Goal: Information Seeking & Learning: Check status

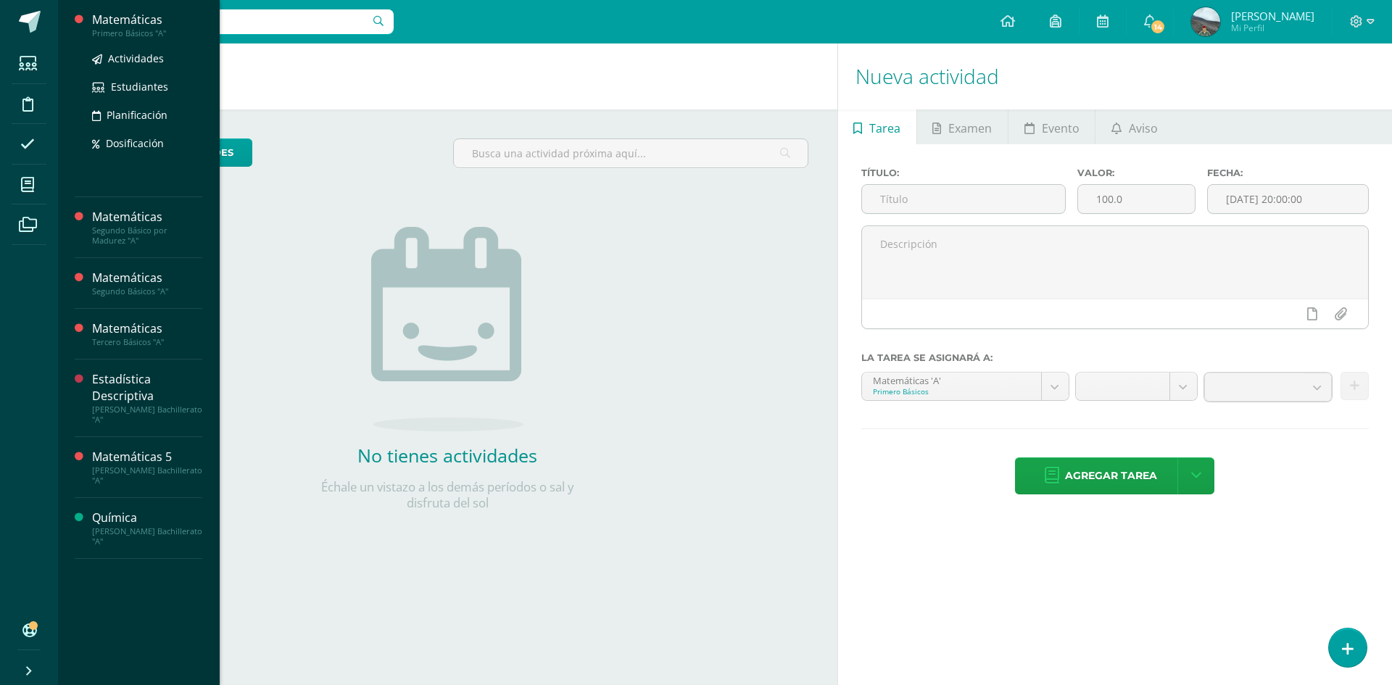
click at [144, 17] on div "Matemáticas" at bounding box center [147, 20] width 110 height 17
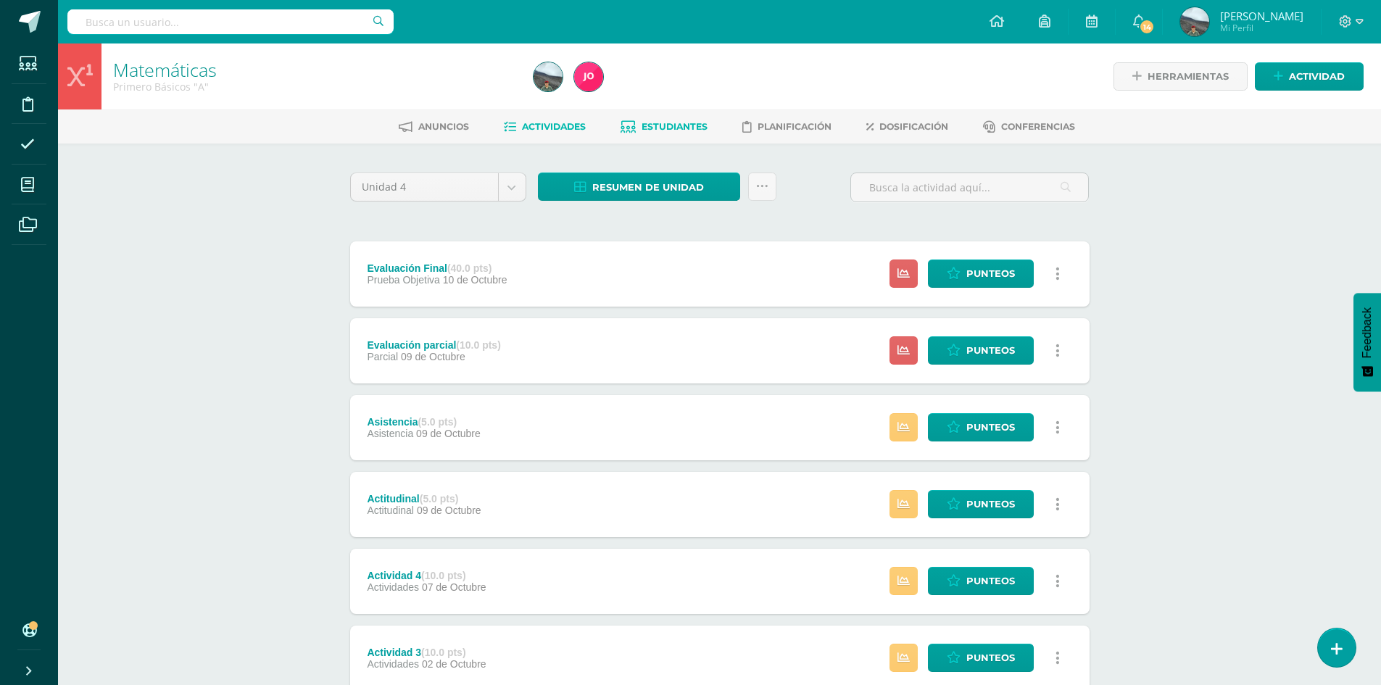
click at [673, 128] on span "Estudiantes" at bounding box center [675, 126] width 66 height 11
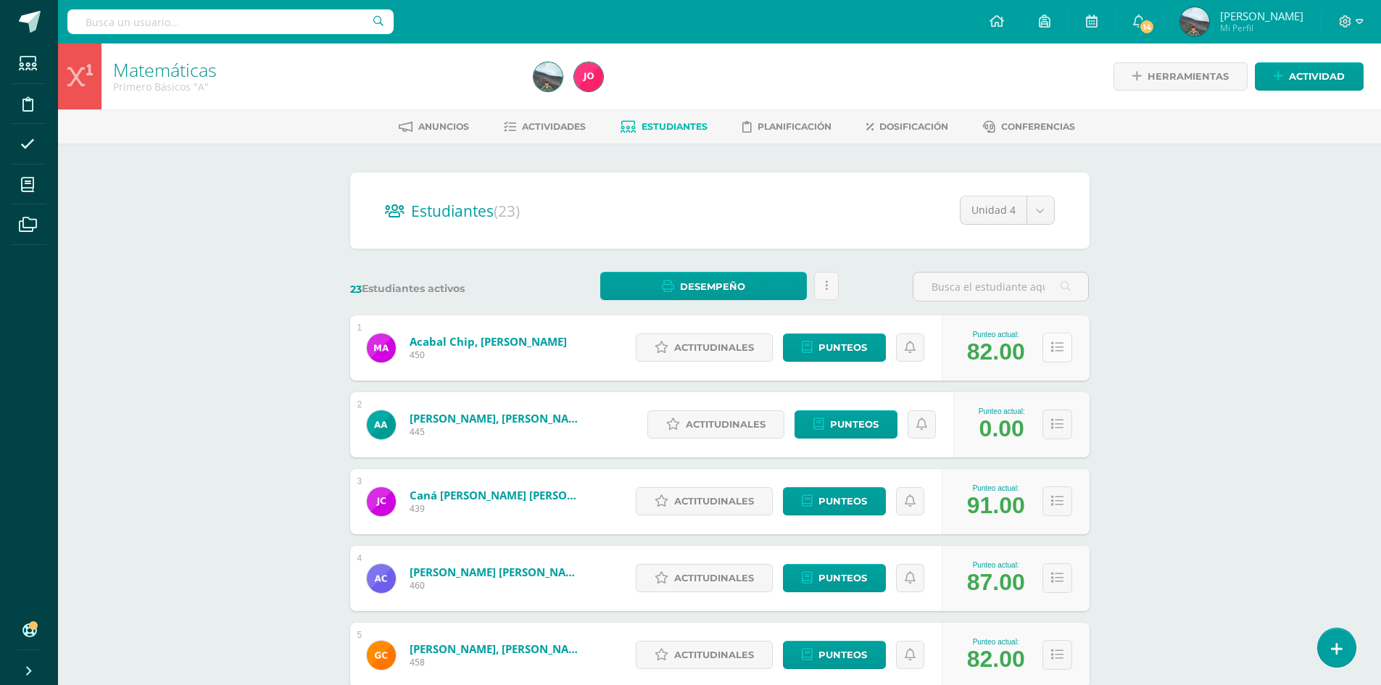
click at [1051, 353] on icon at bounding box center [1057, 347] width 12 height 12
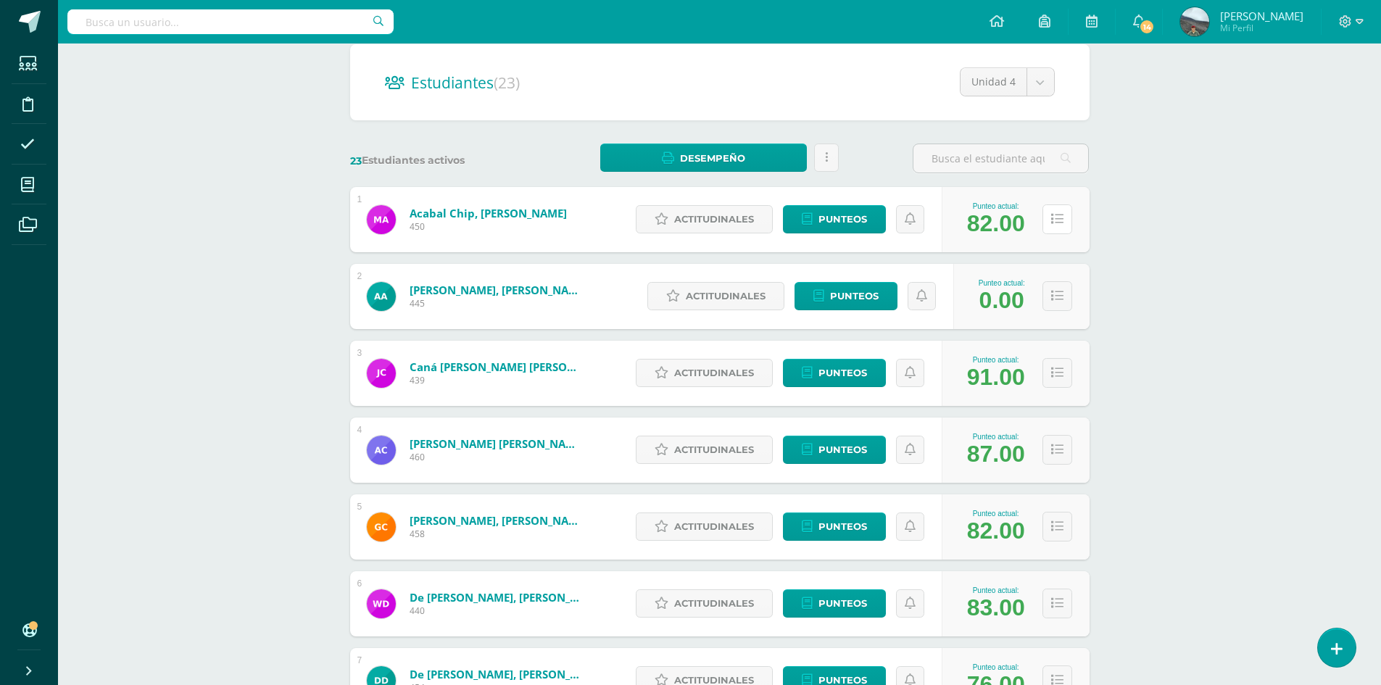
scroll to position [145, 0]
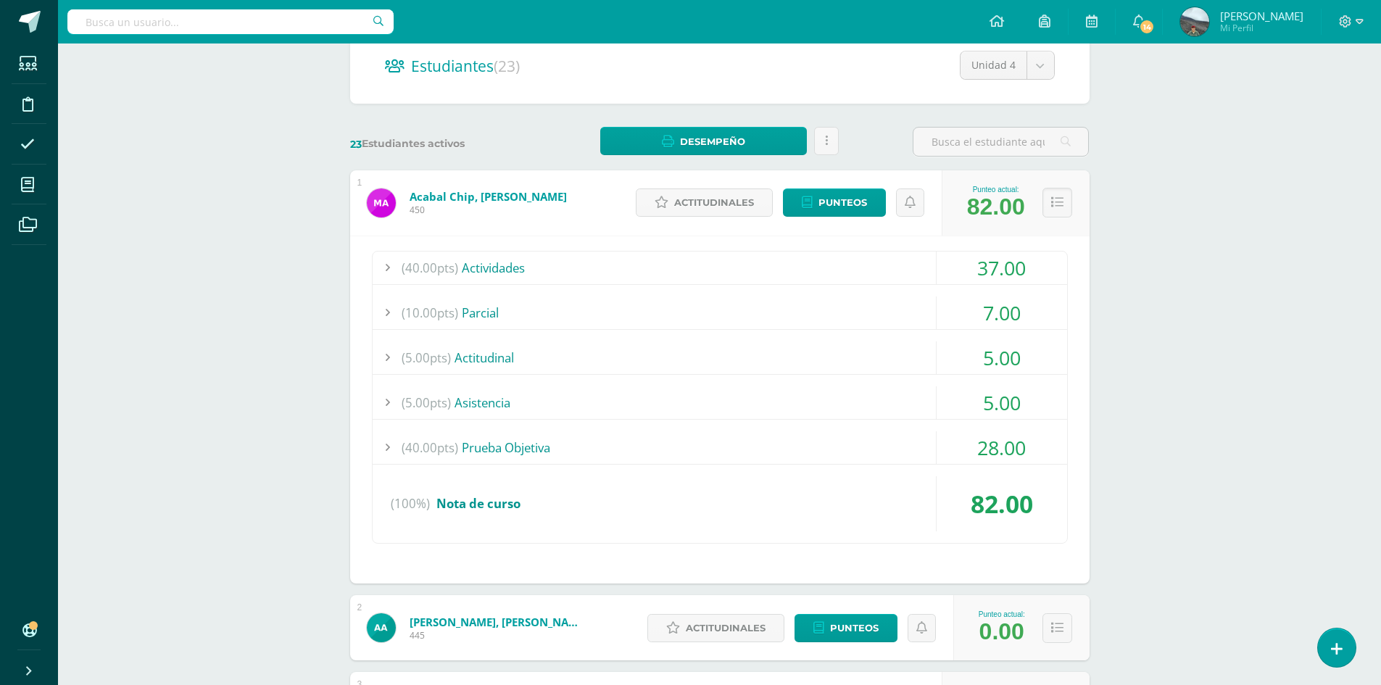
click at [390, 264] on div at bounding box center [387, 268] width 29 height 33
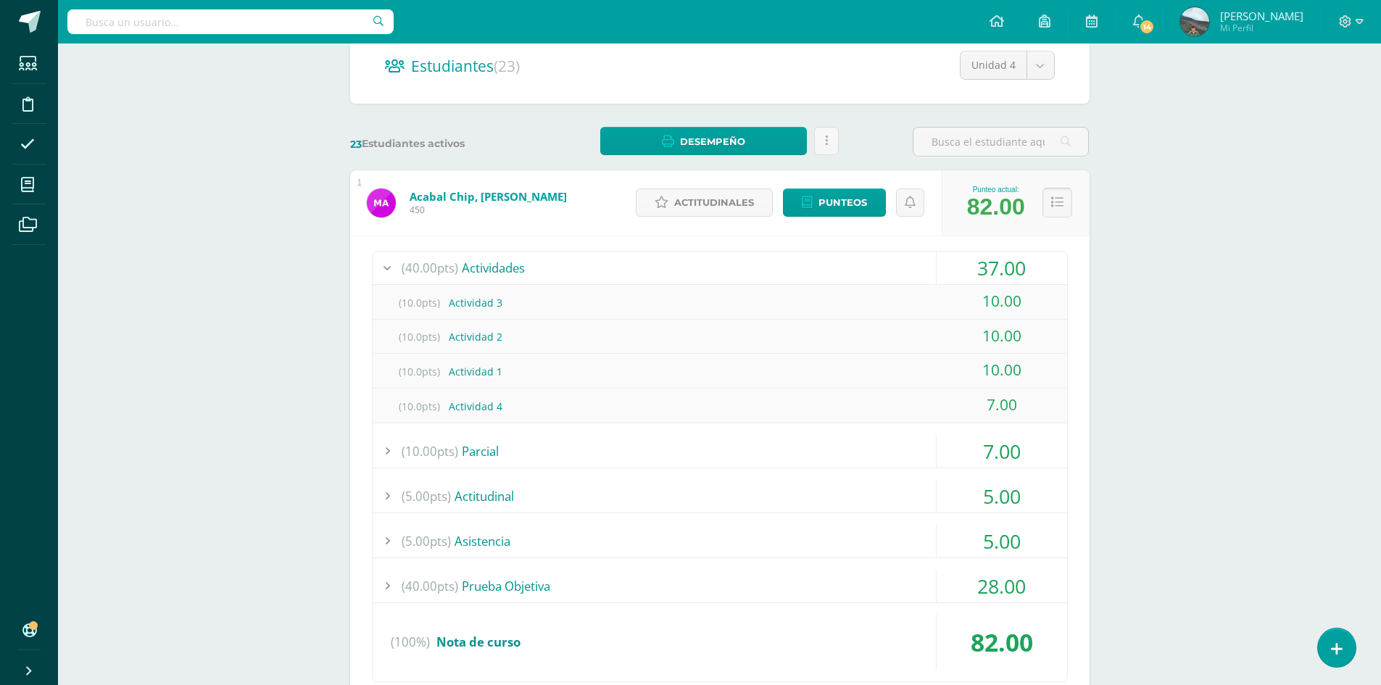
click at [1045, 199] on button at bounding box center [1057, 203] width 30 height 30
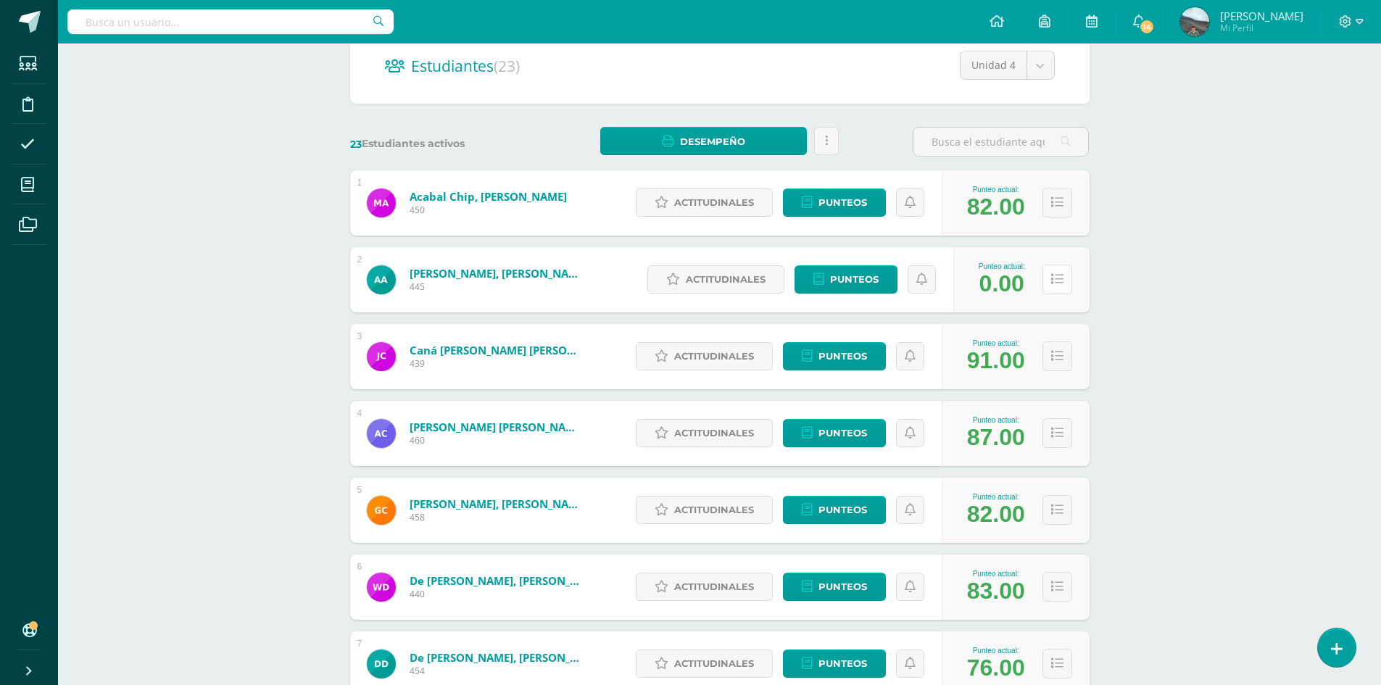
click at [1057, 286] on icon at bounding box center [1057, 279] width 12 height 12
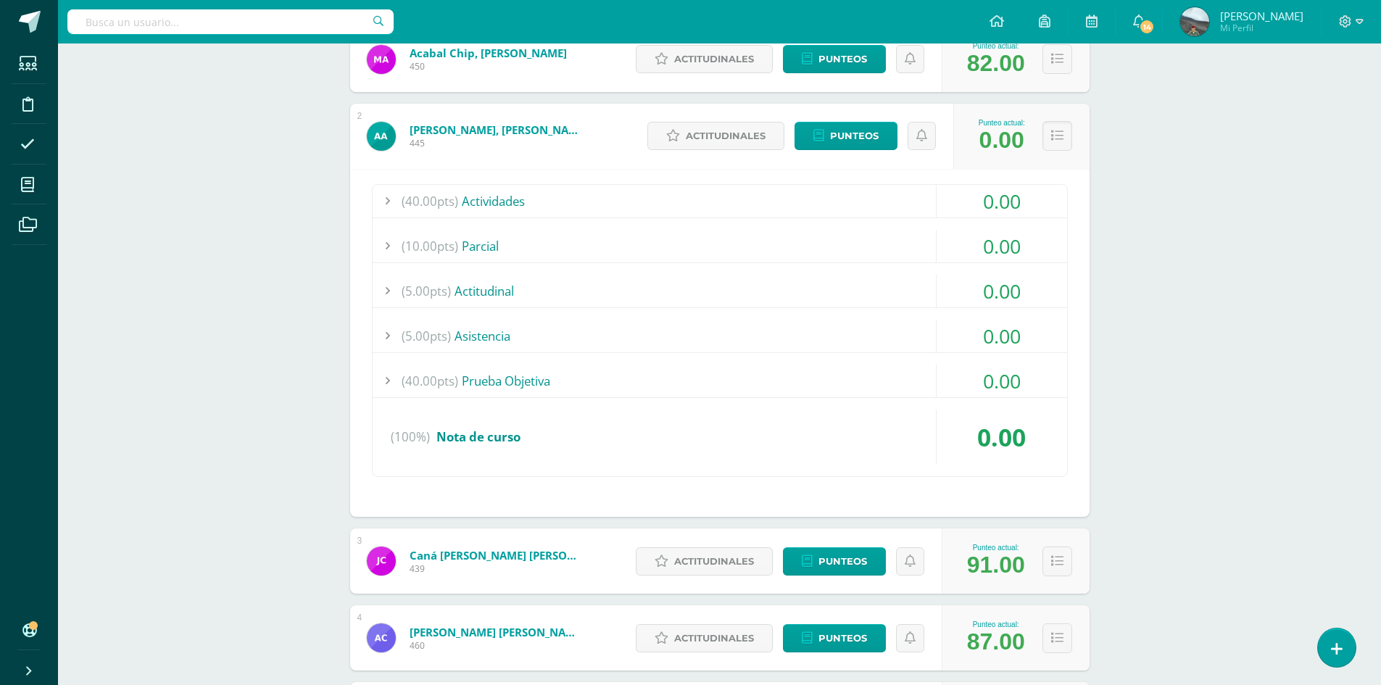
scroll to position [290, 0]
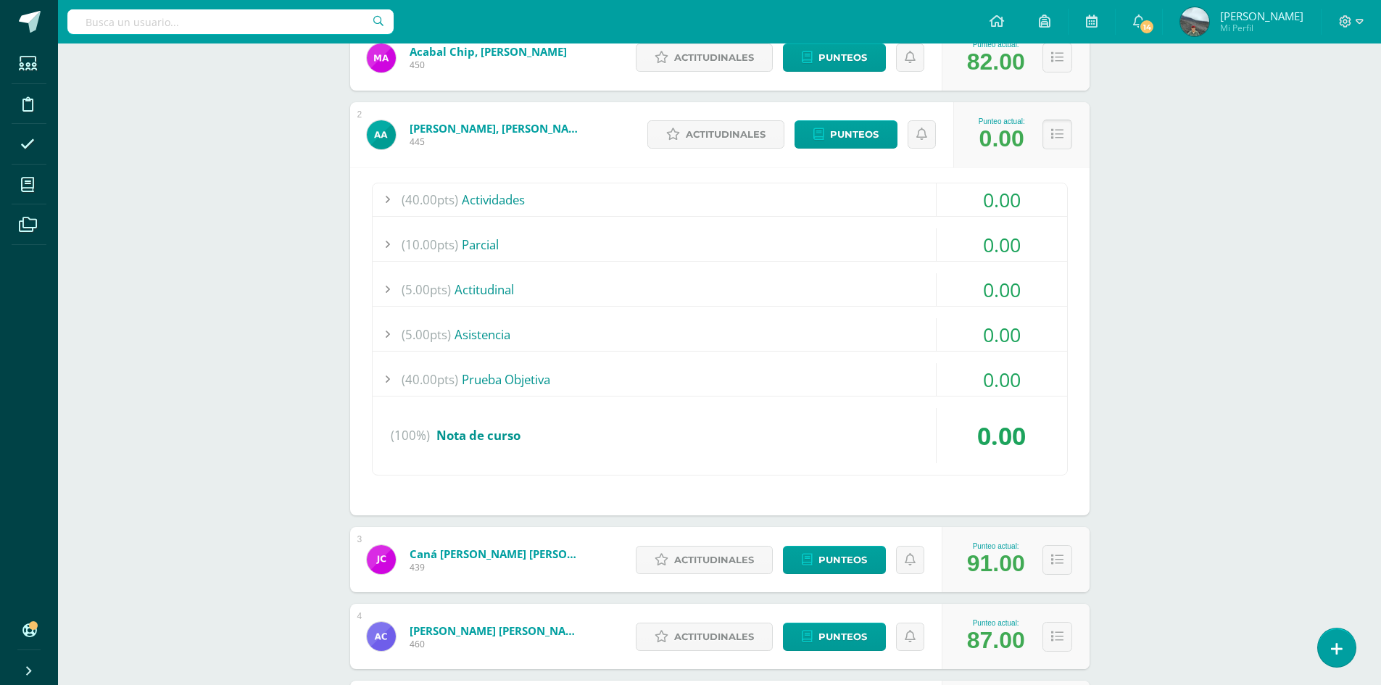
click at [1056, 133] on icon at bounding box center [1057, 134] width 12 height 12
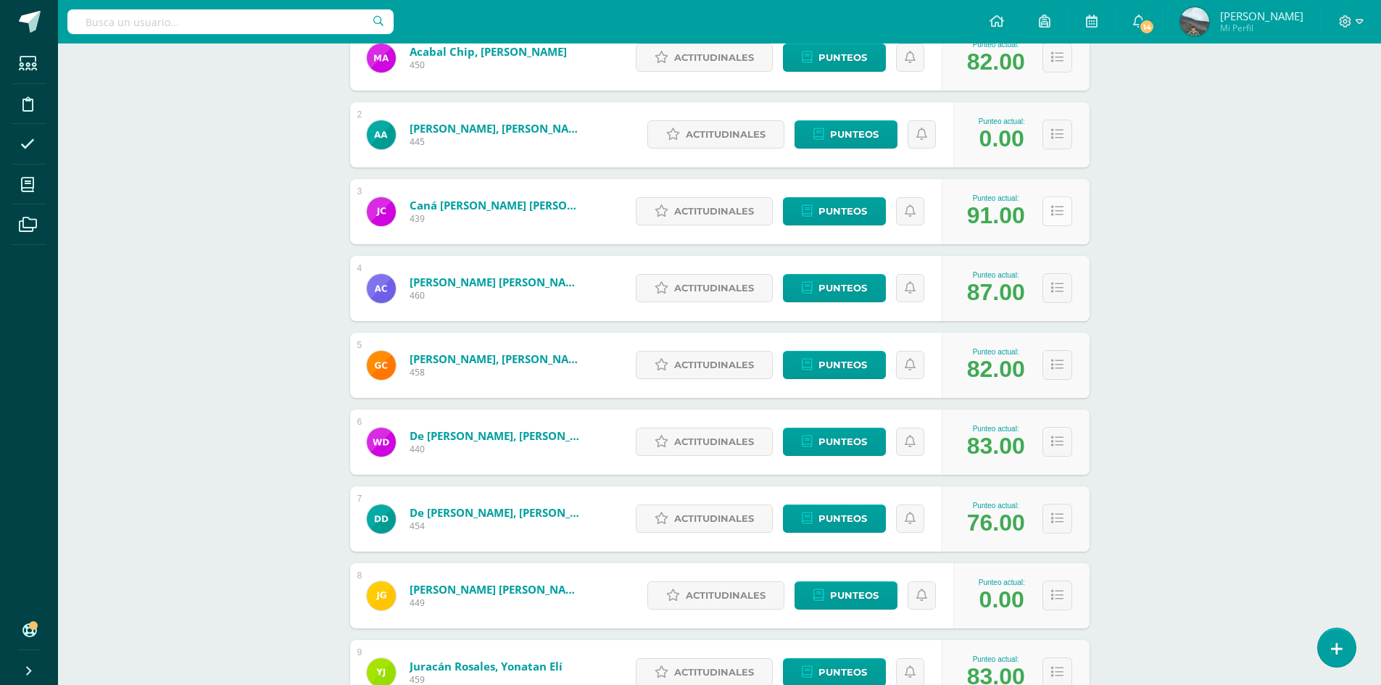
click at [1049, 215] on button at bounding box center [1057, 211] width 30 height 30
click at [1059, 207] on icon at bounding box center [1057, 211] width 12 height 12
click at [1057, 216] on icon at bounding box center [1057, 211] width 12 height 12
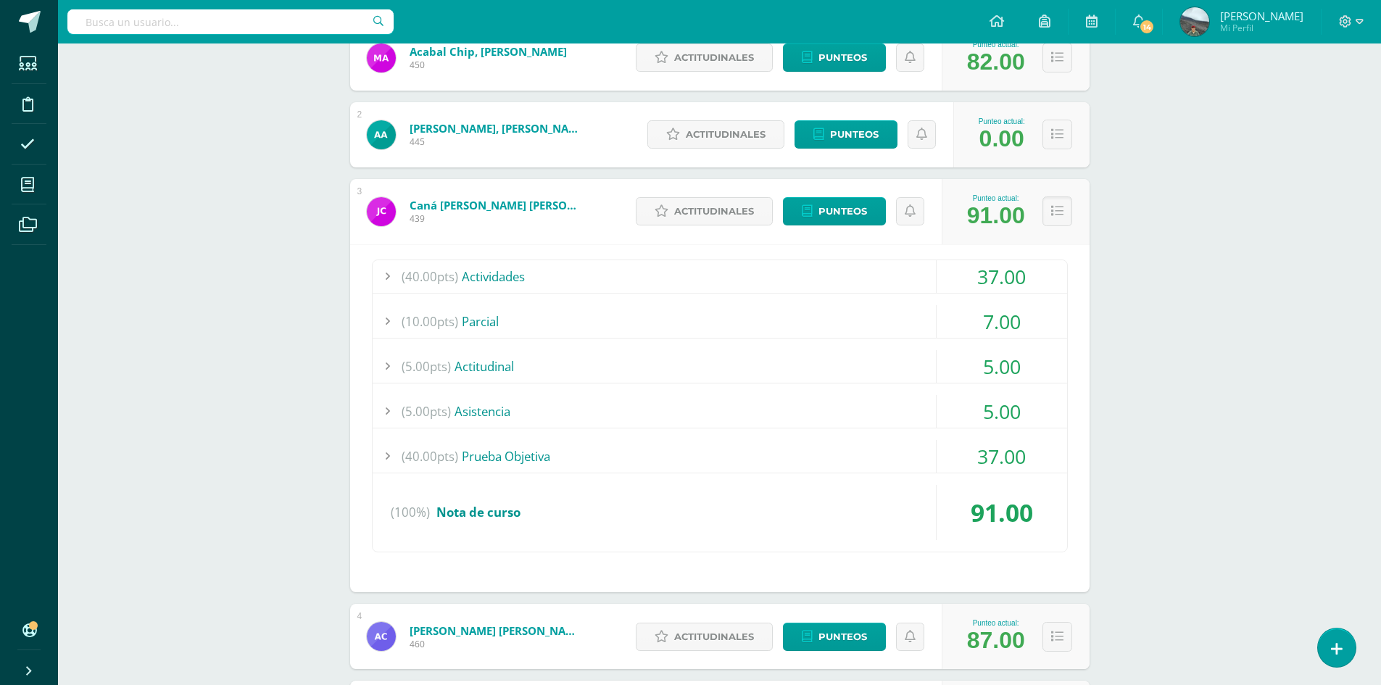
click at [392, 275] on div at bounding box center [387, 276] width 29 height 33
click at [386, 275] on div at bounding box center [387, 276] width 29 height 33
drag, startPoint x: 1063, startPoint y: 220, endPoint x: 1061, endPoint y: 211, distance: 9.0
click at [1063, 218] on button at bounding box center [1057, 211] width 30 height 30
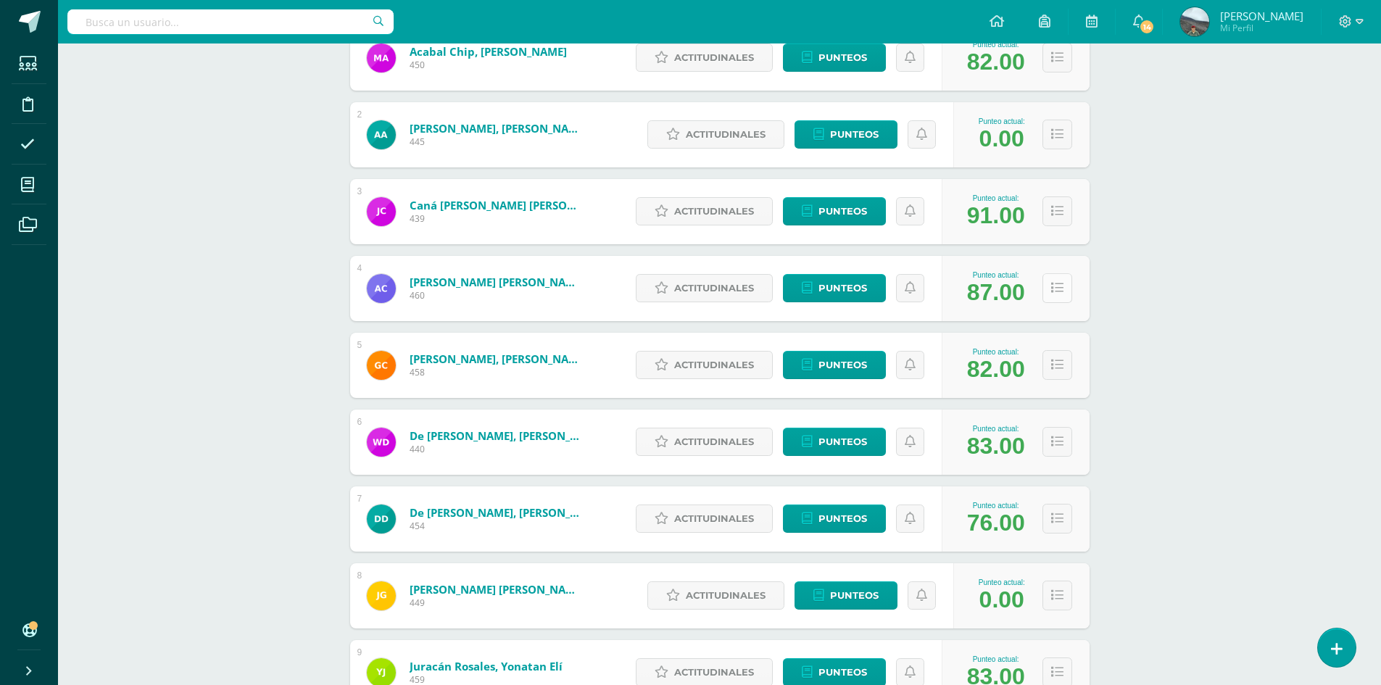
click at [1056, 286] on icon at bounding box center [1057, 288] width 12 height 12
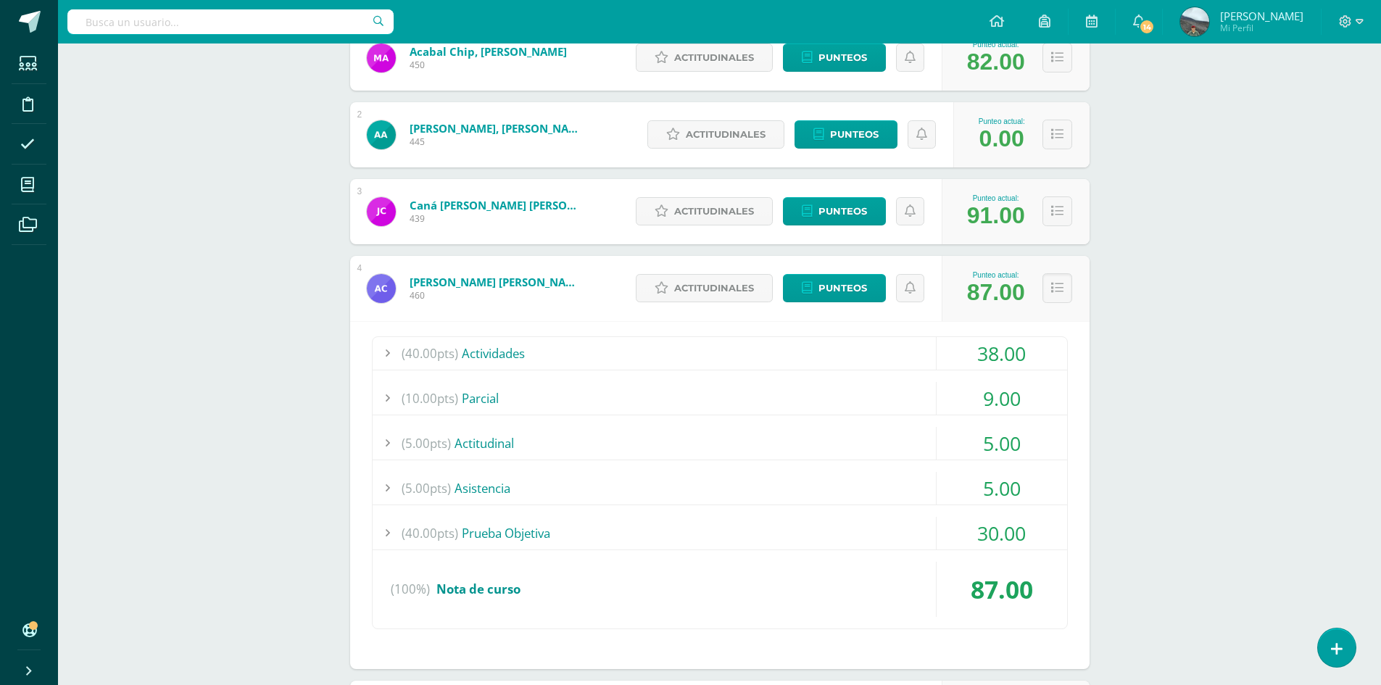
click at [386, 354] on div at bounding box center [387, 353] width 29 height 33
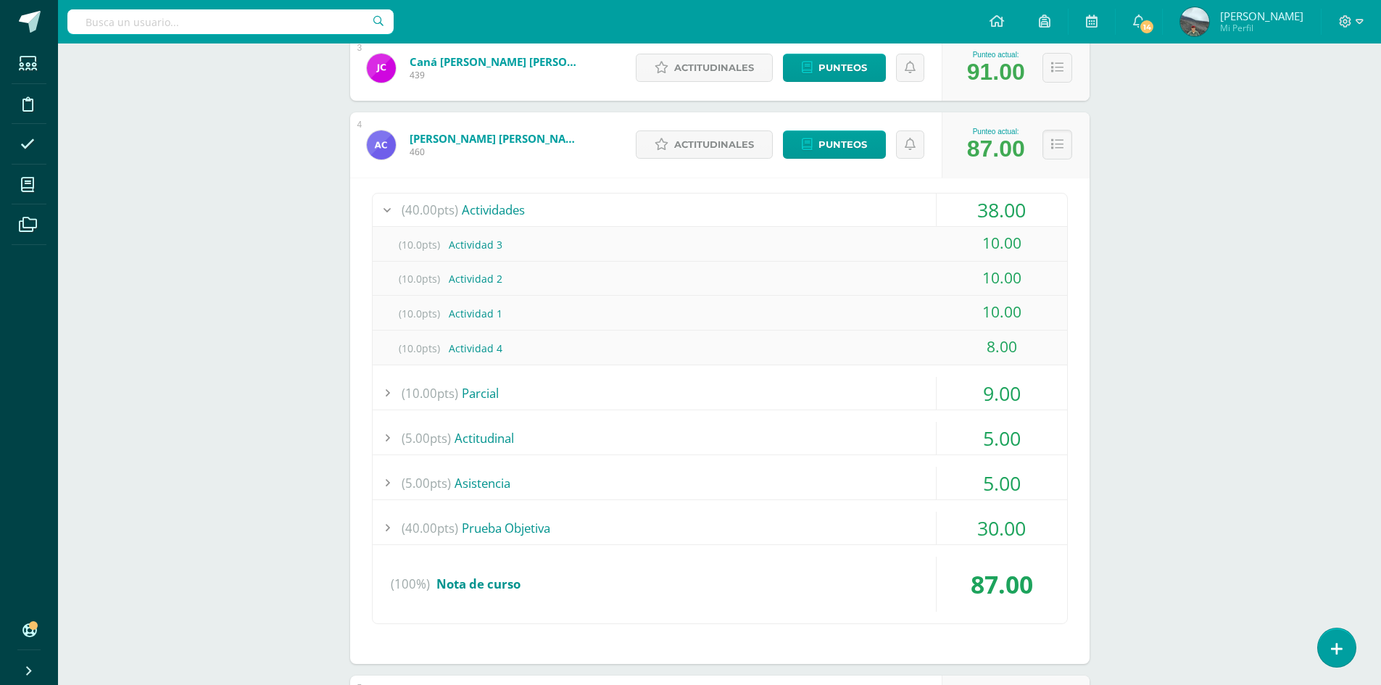
scroll to position [435, 0]
click at [1053, 138] on icon at bounding box center [1057, 143] width 12 height 12
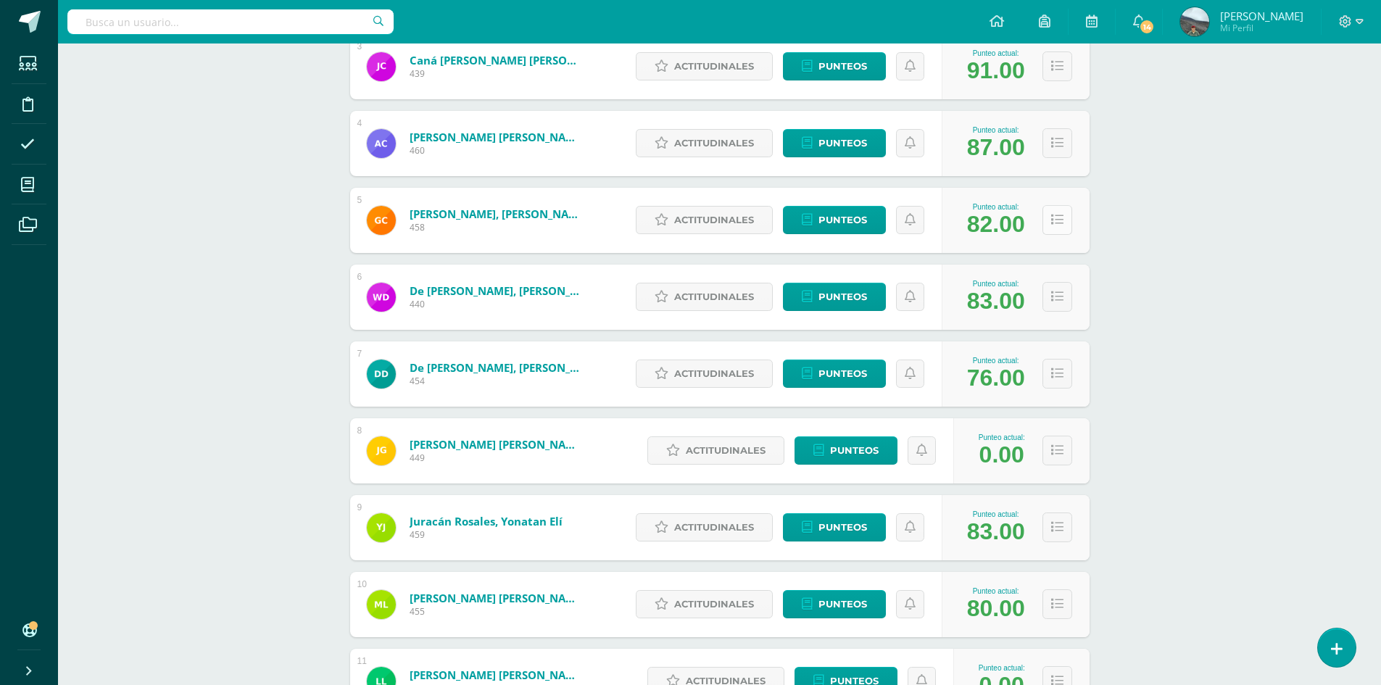
click at [1054, 220] on icon at bounding box center [1057, 220] width 12 height 12
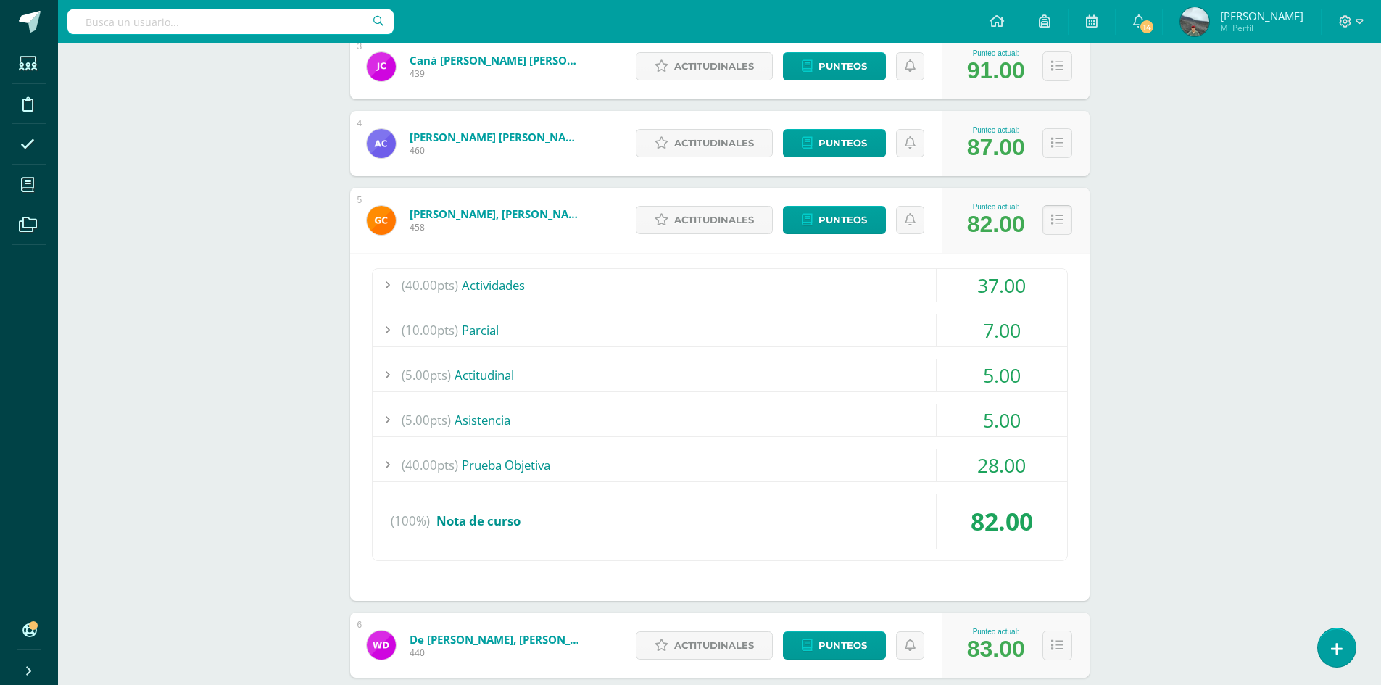
click at [1063, 218] on button at bounding box center [1057, 220] width 30 height 30
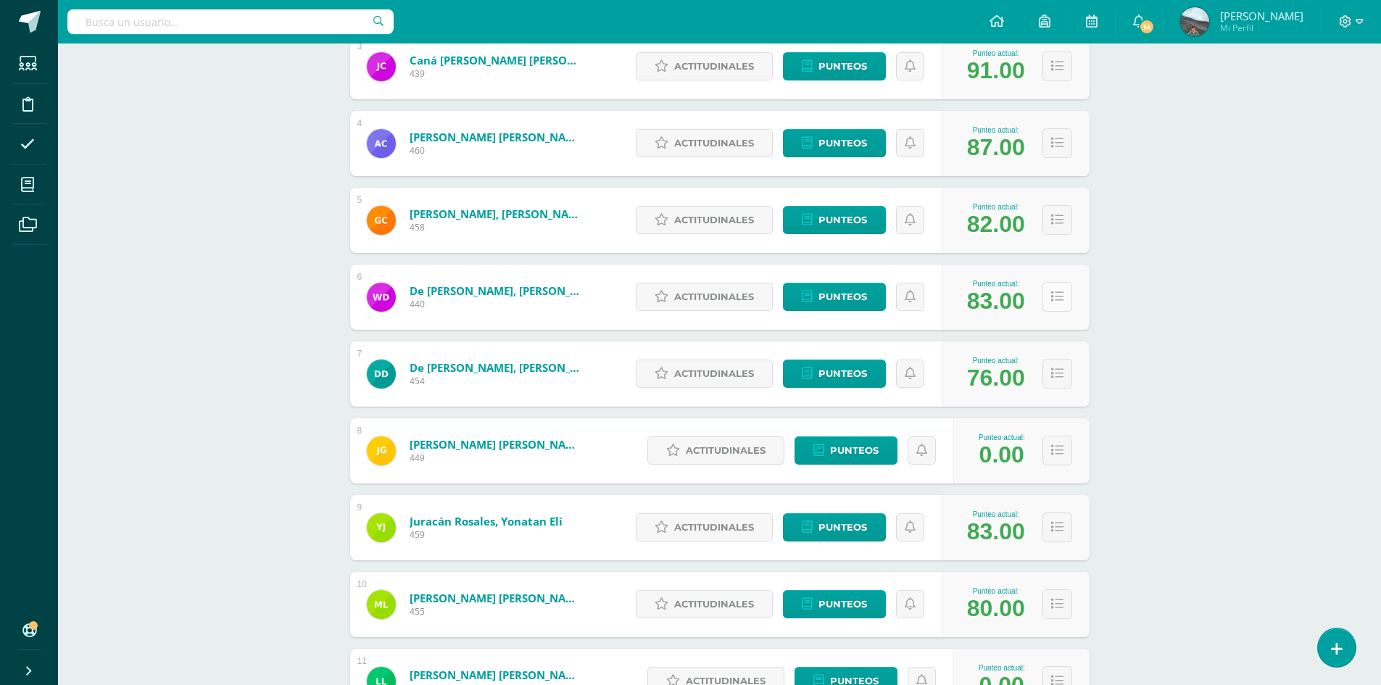
click at [1061, 294] on icon at bounding box center [1057, 297] width 12 height 12
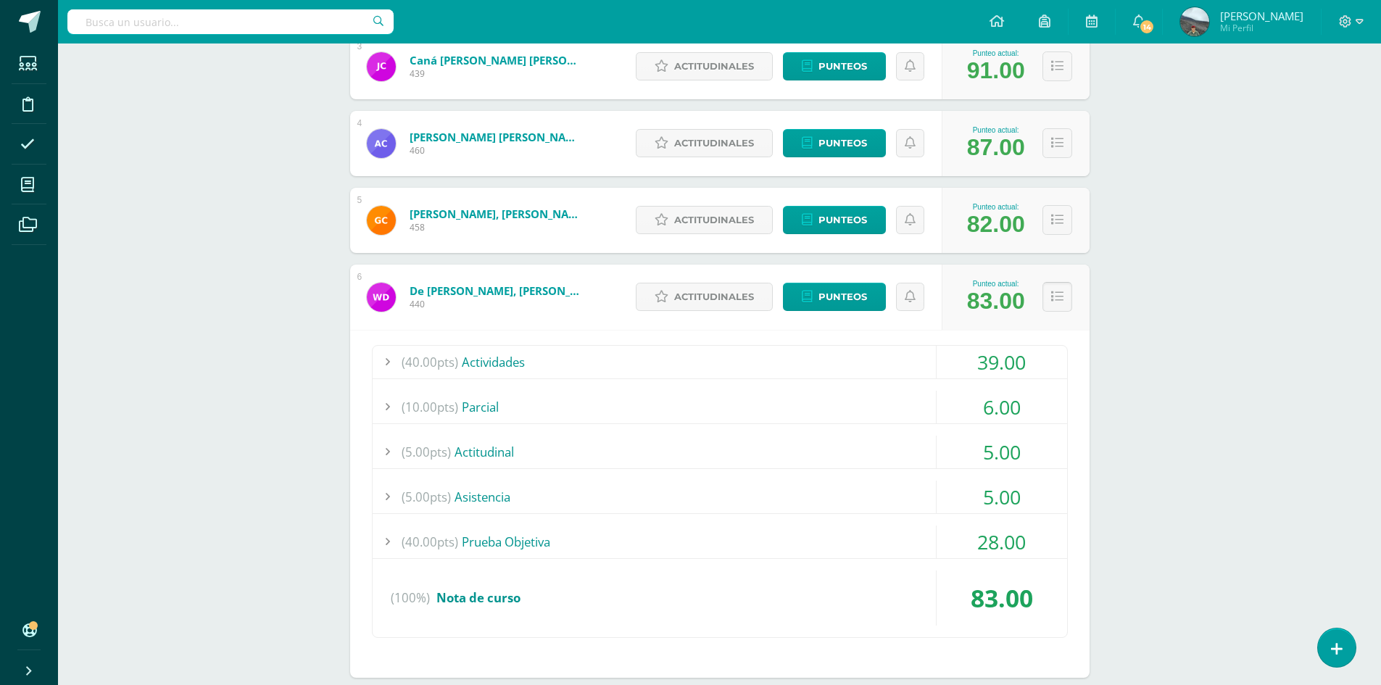
click at [1058, 302] on icon at bounding box center [1057, 297] width 12 height 12
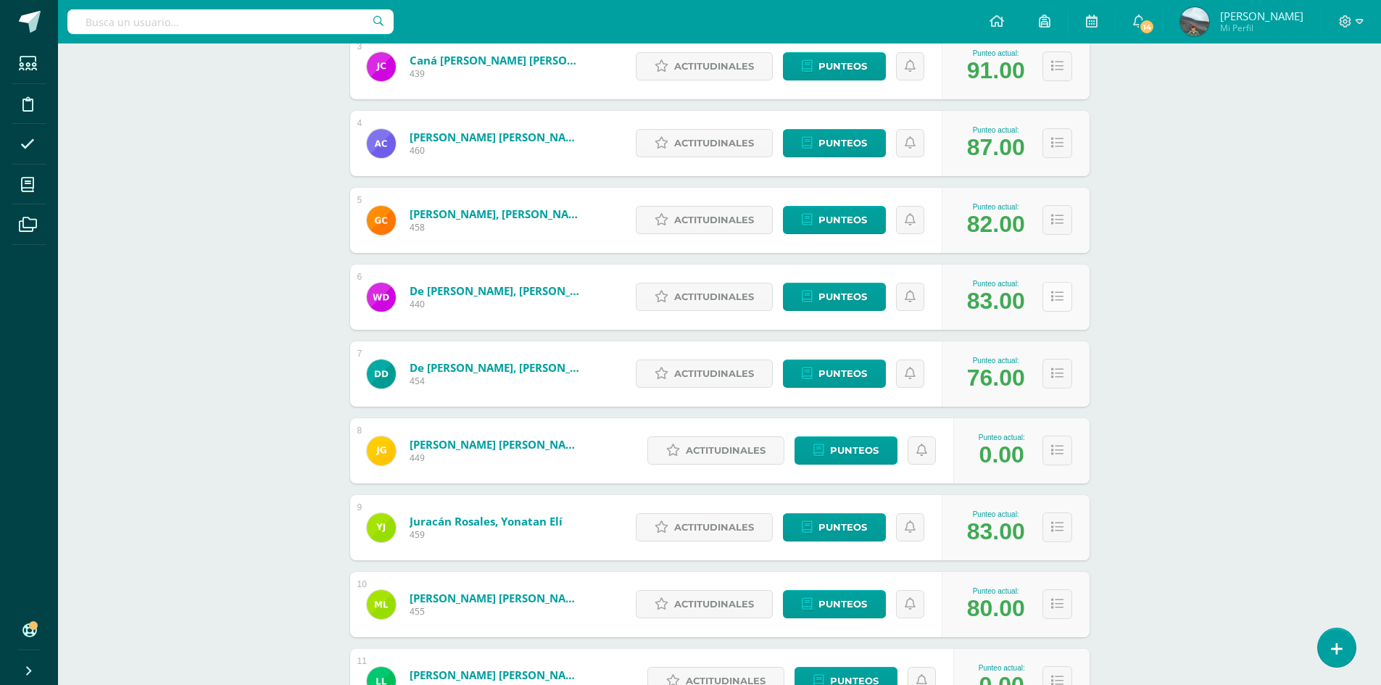
click at [1063, 299] on button at bounding box center [1057, 297] width 30 height 30
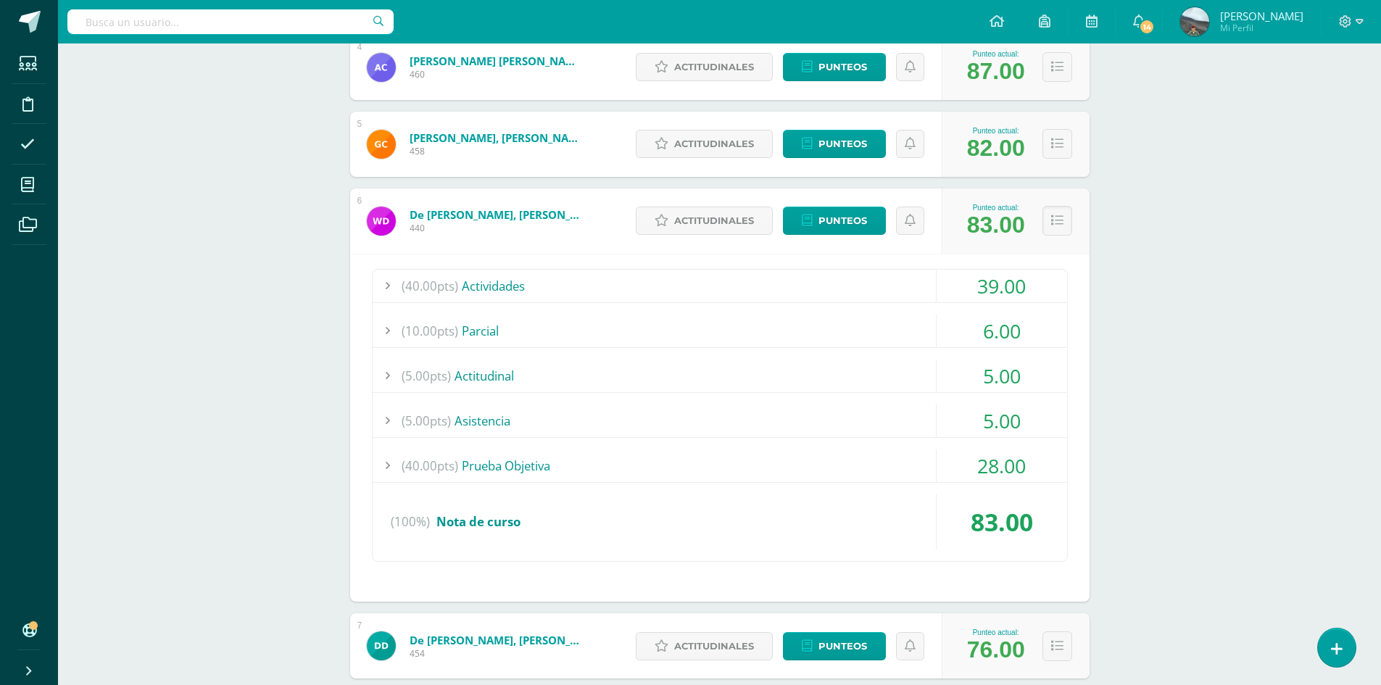
scroll to position [507, 0]
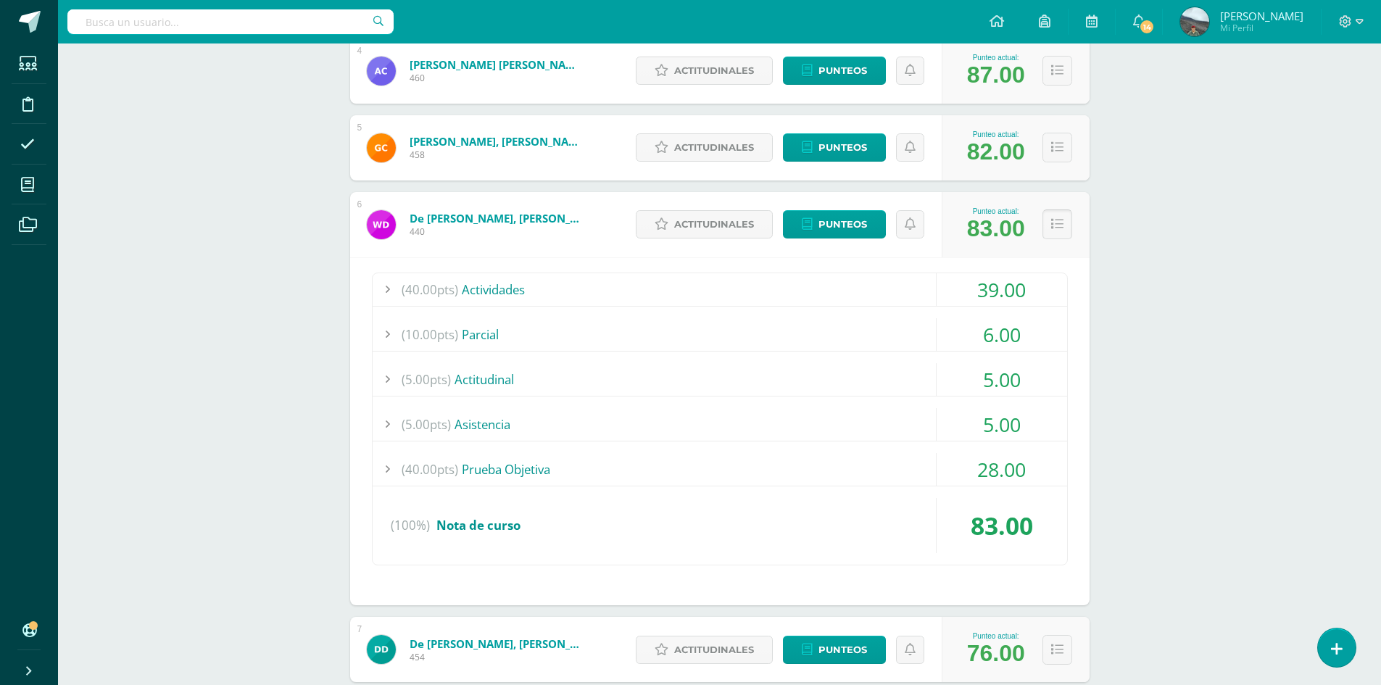
click at [1063, 225] on button at bounding box center [1057, 225] width 30 height 30
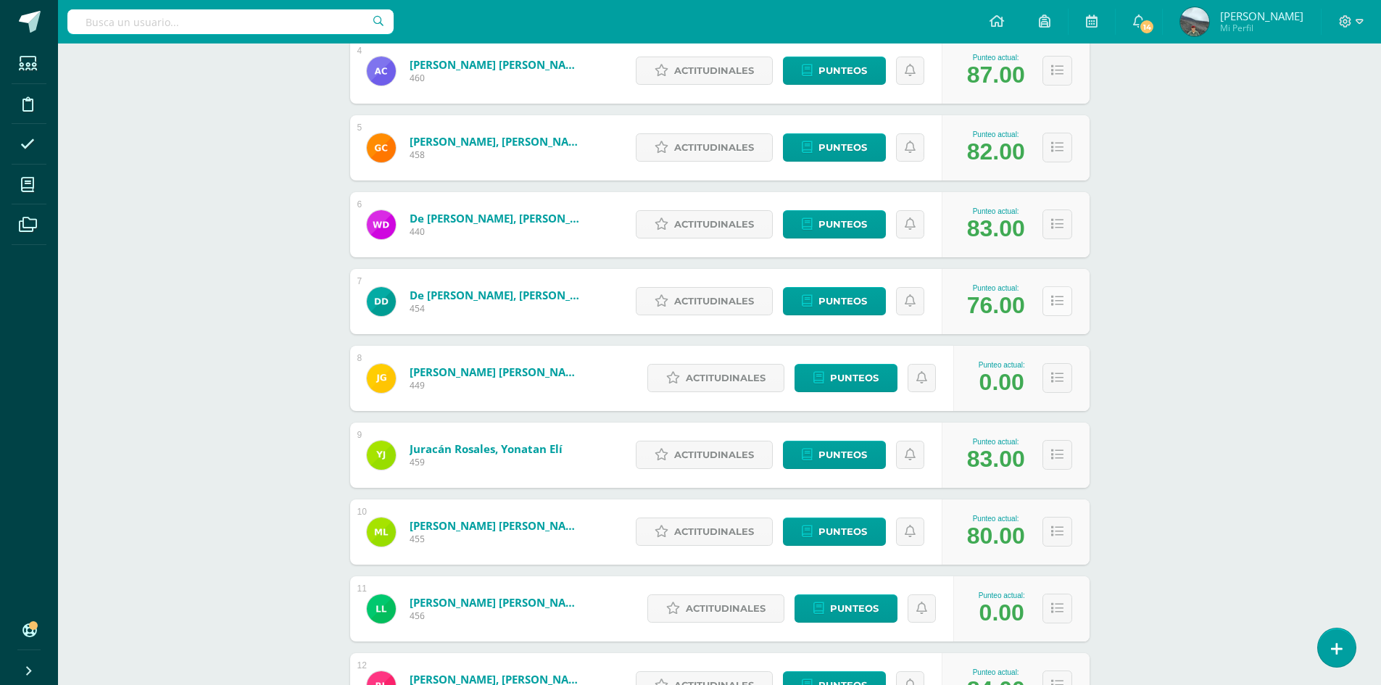
click at [1069, 305] on button at bounding box center [1057, 301] width 30 height 30
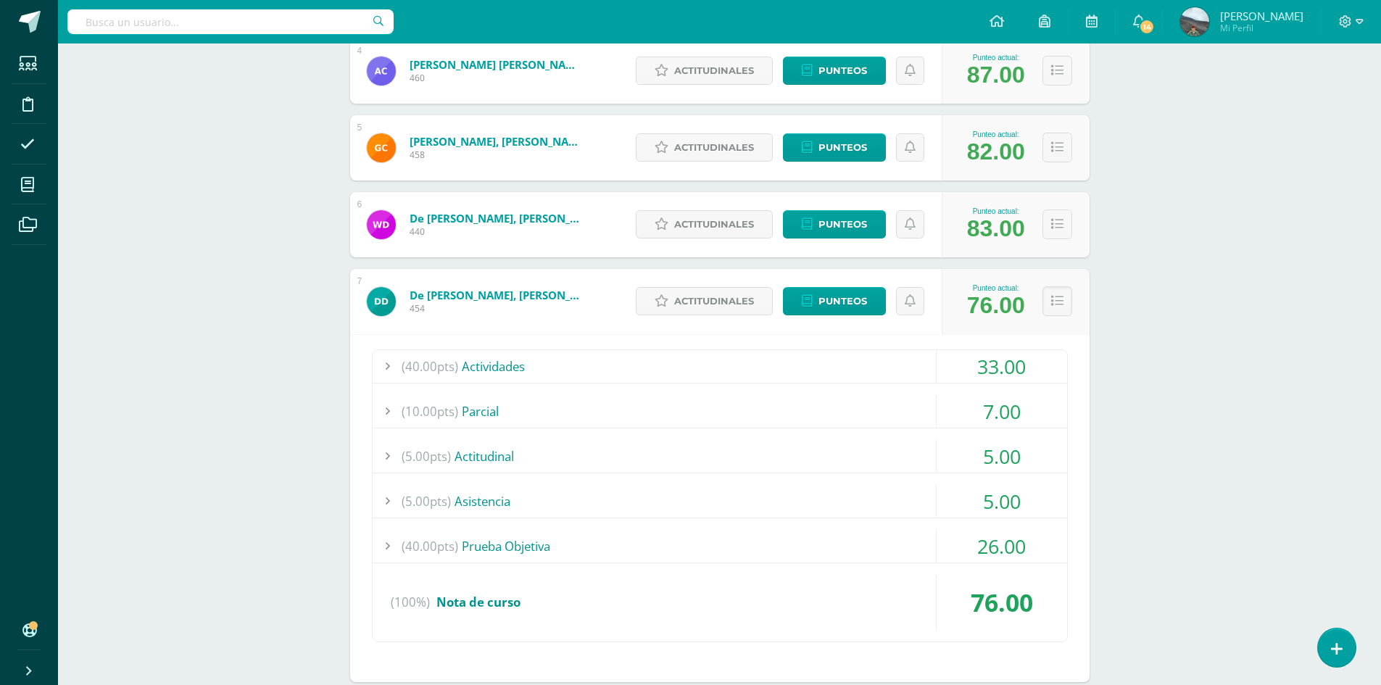
click at [385, 363] on div at bounding box center [387, 366] width 29 height 33
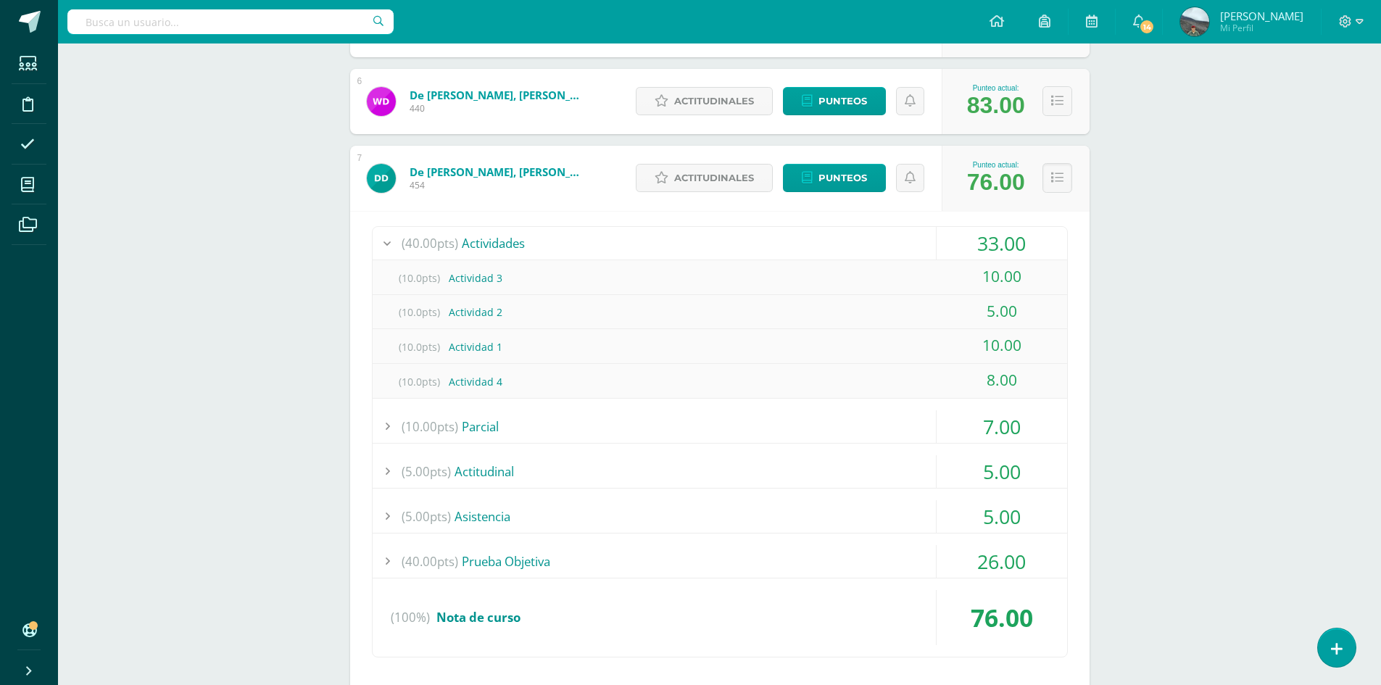
scroll to position [652, 0]
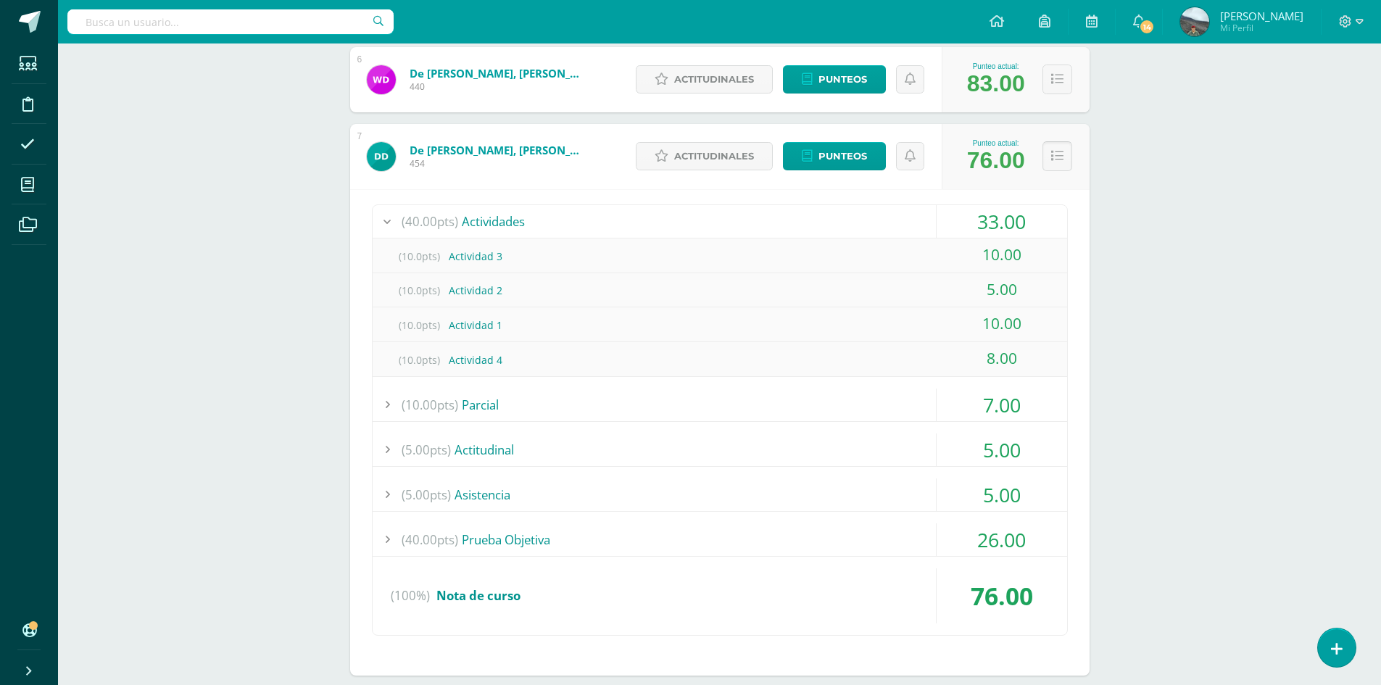
drag, startPoint x: 1066, startPoint y: 162, endPoint x: 1063, endPoint y: 152, distance: 10.6
click at [1066, 152] on button at bounding box center [1057, 156] width 30 height 30
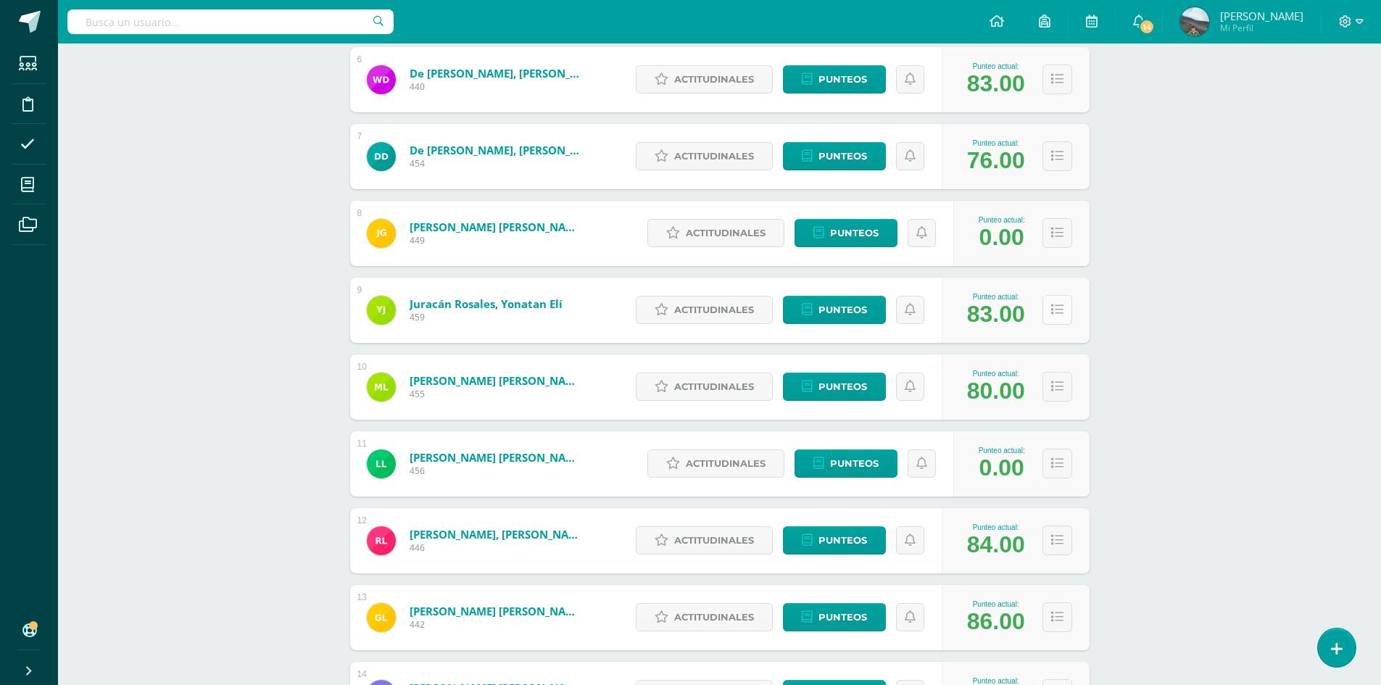
click at [1053, 312] on icon at bounding box center [1057, 310] width 12 height 12
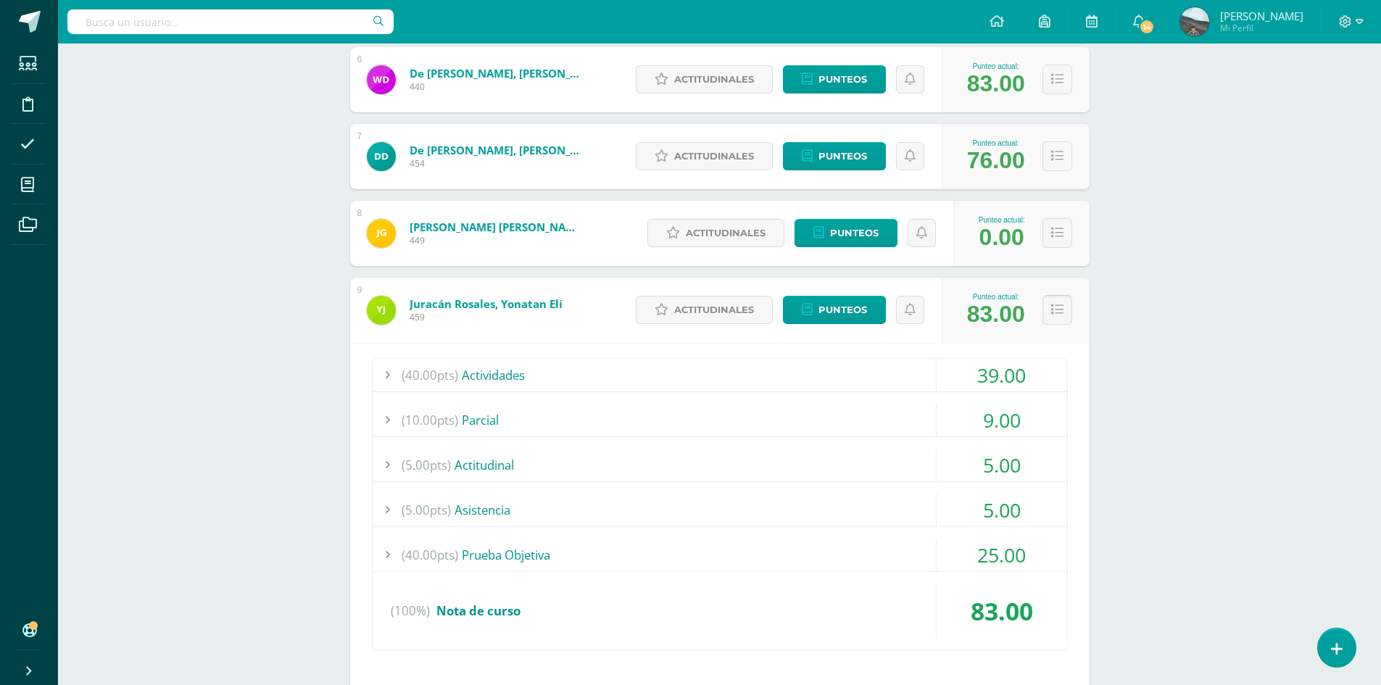
click at [1063, 311] on button at bounding box center [1057, 310] width 30 height 30
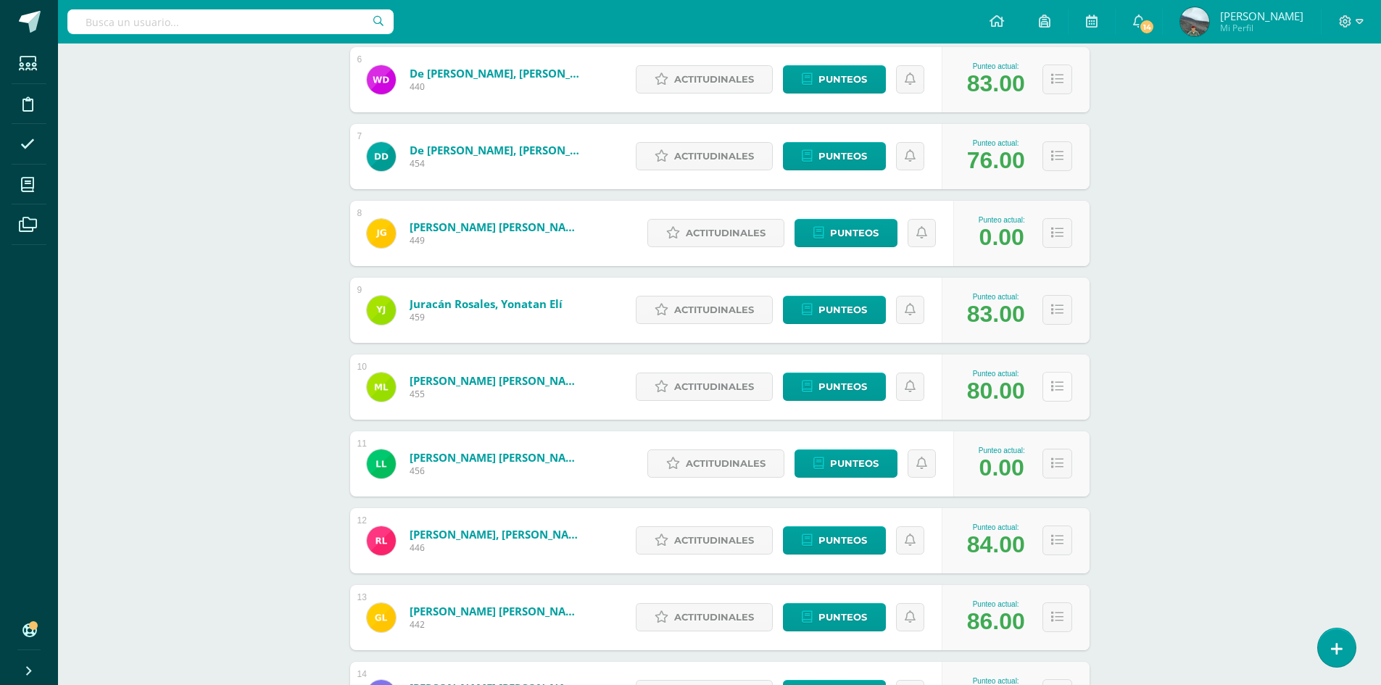
click at [1053, 394] on button at bounding box center [1057, 387] width 30 height 30
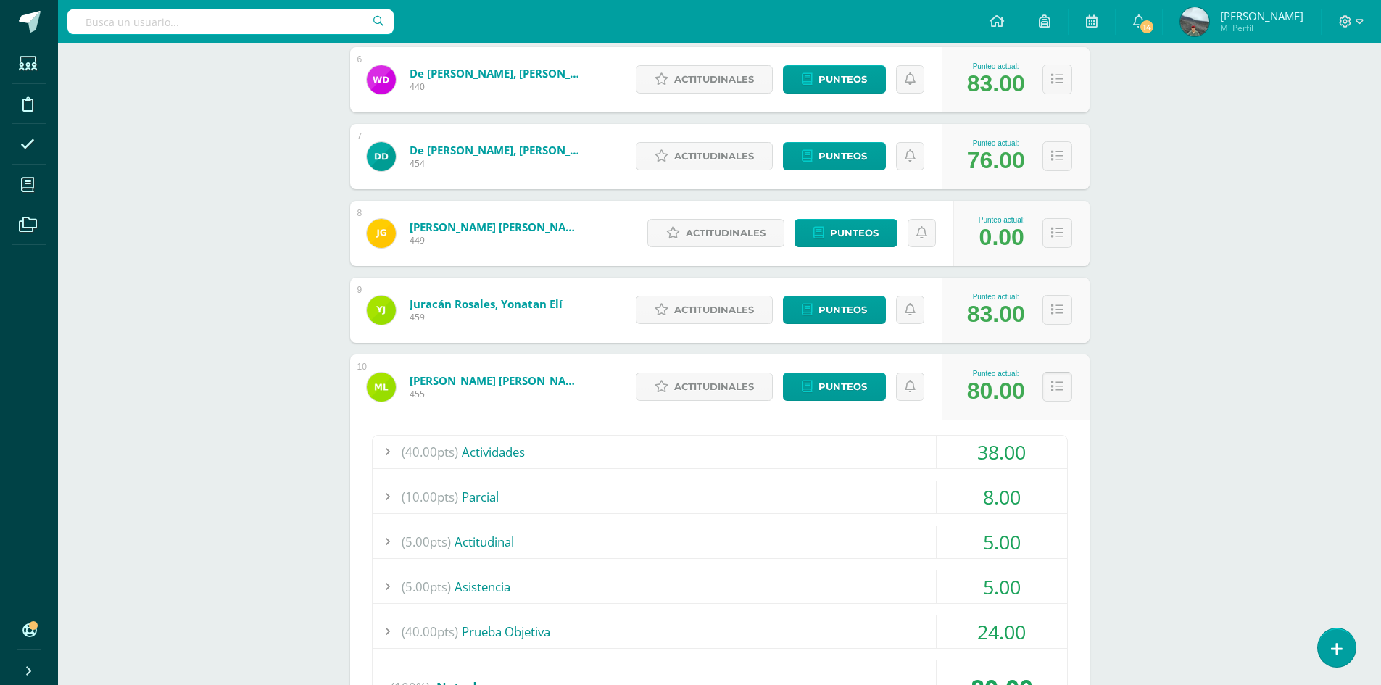
click at [1059, 378] on button at bounding box center [1057, 387] width 30 height 30
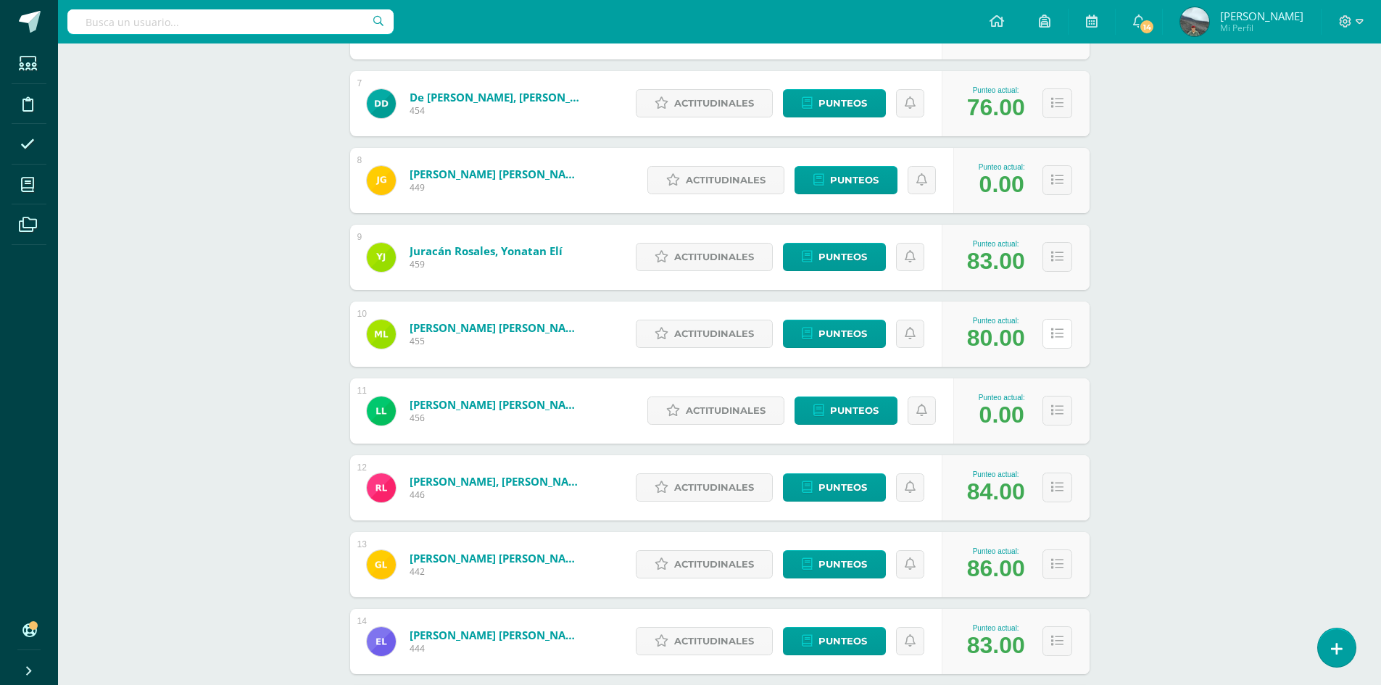
scroll to position [870, 0]
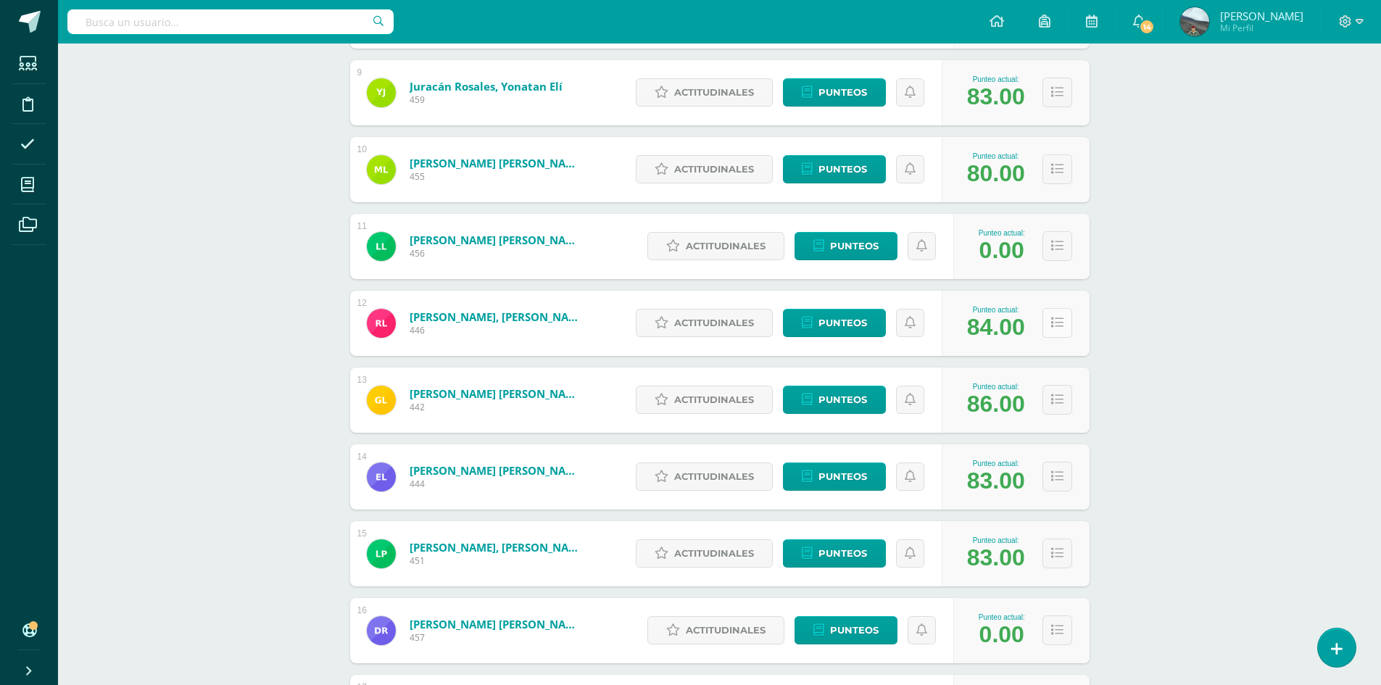
click at [1059, 318] on icon at bounding box center [1057, 323] width 12 height 12
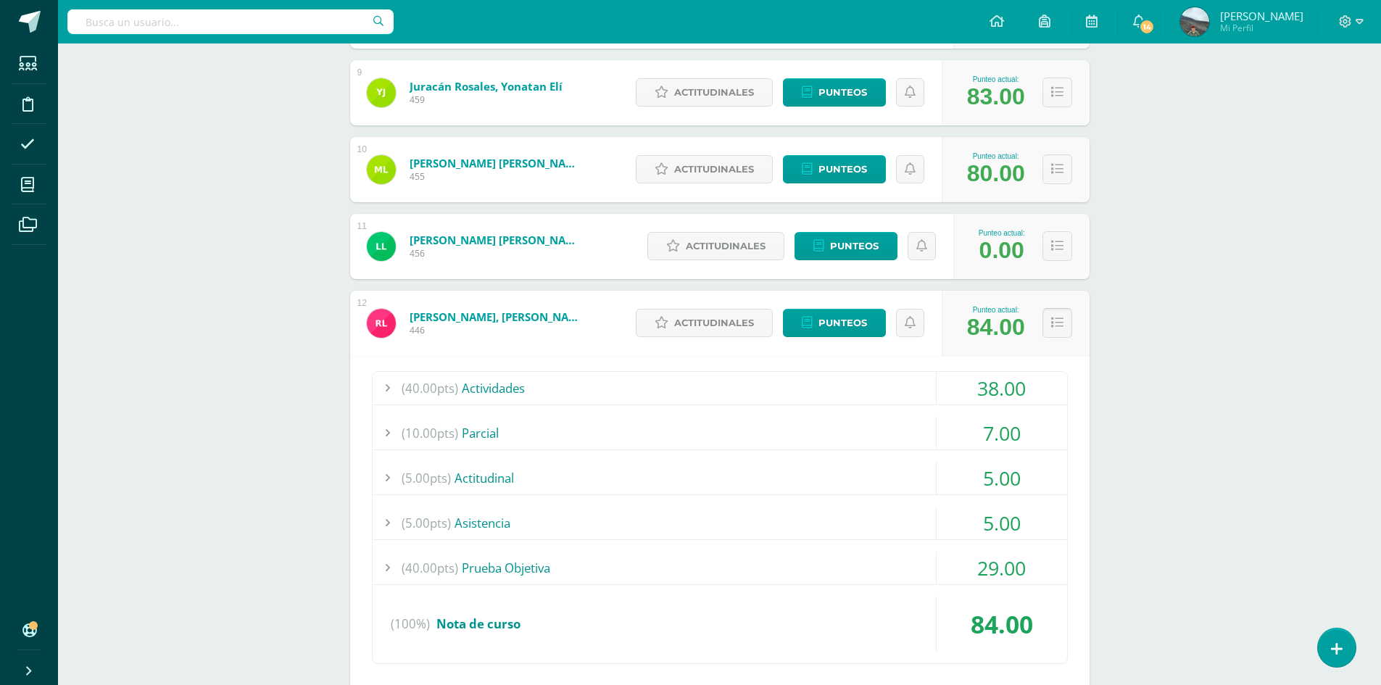
click at [1059, 318] on icon at bounding box center [1057, 323] width 12 height 12
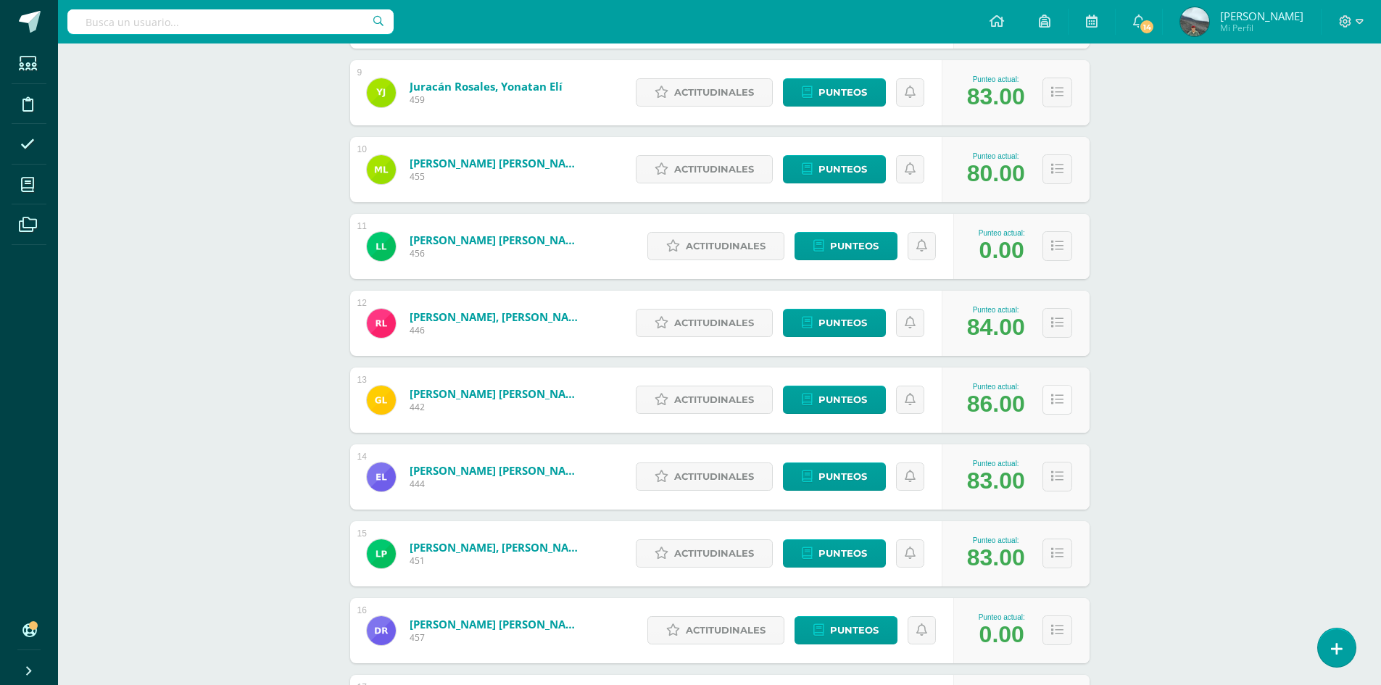
drag, startPoint x: 1039, startPoint y: 392, endPoint x: 1061, endPoint y: 393, distance: 22.5
click at [1041, 392] on div "Punteo actual: 86.00" at bounding box center [1016, 400] width 148 height 65
click at [1061, 394] on icon at bounding box center [1057, 400] width 12 height 12
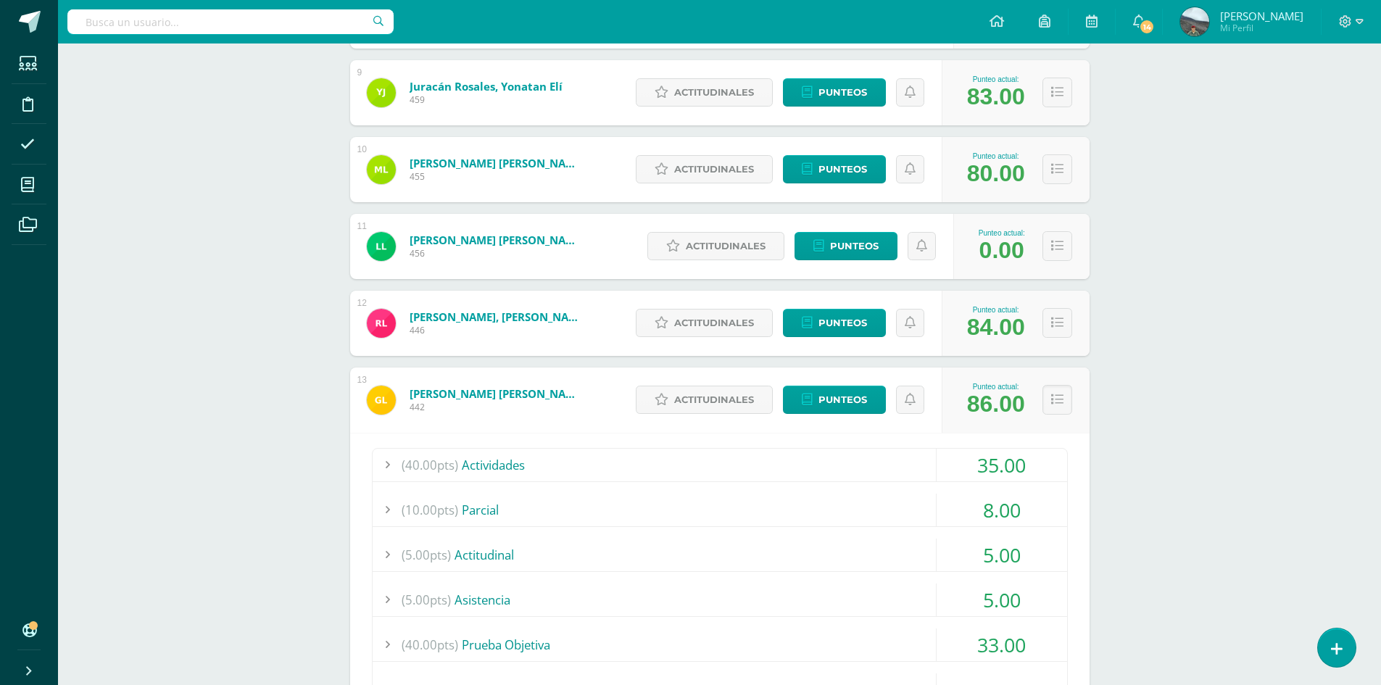
scroll to position [1015, 0]
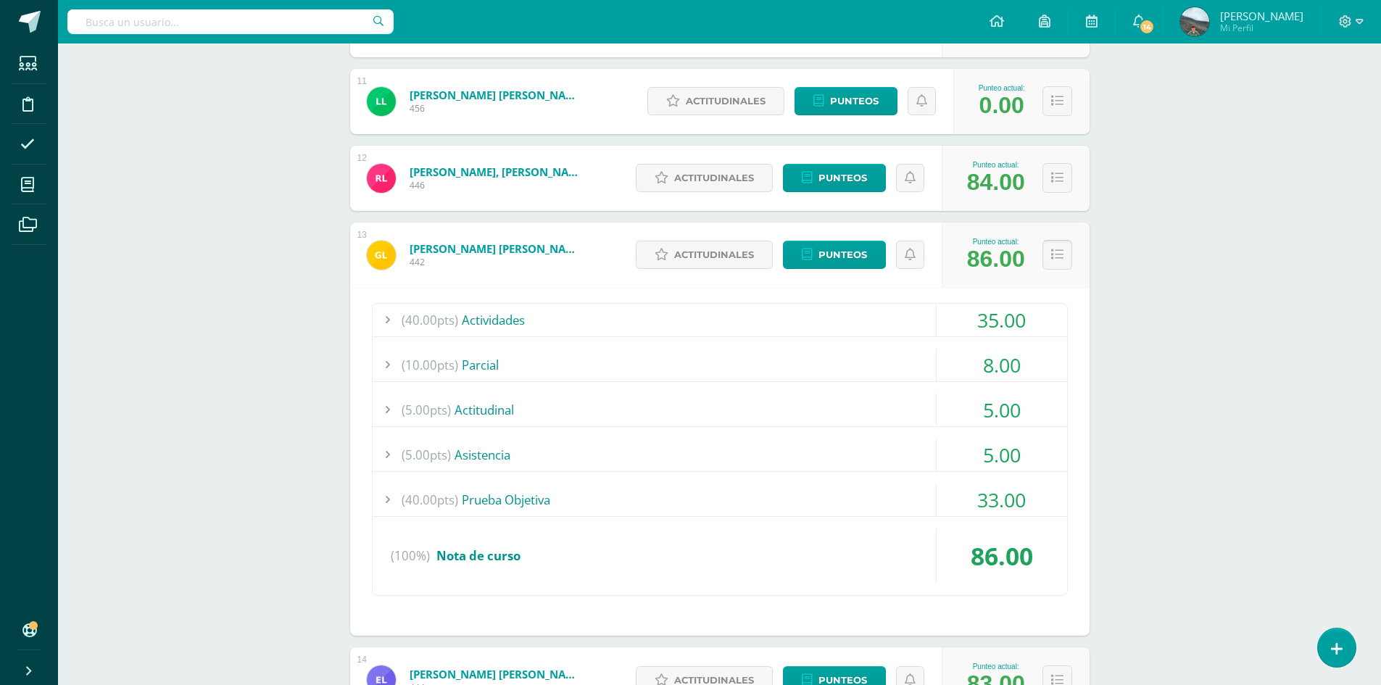
click at [1064, 254] on button at bounding box center [1057, 255] width 30 height 30
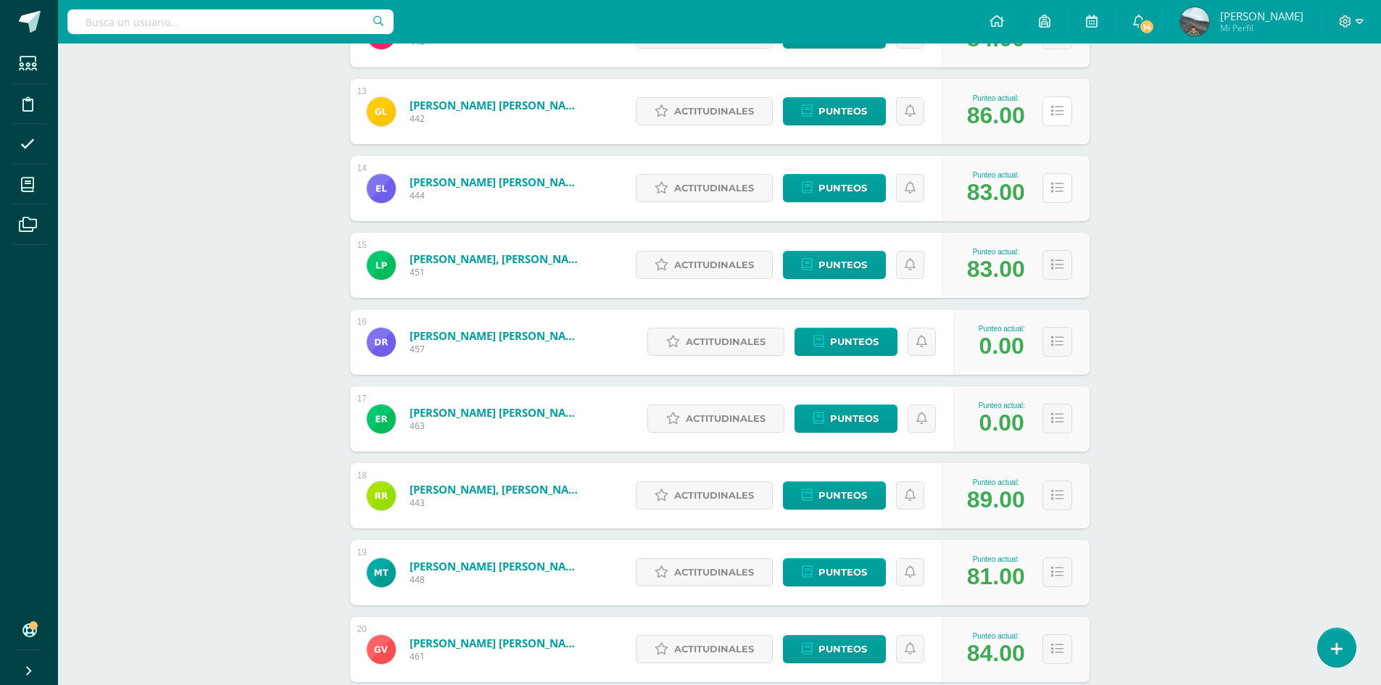
scroll to position [1160, 0]
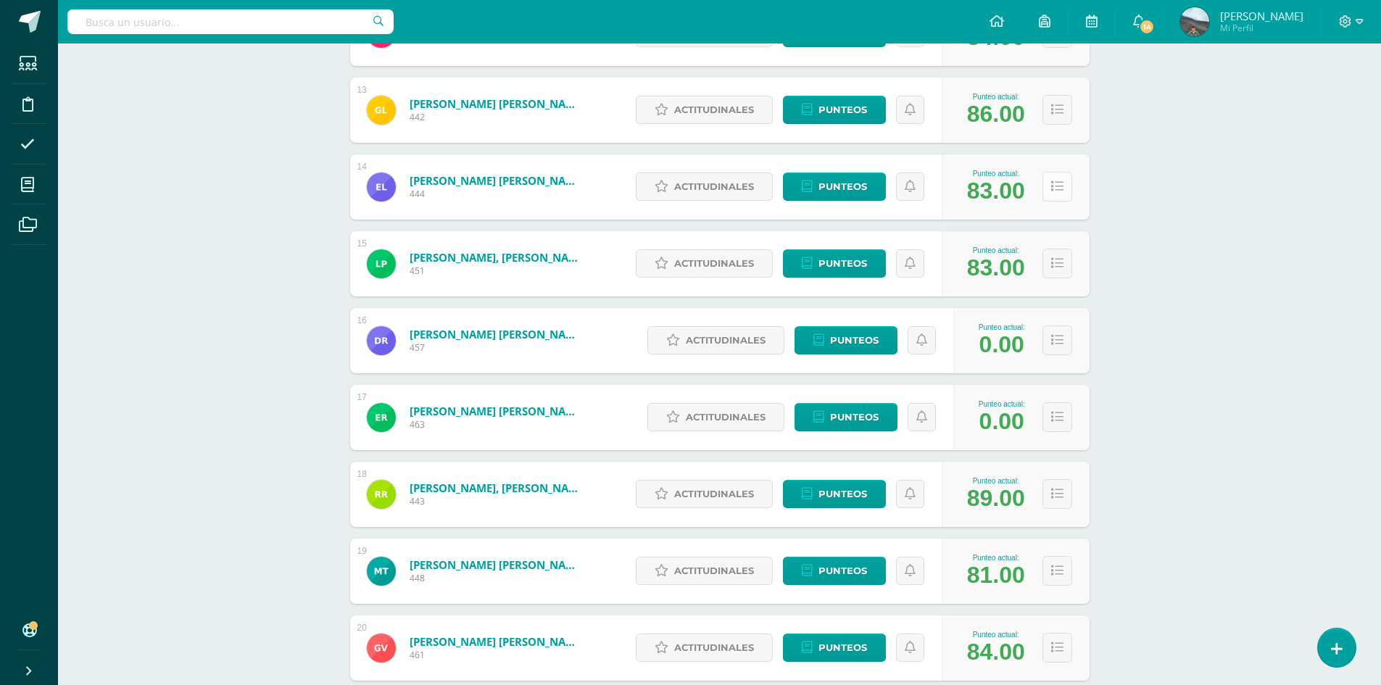
click at [1053, 181] on icon at bounding box center [1057, 187] width 12 height 12
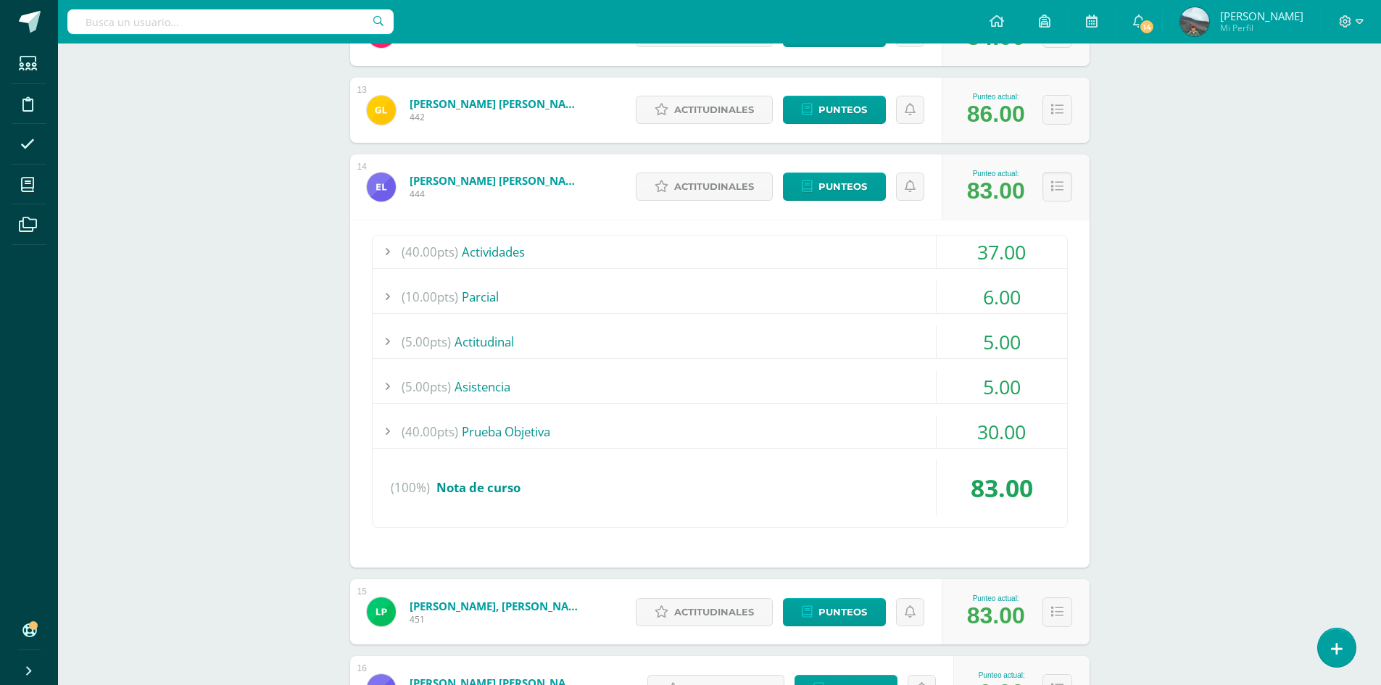
scroll to position [1232, 0]
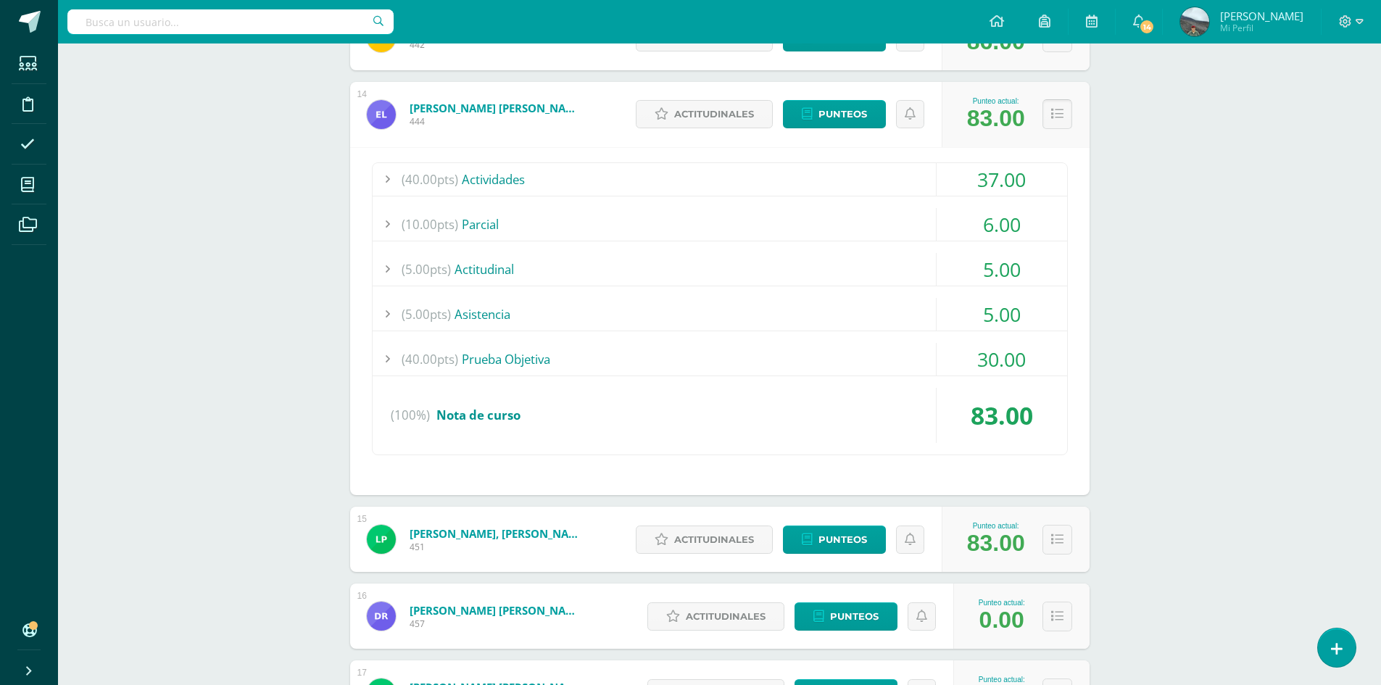
click at [1063, 125] on button at bounding box center [1057, 114] width 30 height 30
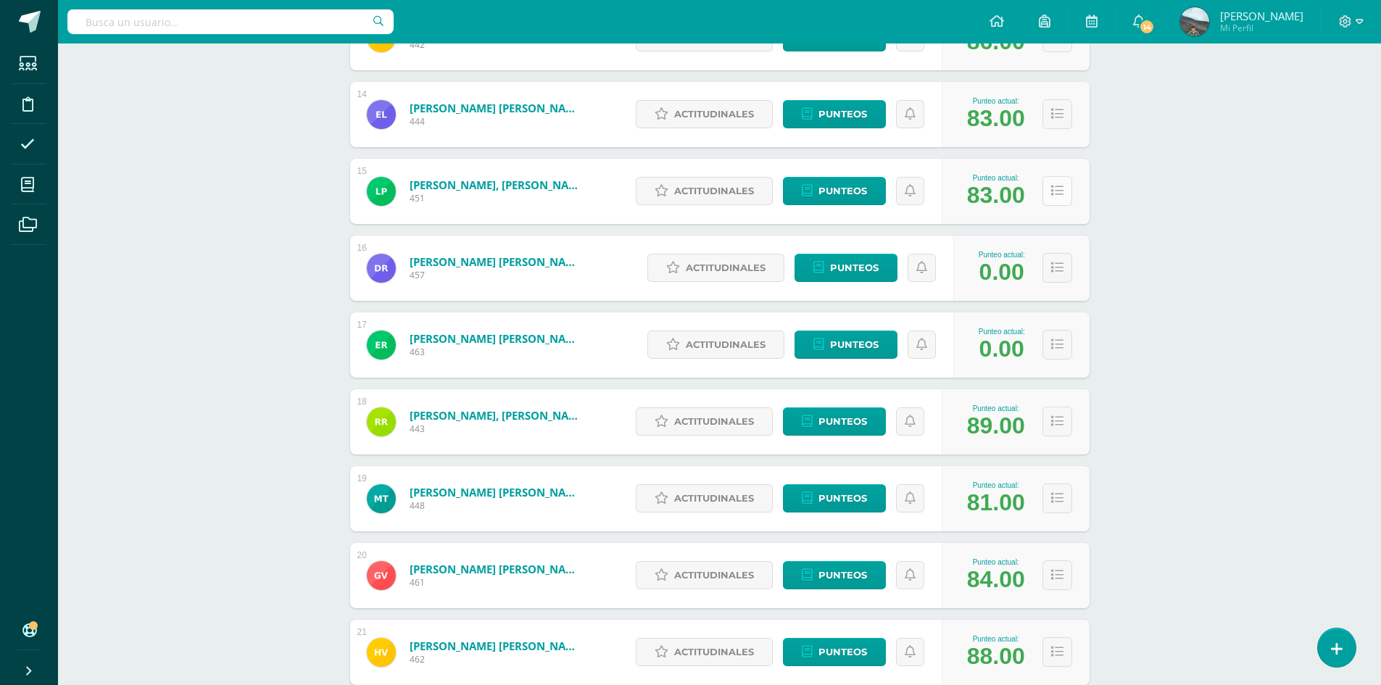
click at [1052, 187] on icon at bounding box center [1057, 191] width 12 height 12
click at [1063, 188] on button at bounding box center [1057, 191] width 30 height 30
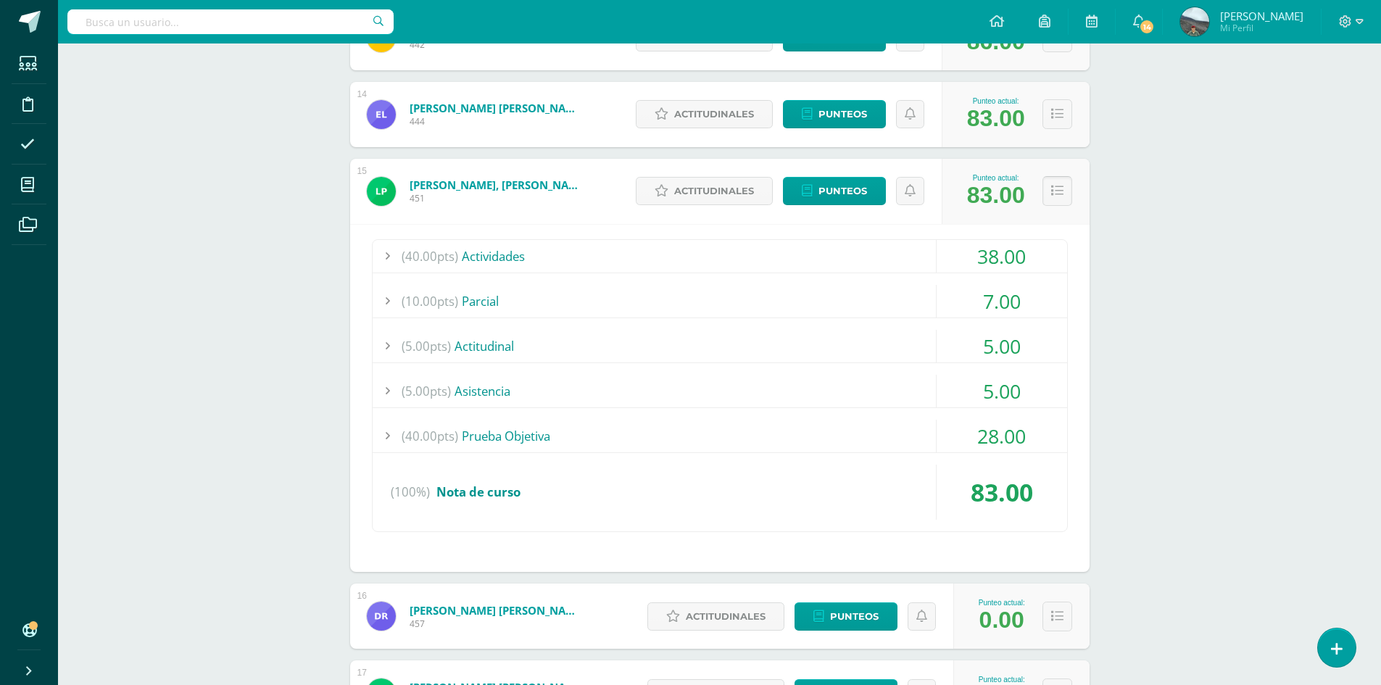
click at [1057, 187] on icon at bounding box center [1057, 191] width 12 height 12
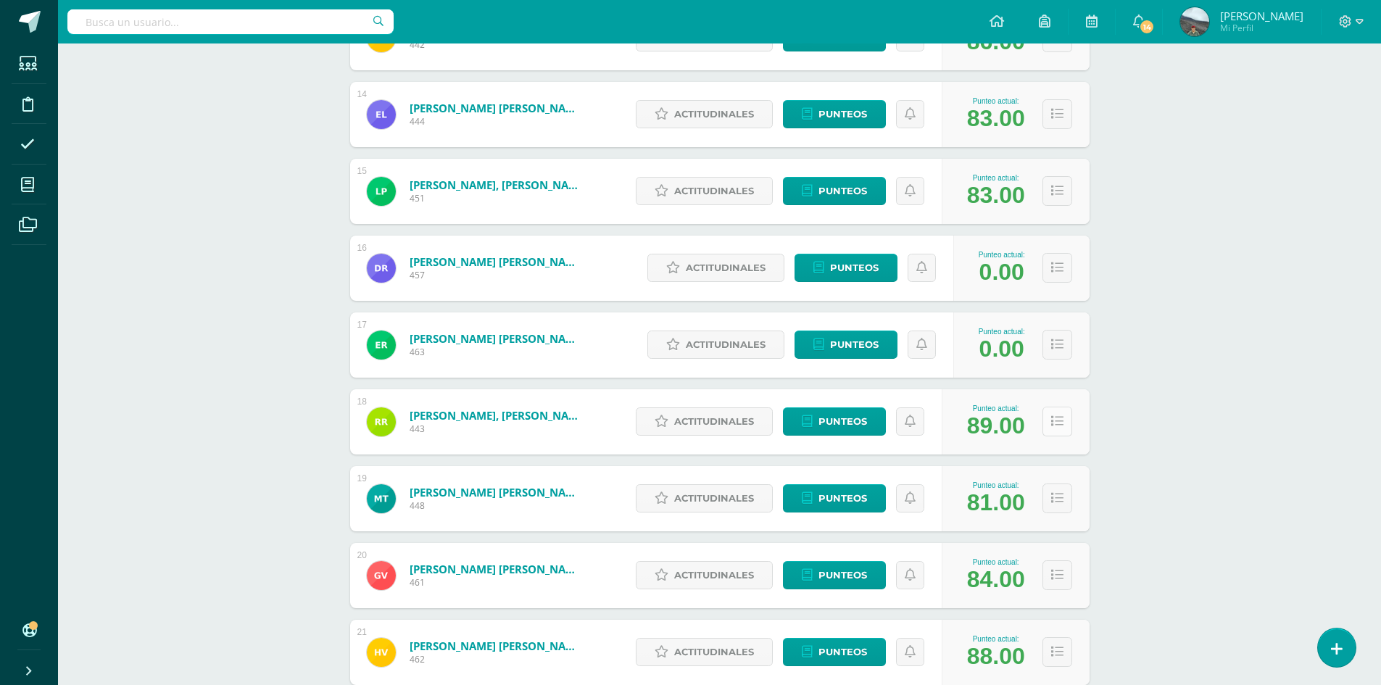
click at [1057, 426] on icon at bounding box center [1057, 421] width 12 height 12
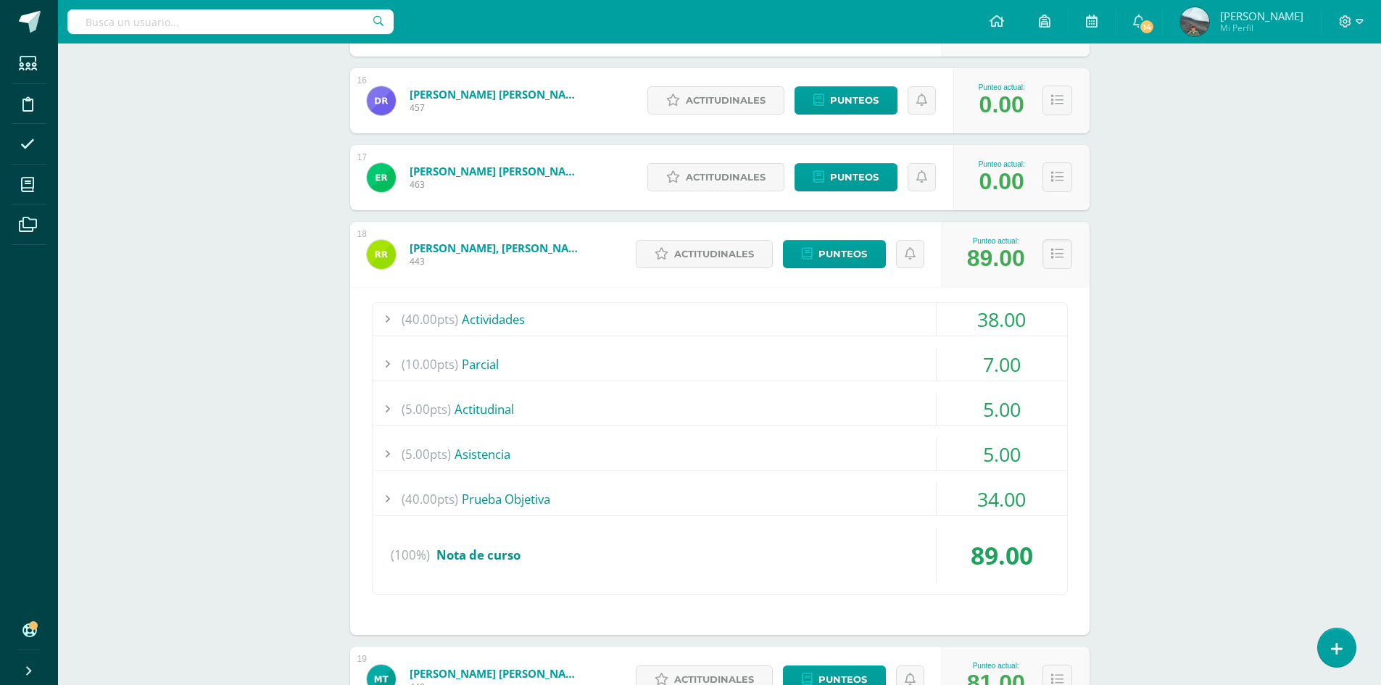
scroll to position [1450, 0]
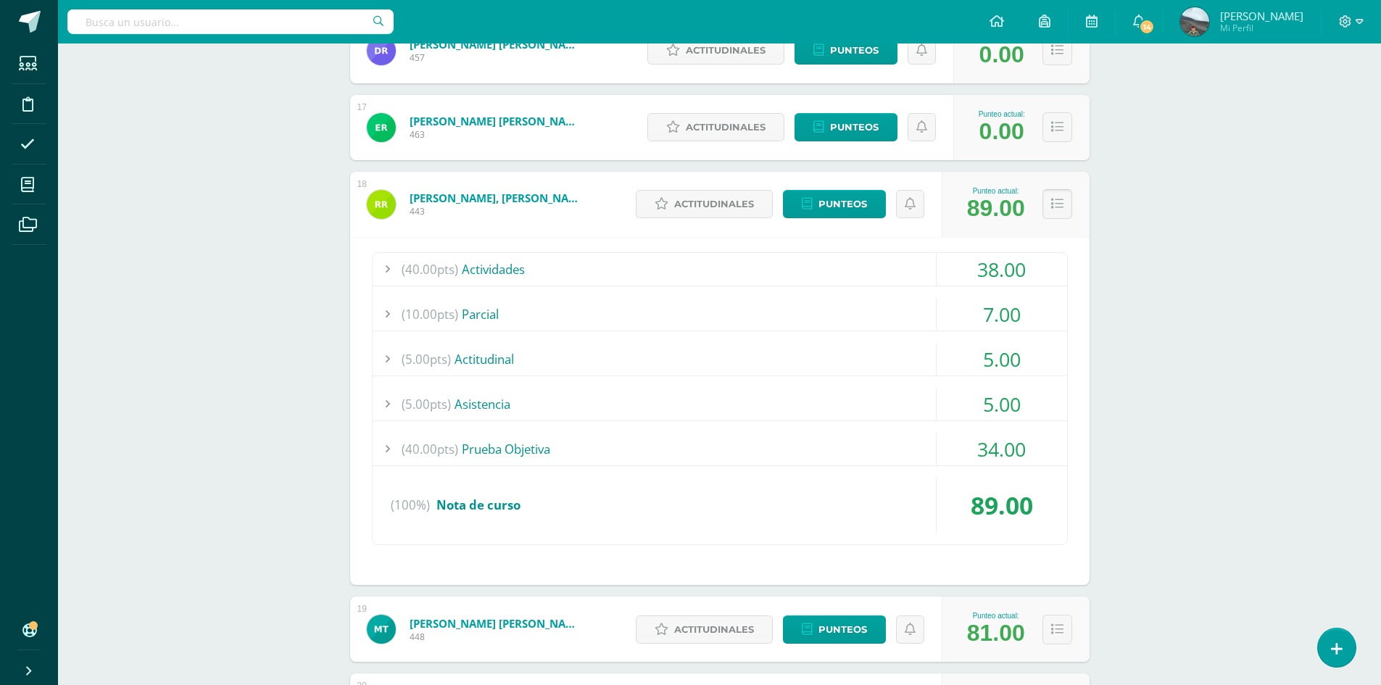
click at [1058, 208] on icon at bounding box center [1057, 204] width 12 height 12
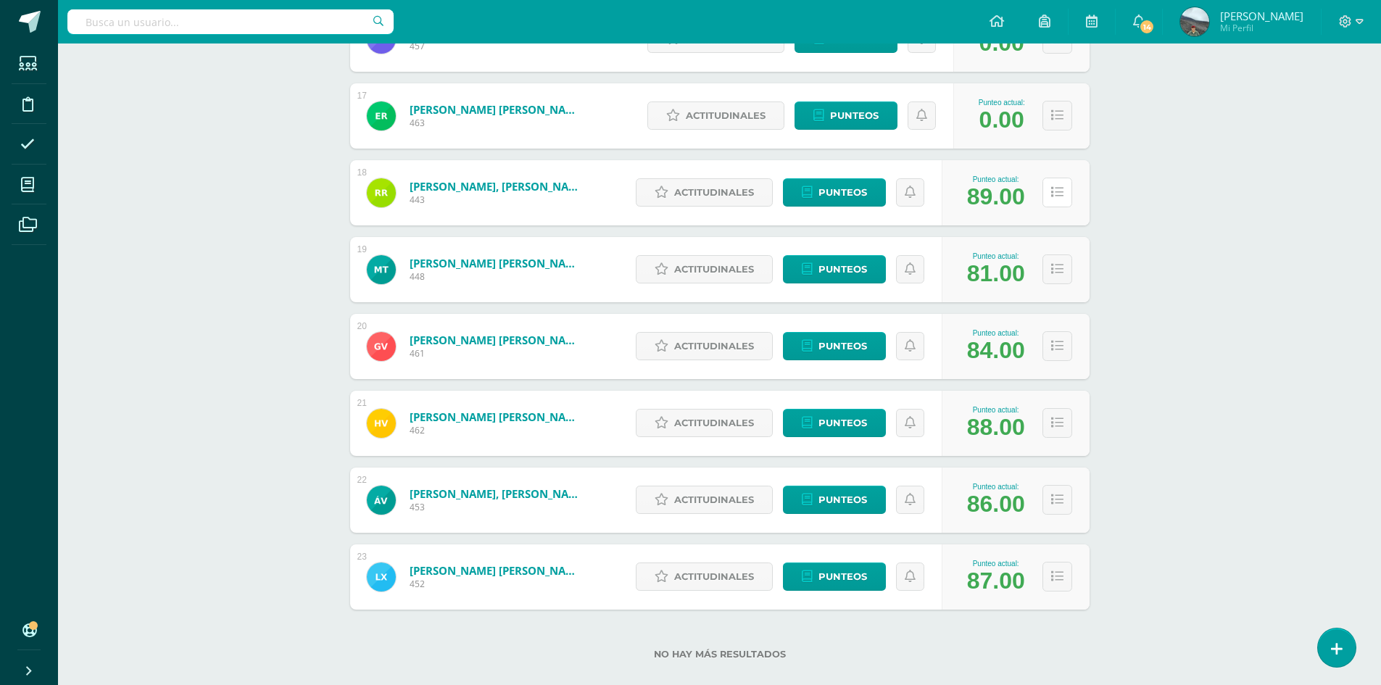
scroll to position [1482, 0]
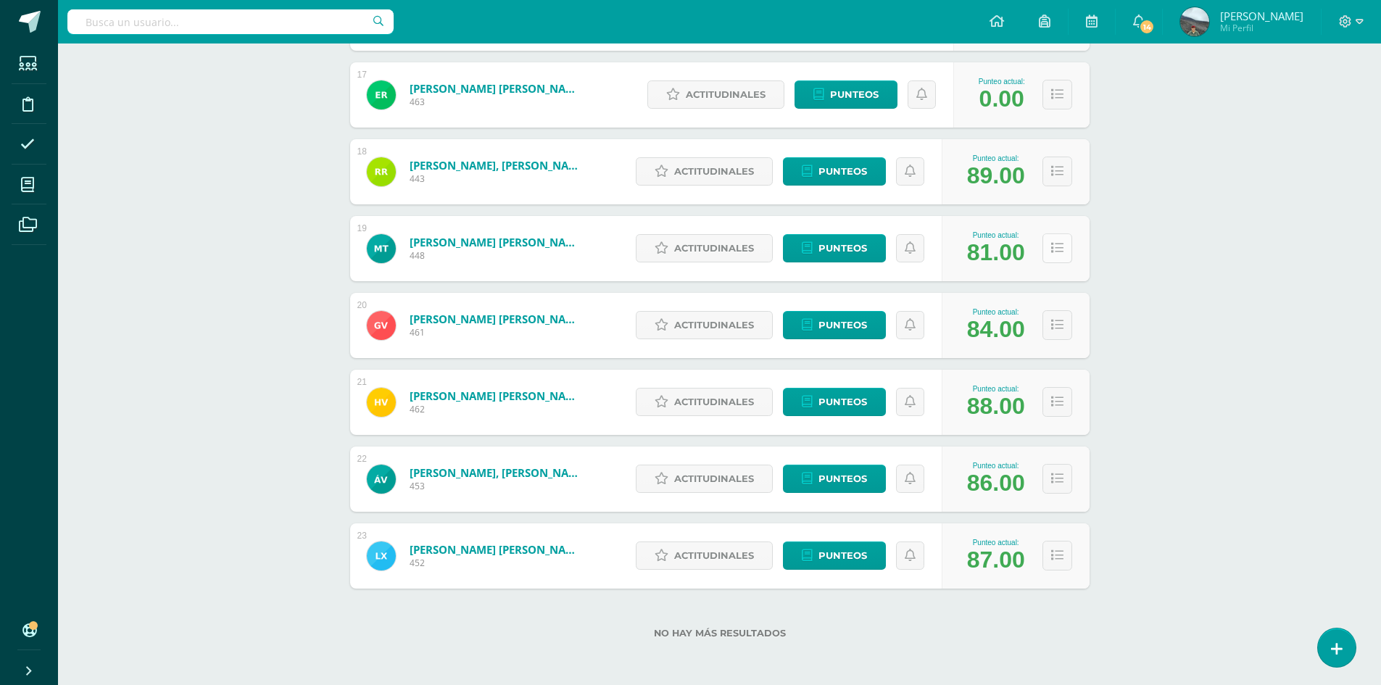
click at [1063, 247] on button at bounding box center [1057, 248] width 30 height 30
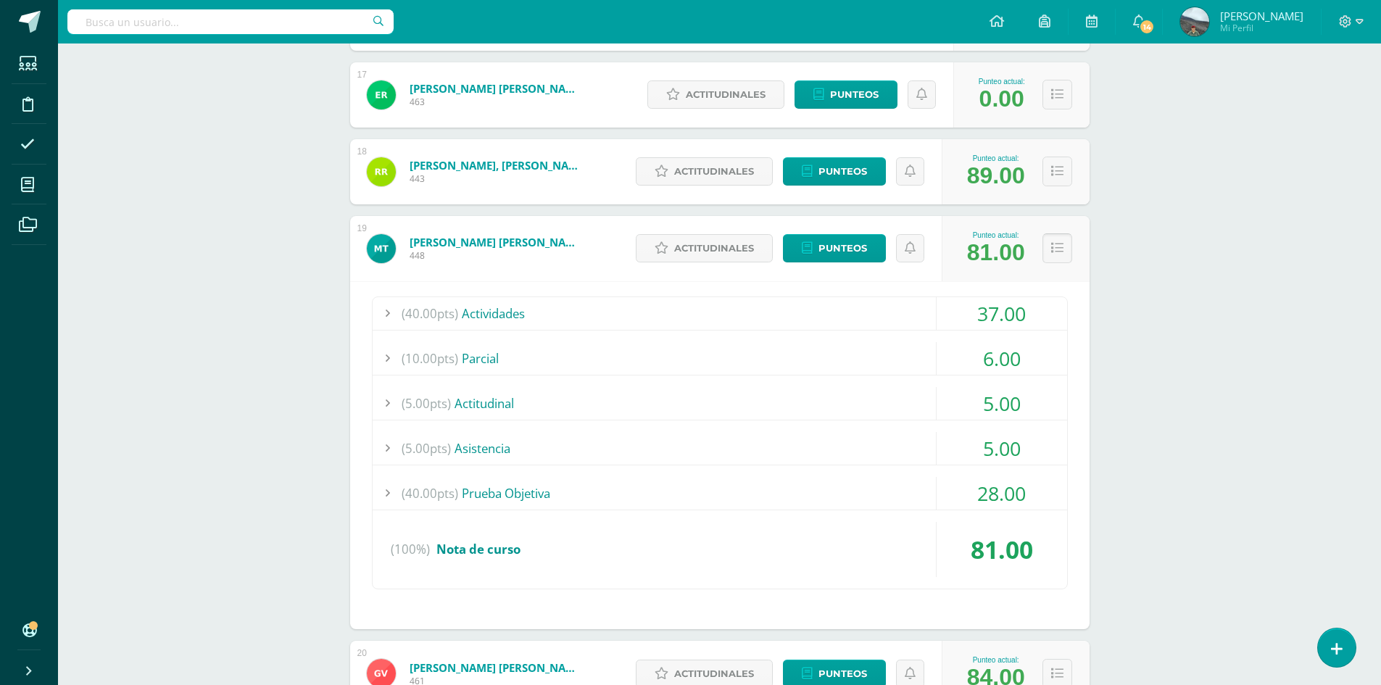
click at [1063, 247] on button at bounding box center [1057, 248] width 30 height 30
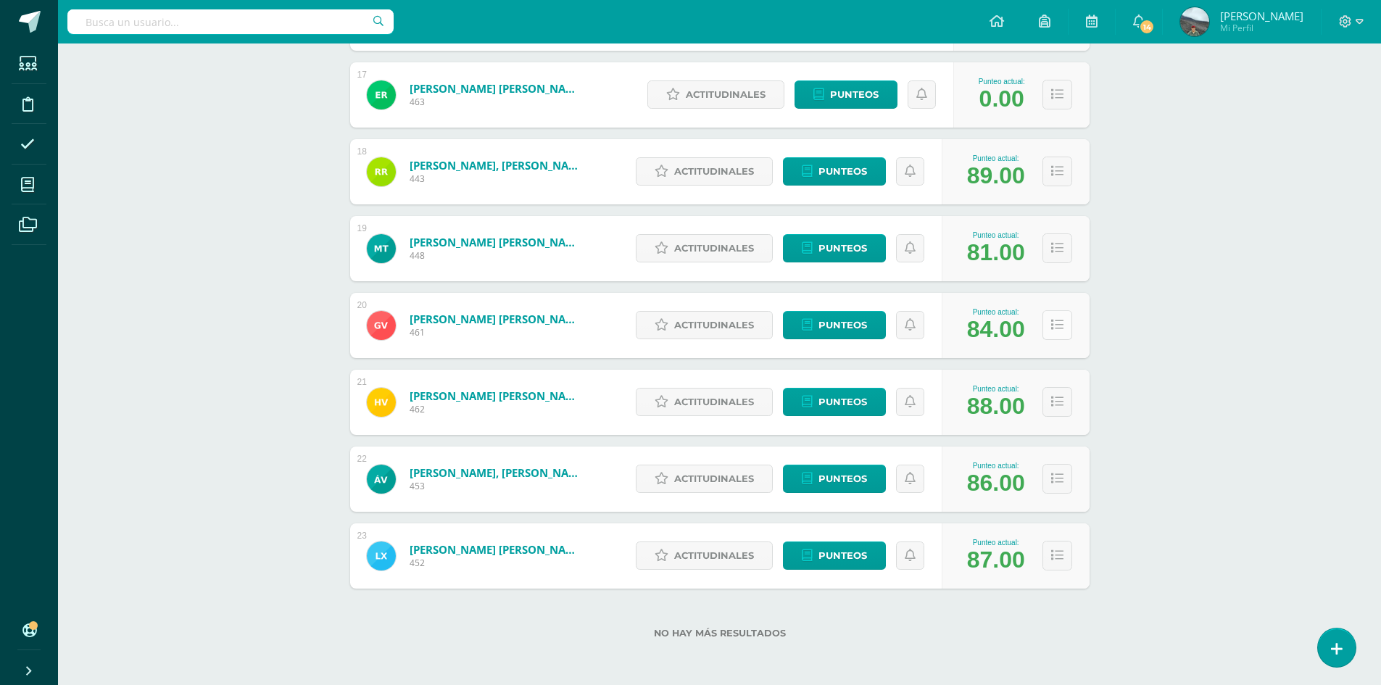
click at [1053, 325] on icon at bounding box center [1057, 325] width 12 height 12
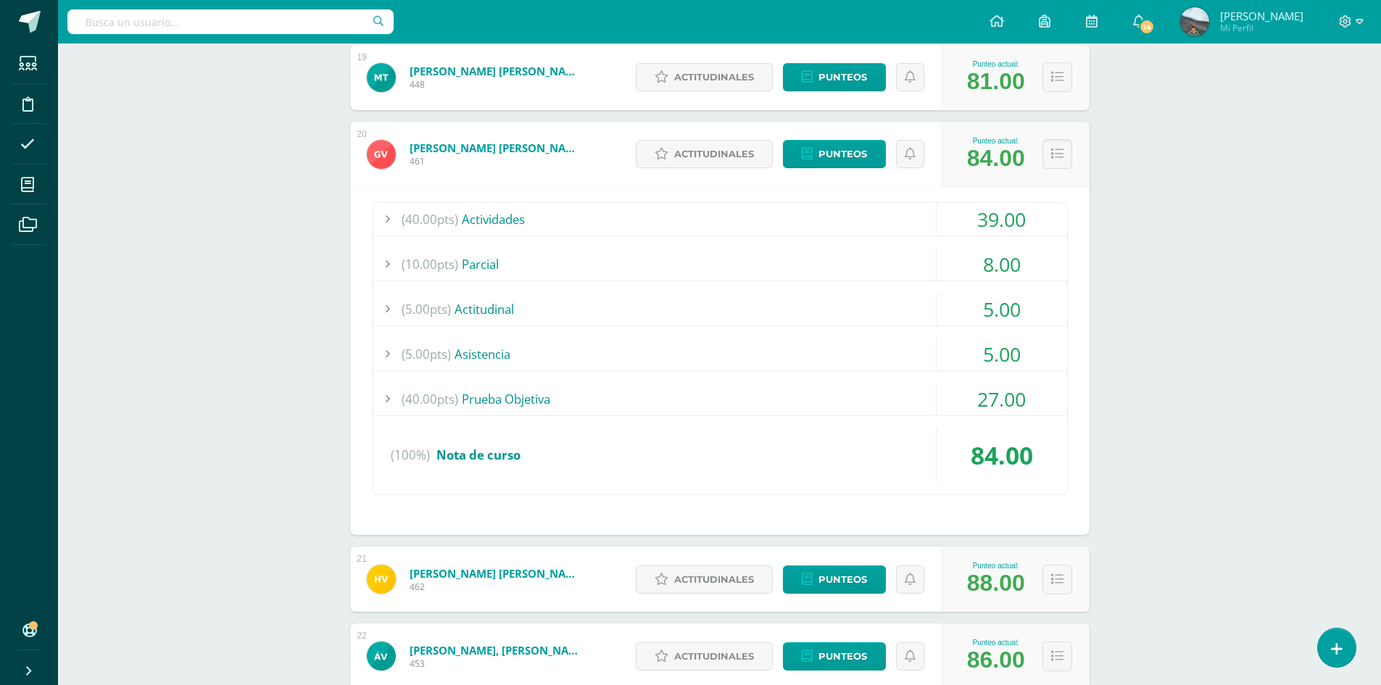
scroll to position [1627, 0]
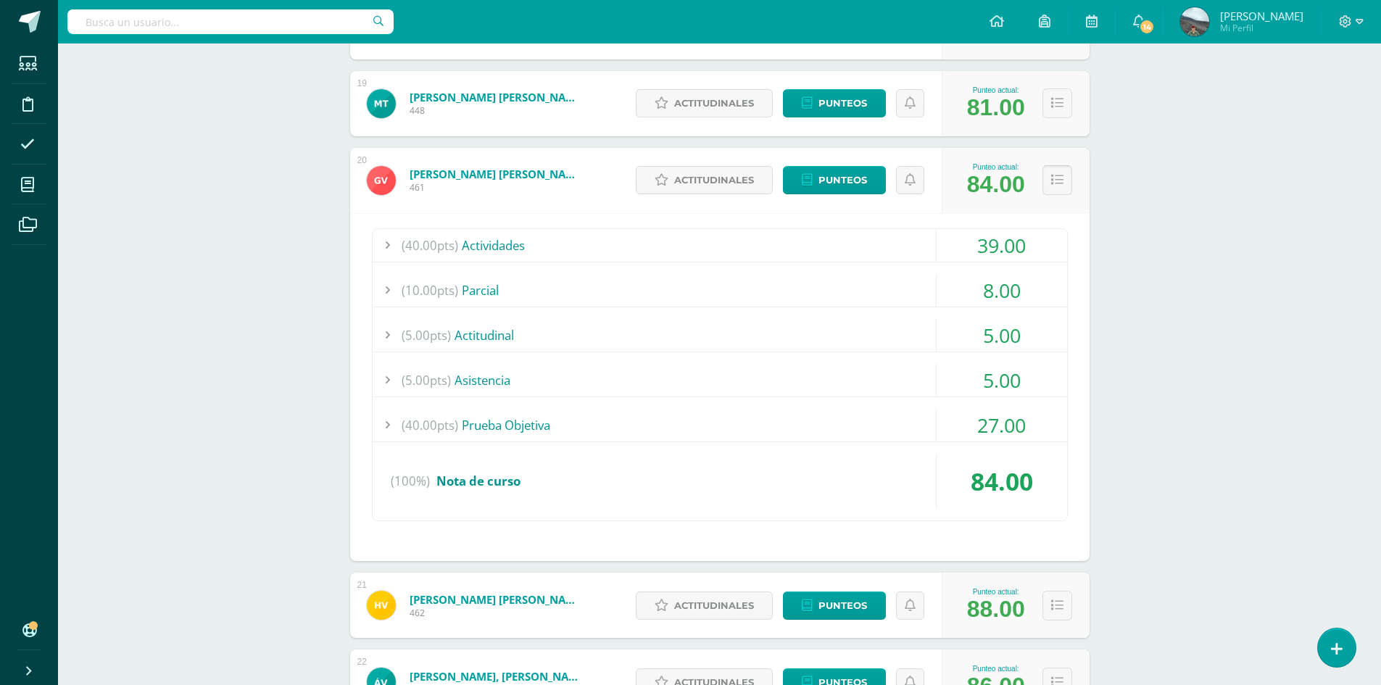
click at [1051, 182] on icon at bounding box center [1057, 180] width 12 height 12
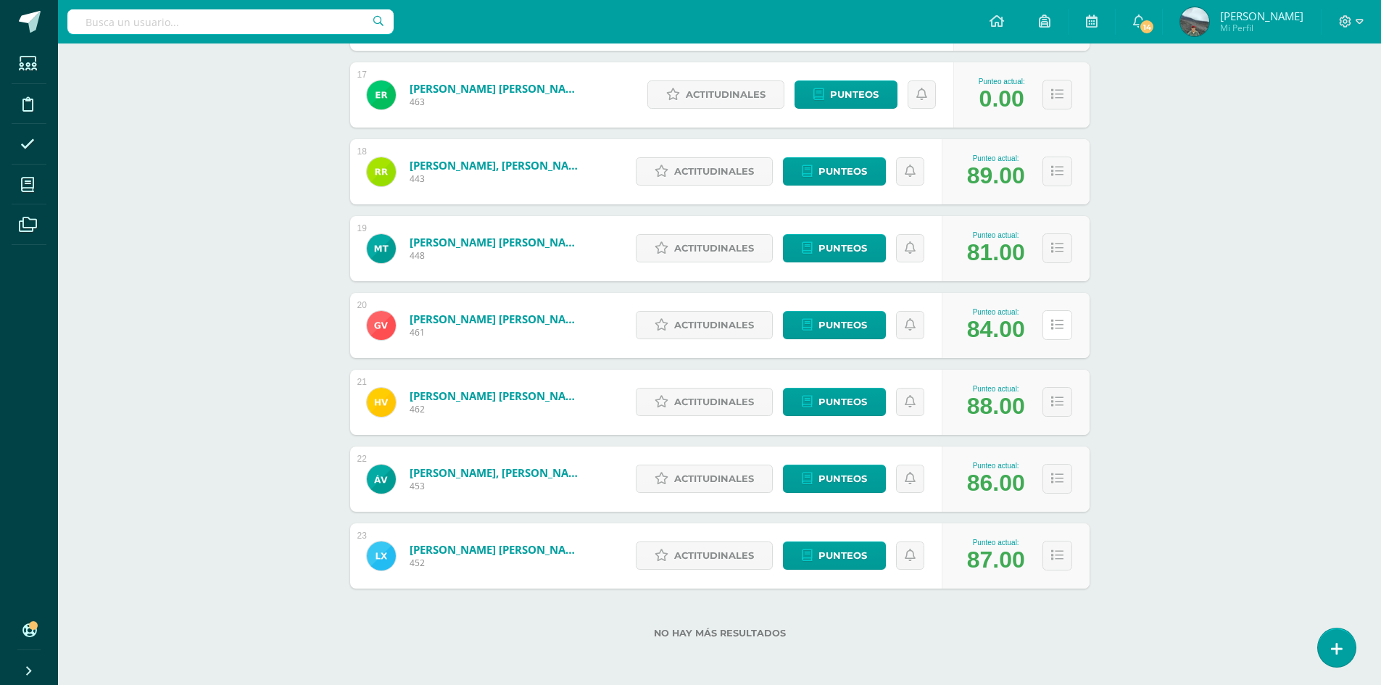
scroll to position [1482, 0]
click at [1057, 398] on icon at bounding box center [1057, 402] width 12 height 12
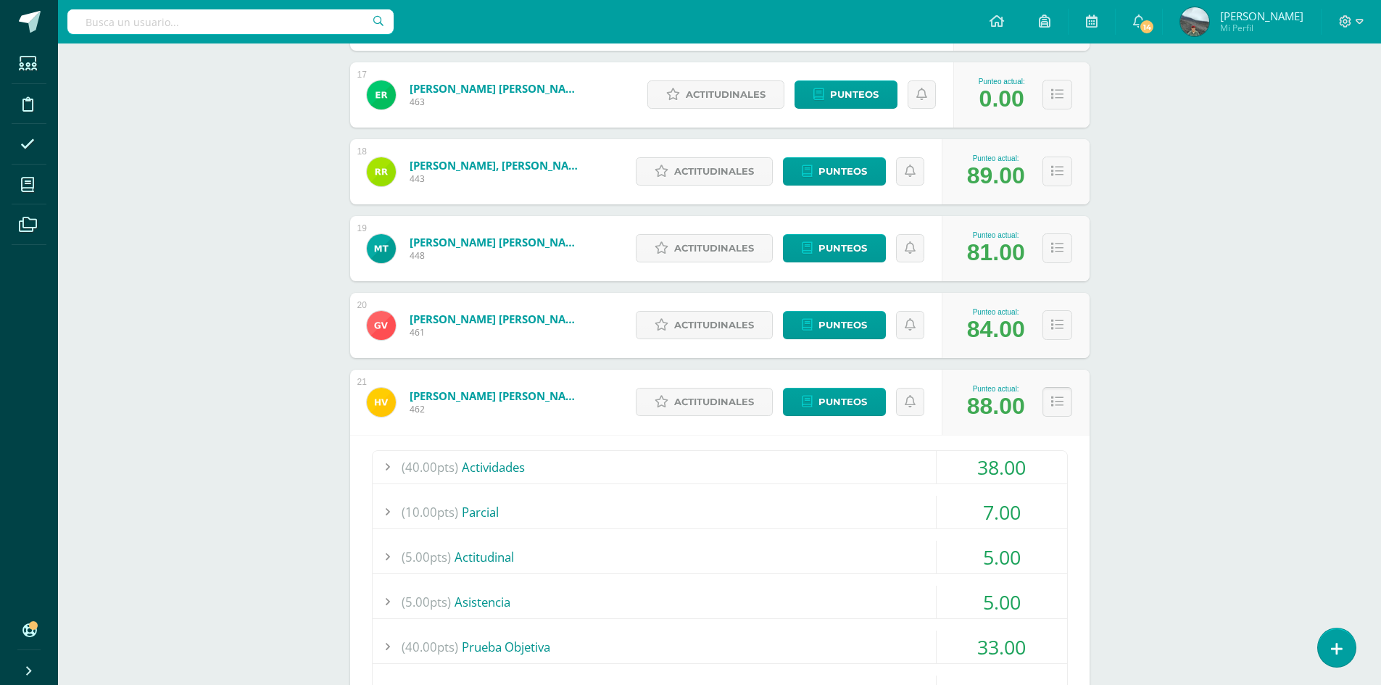
click at [1058, 394] on button at bounding box center [1057, 402] width 30 height 30
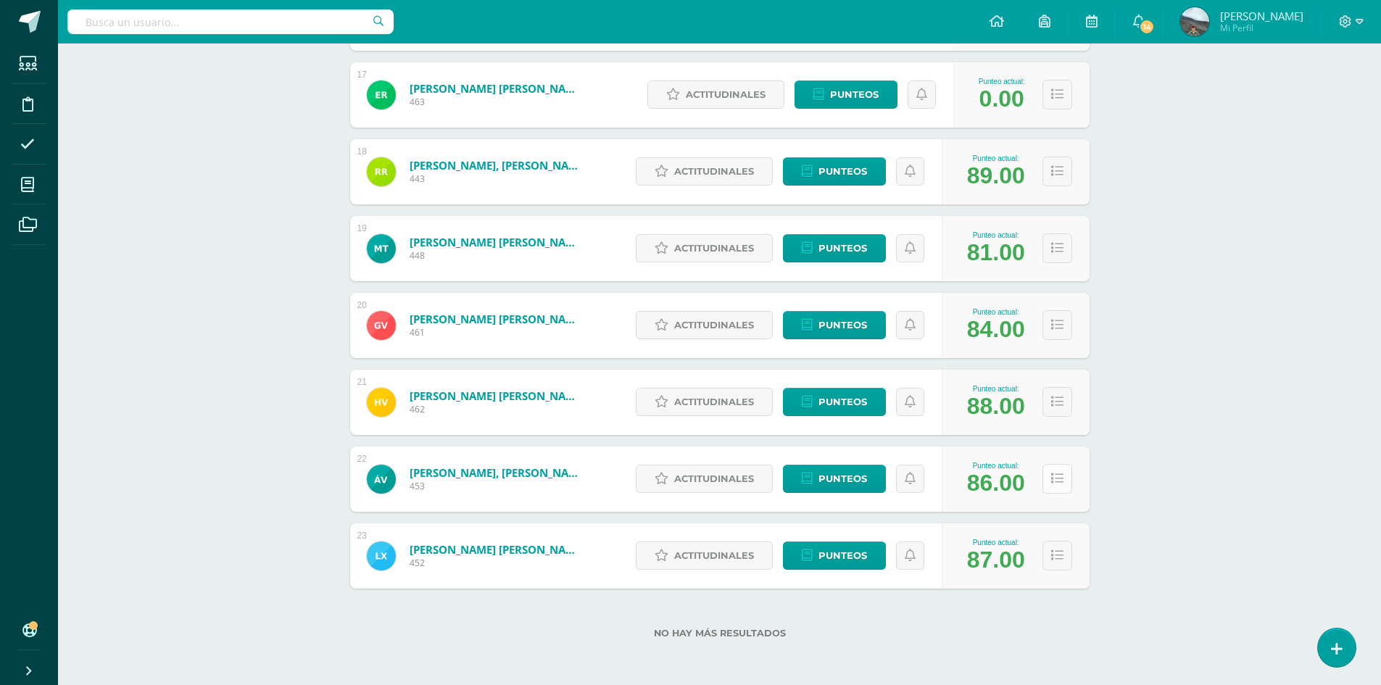
click at [1062, 481] on icon at bounding box center [1057, 479] width 12 height 12
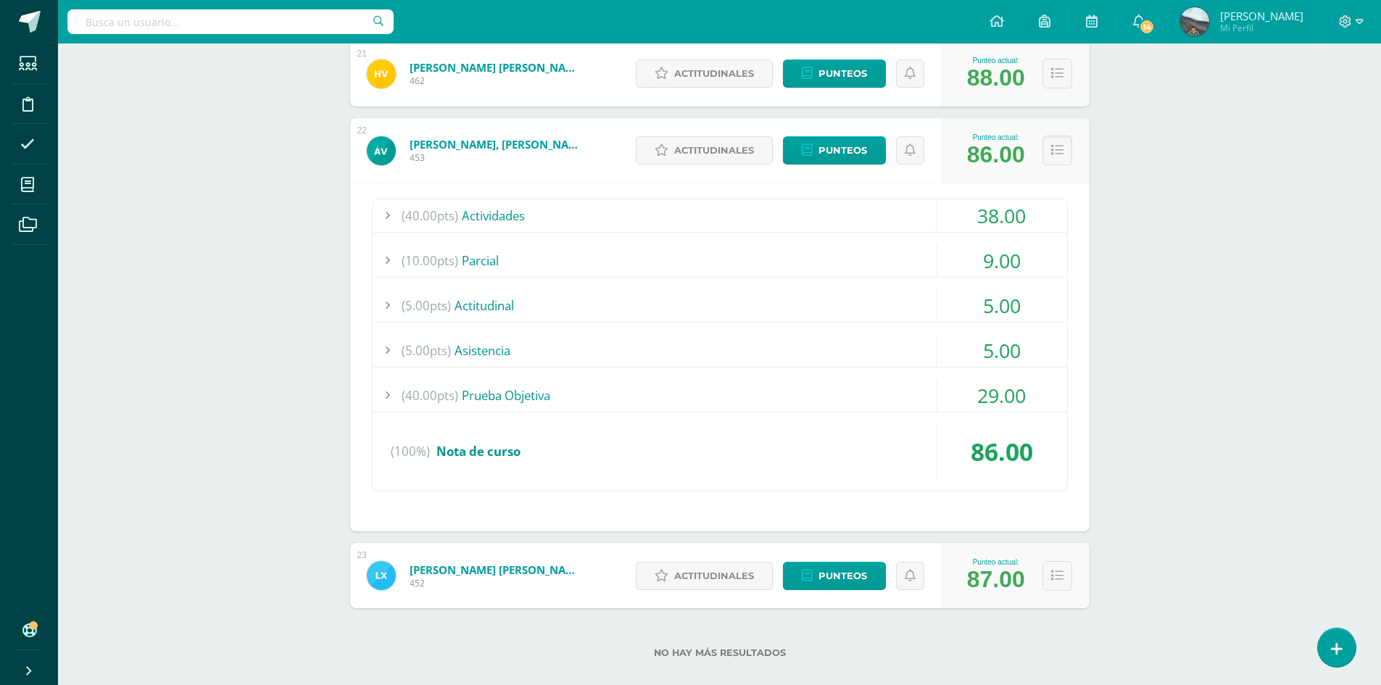
scroll to position [1830, 0]
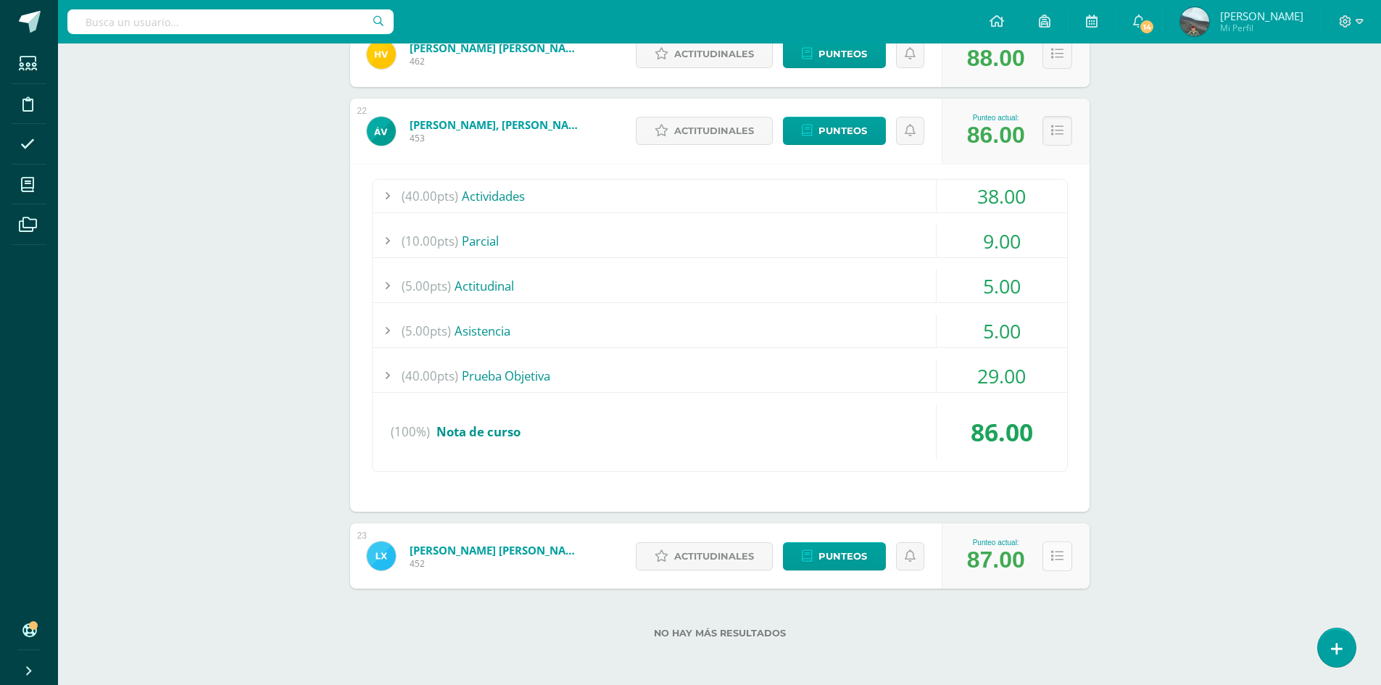
click at [1049, 553] on button at bounding box center [1057, 557] width 30 height 30
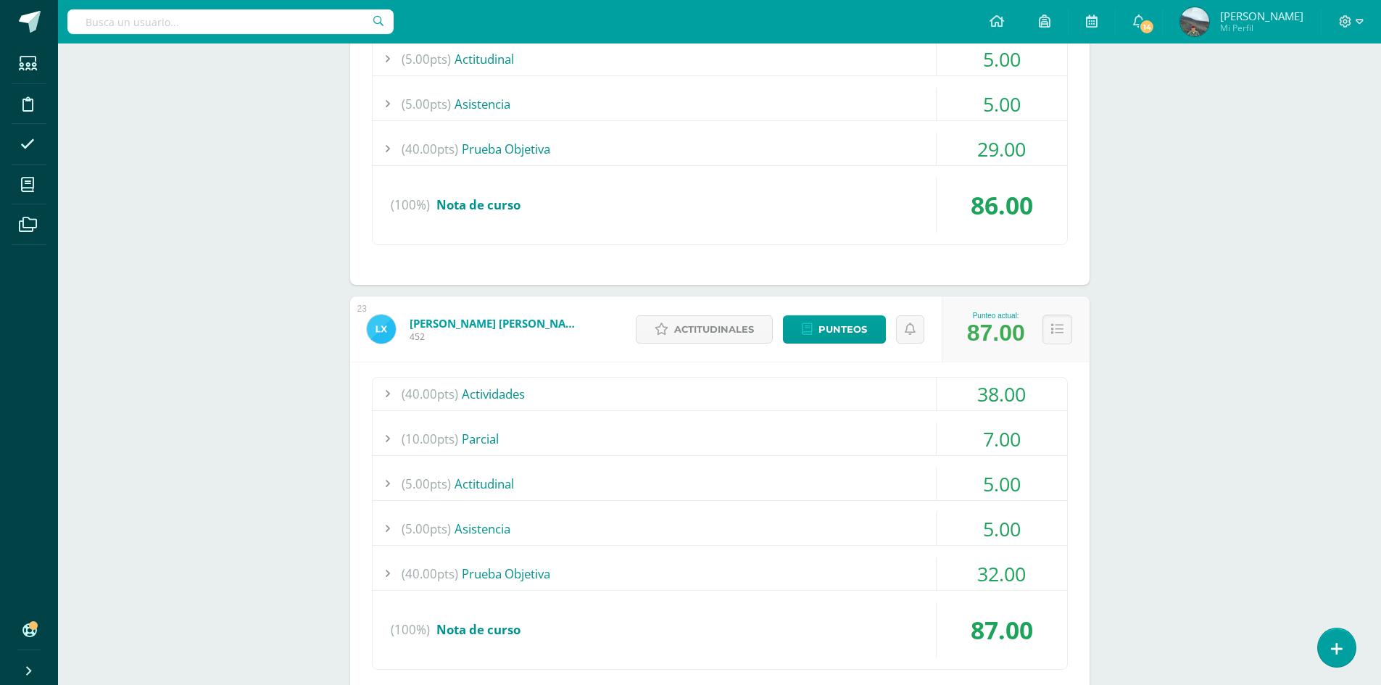
scroll to position [2120, 0]
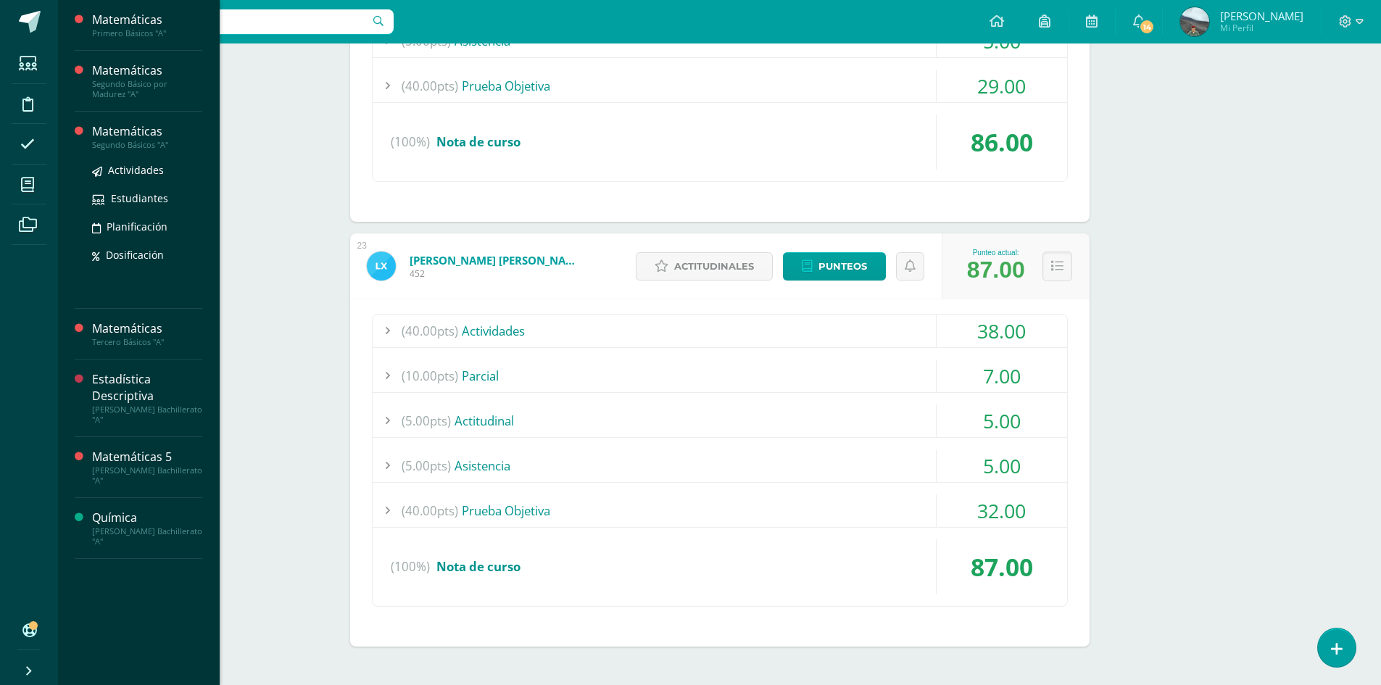
click at [94, 128] on div "Matemáticas" at bounding box center [147, 131] width 110 height 17
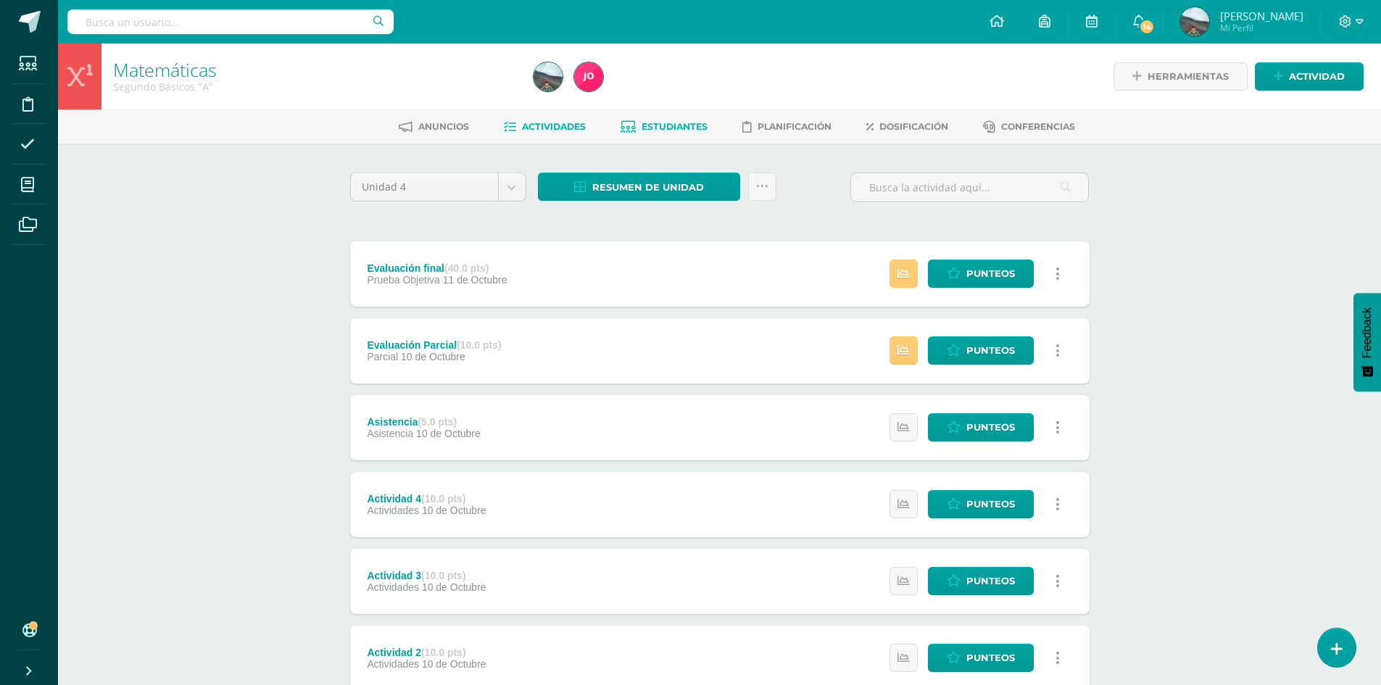
click at [701, 127] on span "Estudiantes" at bounding box center [675, 126] width 66 height 11
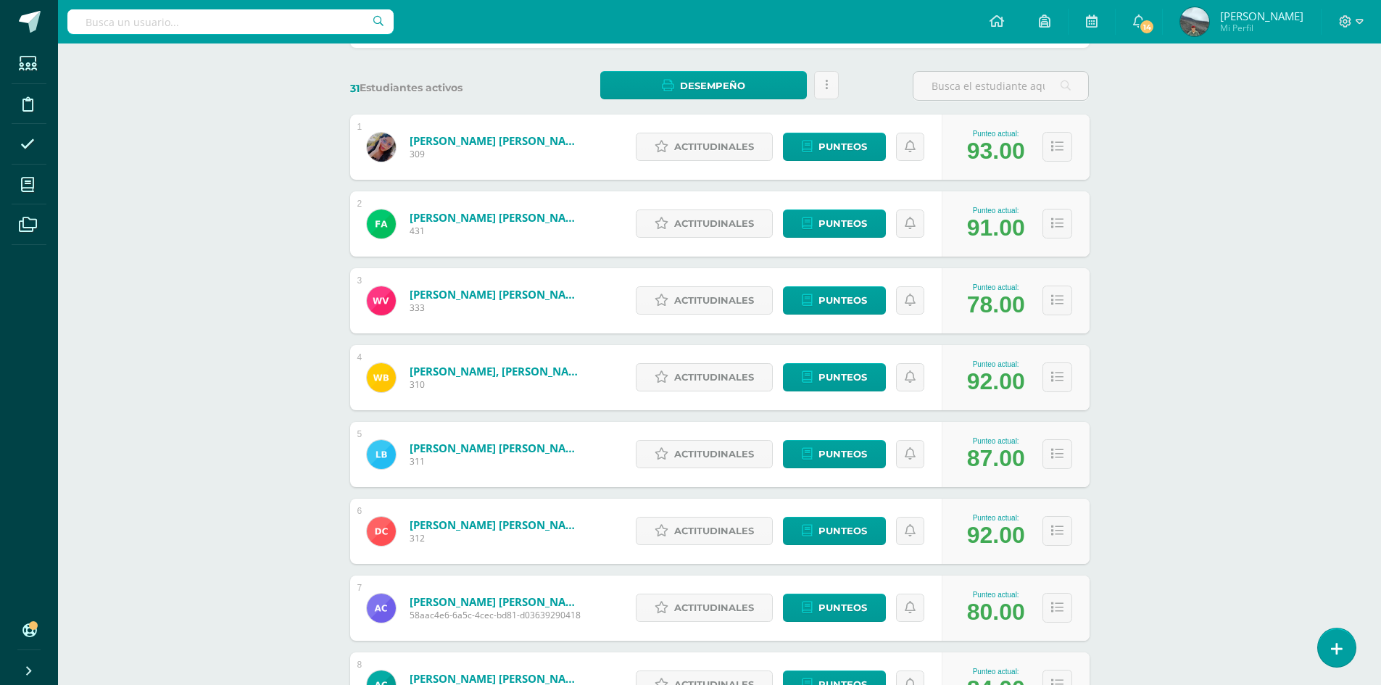
scroll to position [217, 0]
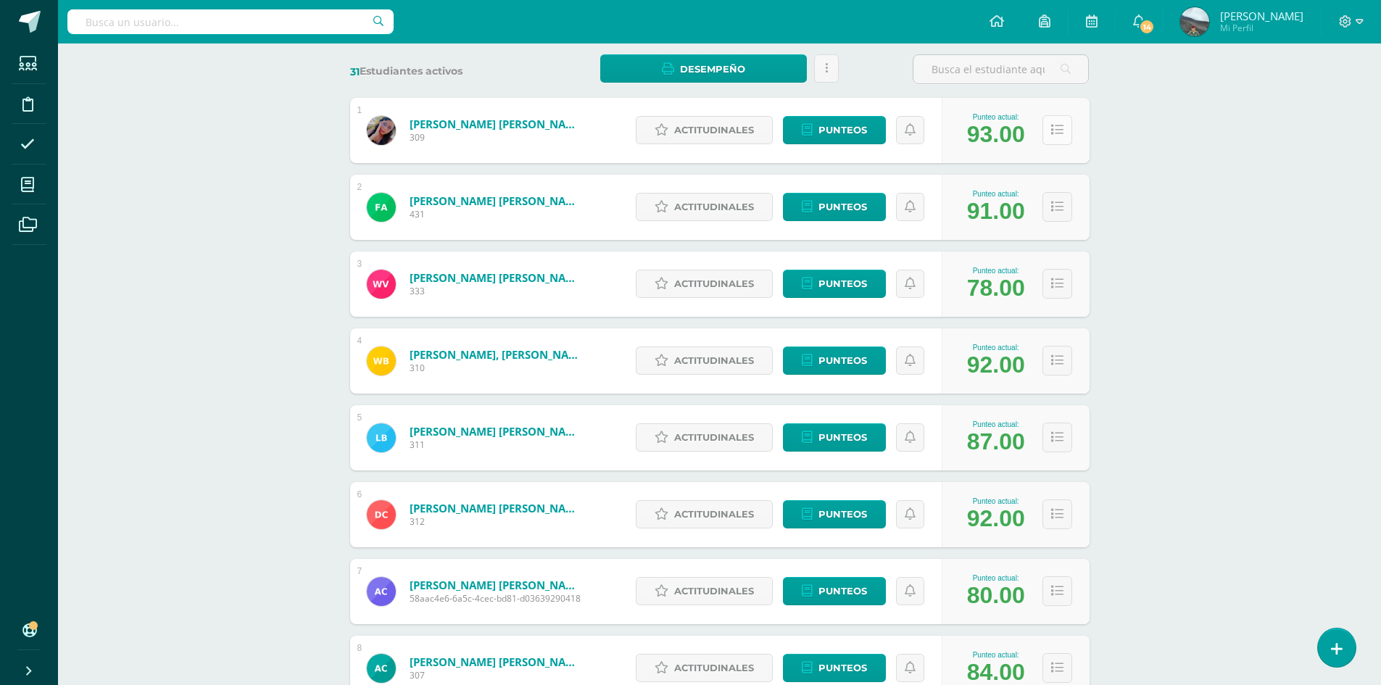
click at [1064, 135] on button at bounding box center [1057, 130] width 30 height 30
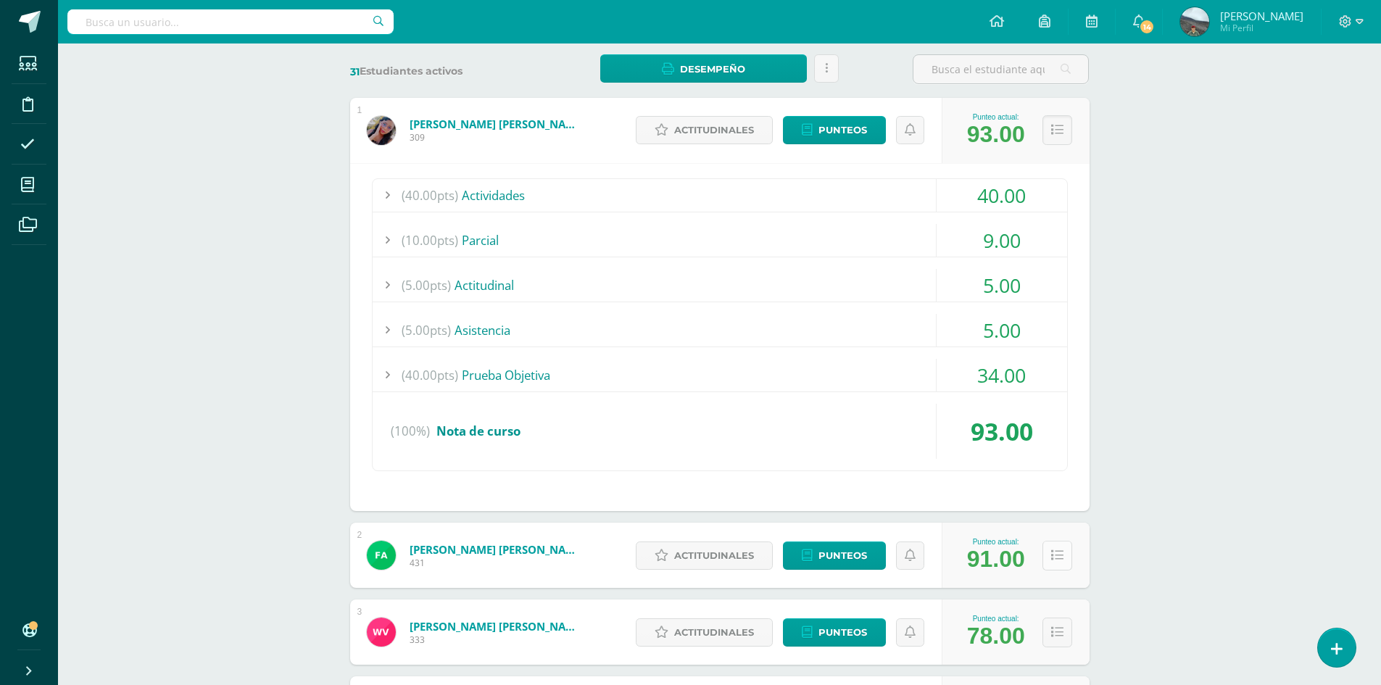
click at [1063, 558] on button at bounding box center [1057, 556] width 30 height 30
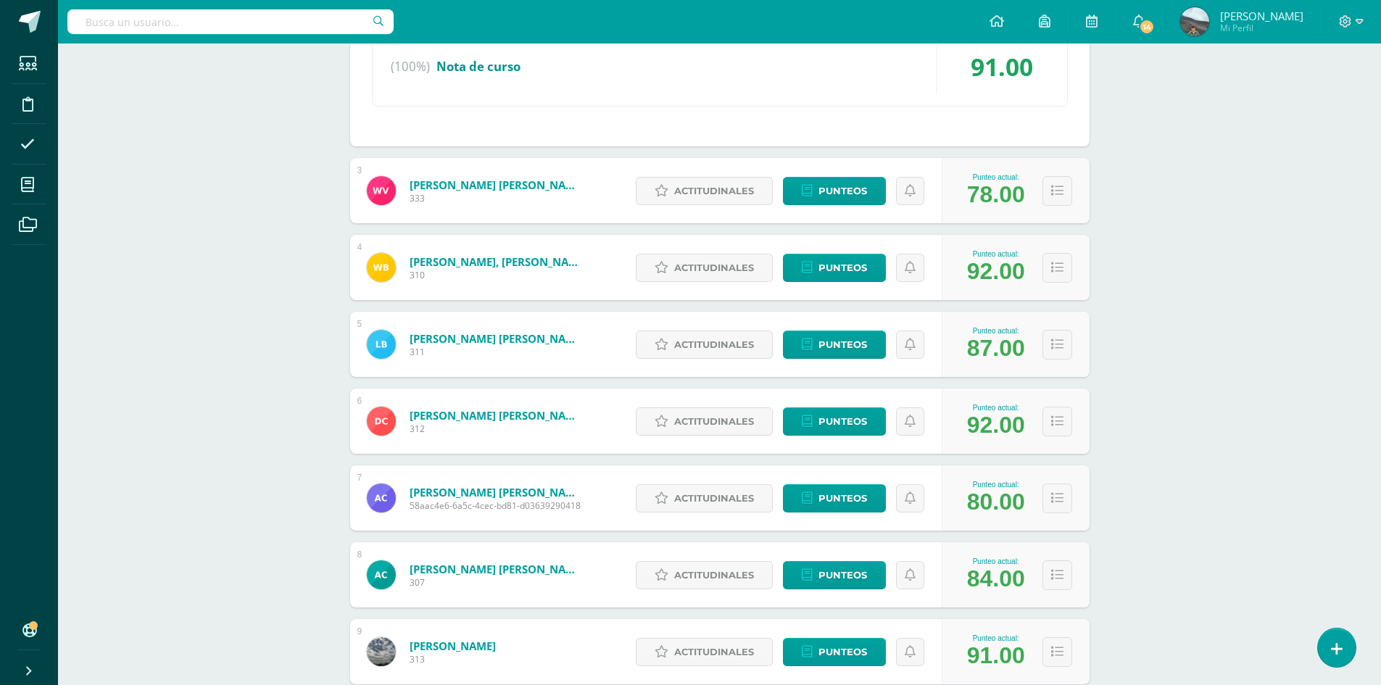
scroll to position [1015, 0]
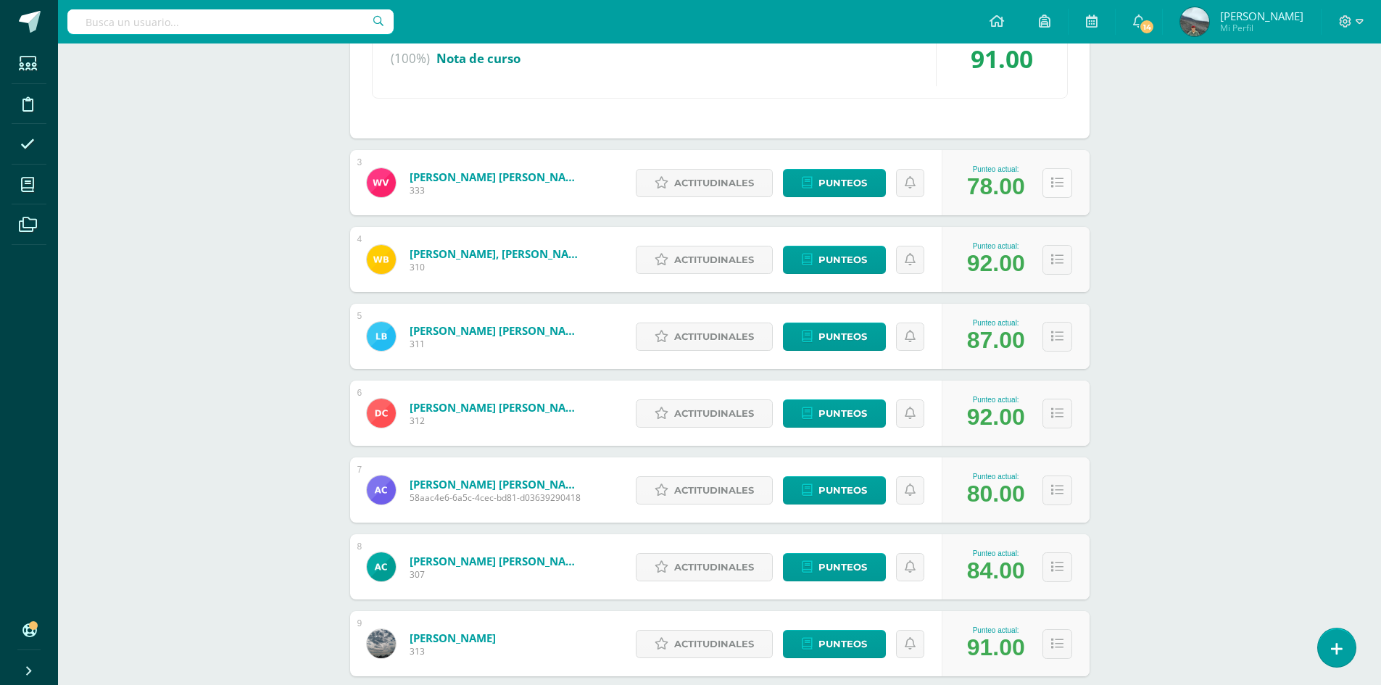
click at [1071, 188] on button at bounding box center [1057, 183] width 30 height 30
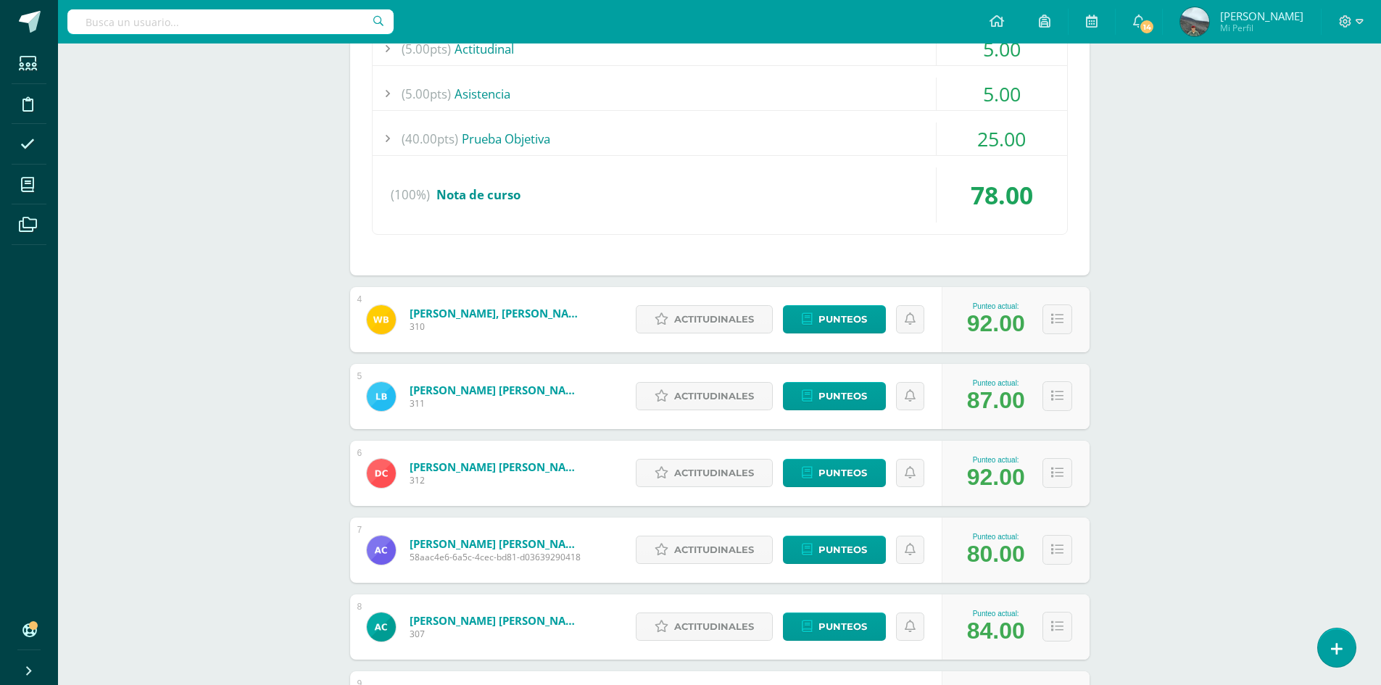
scroll to position [1305, 0]
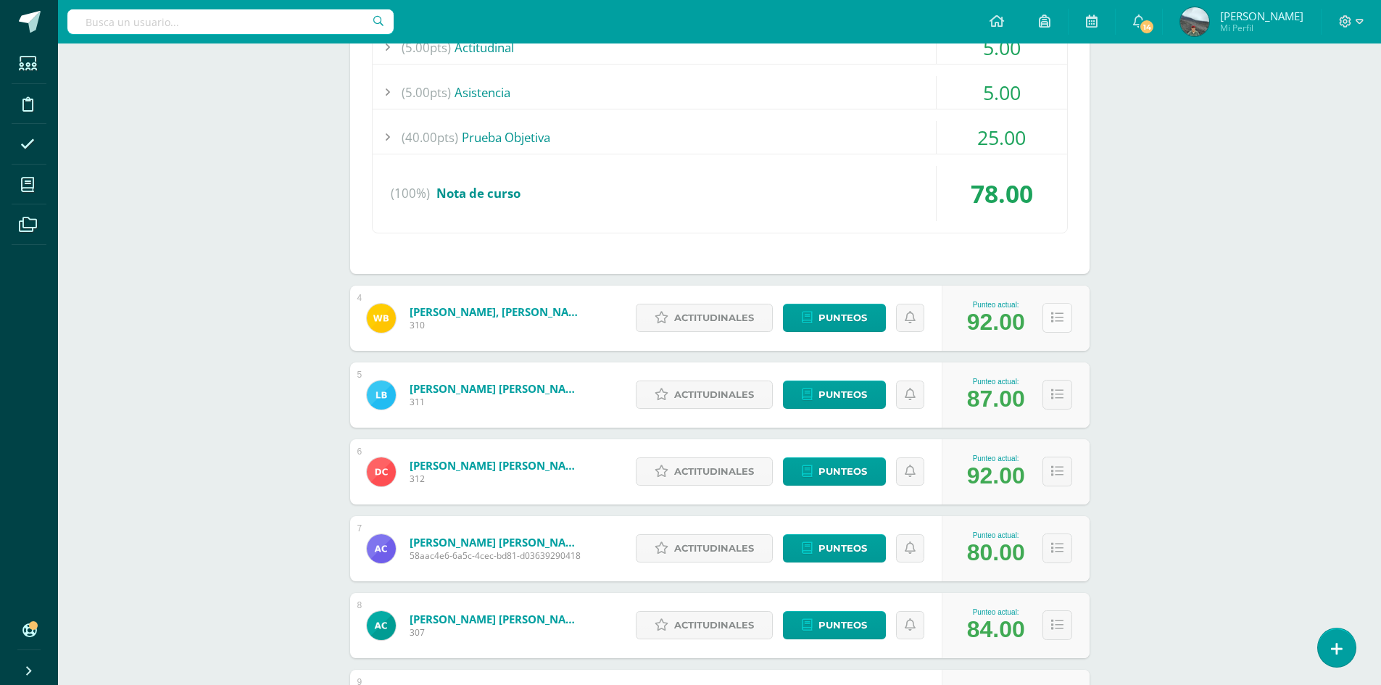
click at [1053, 323] on icon at bounding box center [1057, 318] width 12 height 12
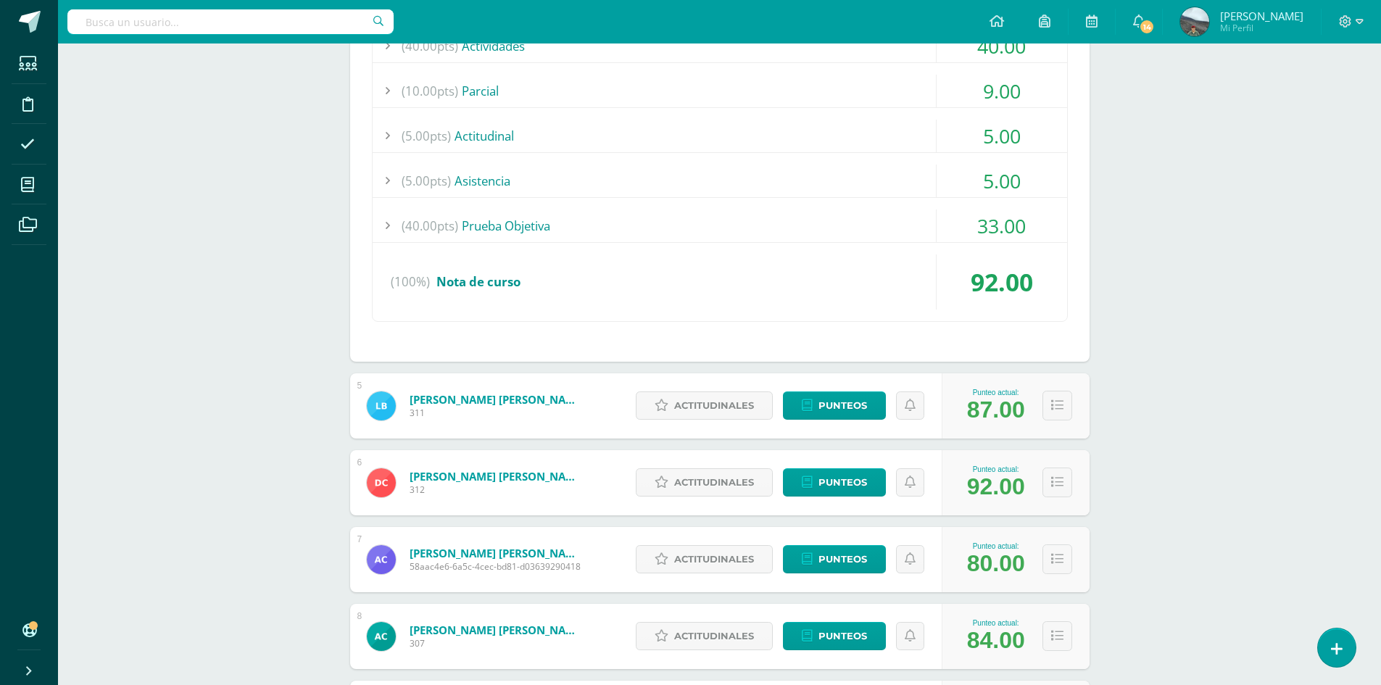
scroll to position [1740, 0]
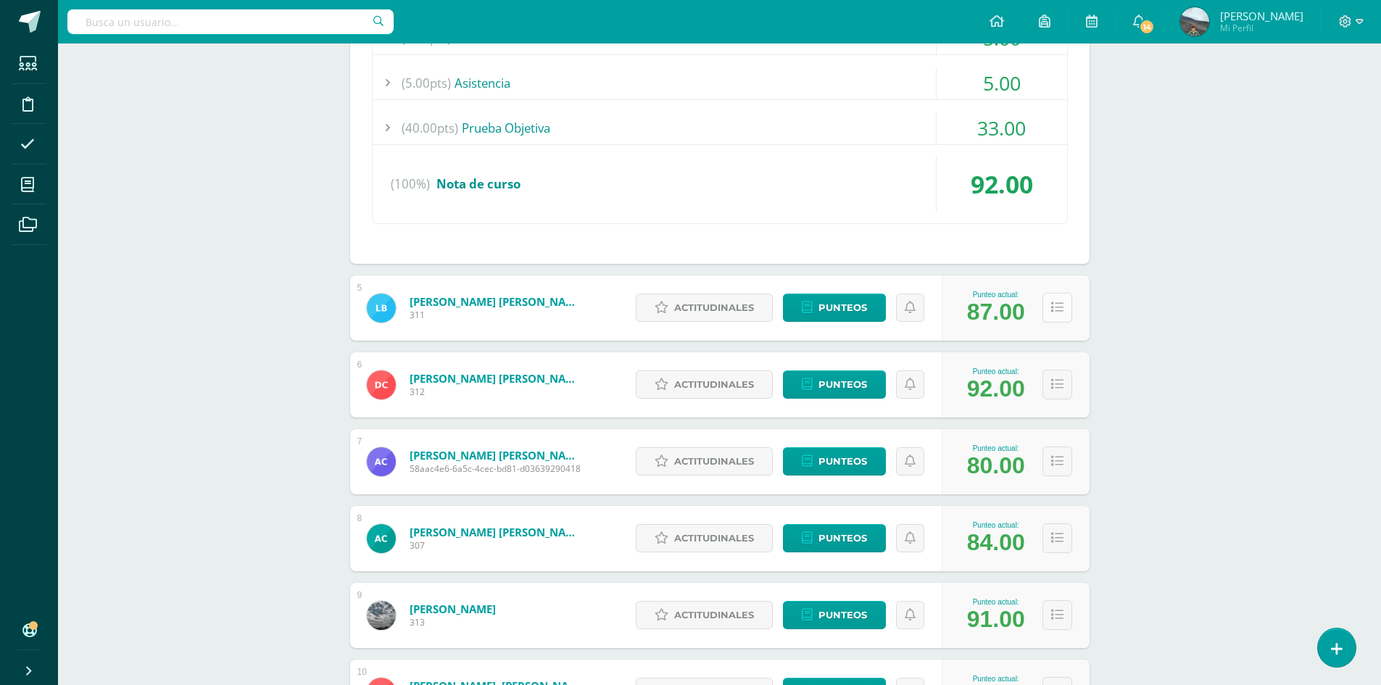
click at [1055, 304] on icon at bounding box center [1057, 308] width 12 height 12
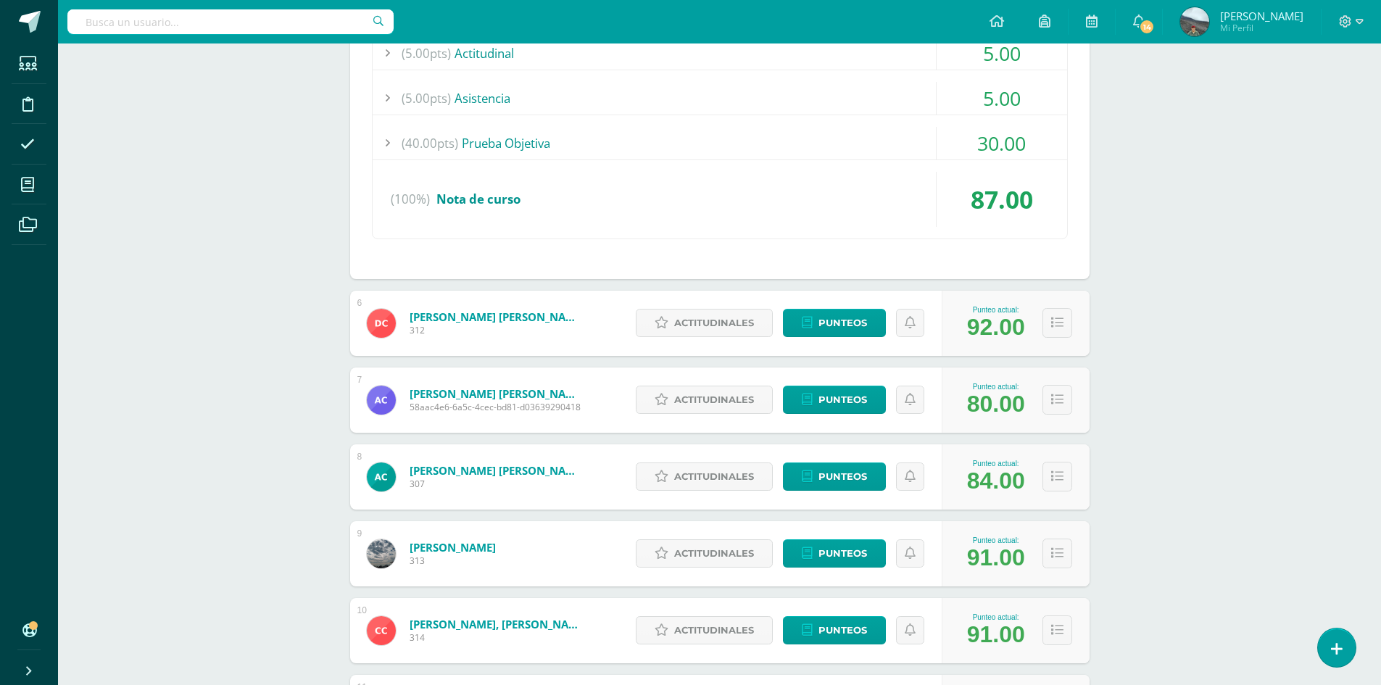
scroll to position [2175, 0]
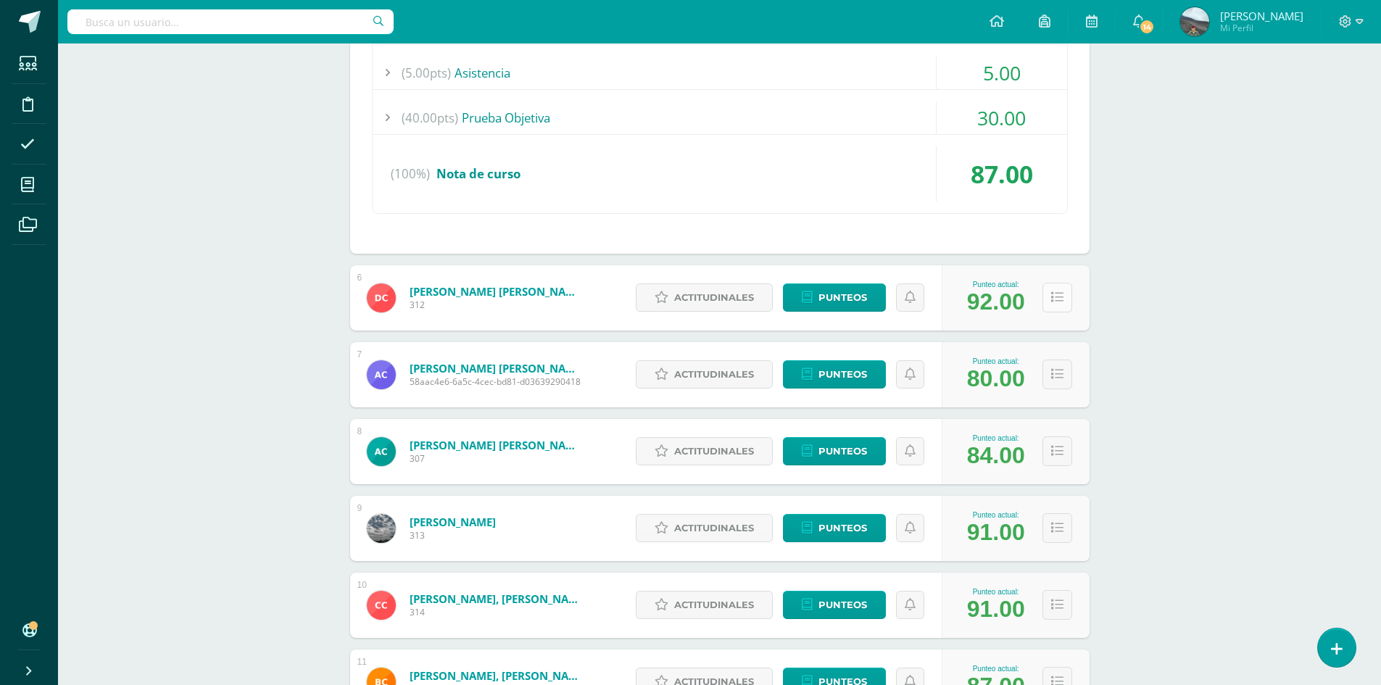
click at [1053, 290] on button at bounding box center [1057, 298] width 30 height 30
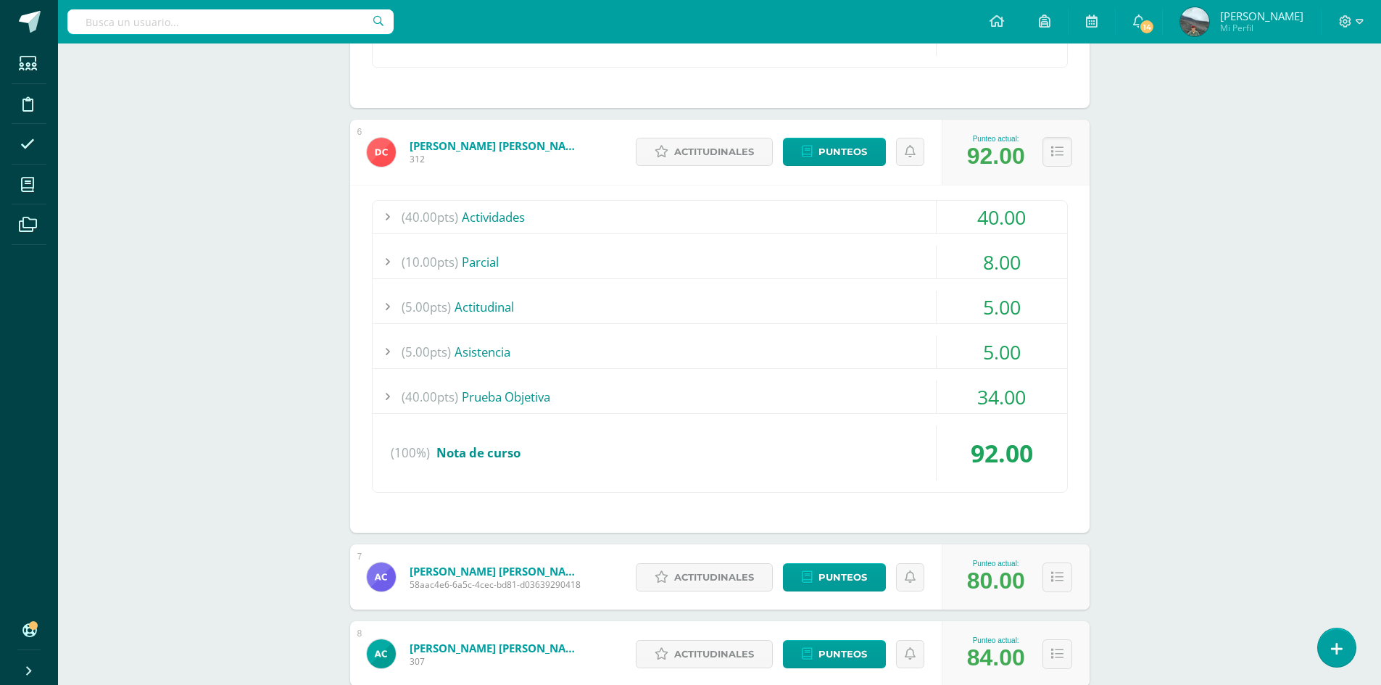
scroll to position [2320, 0]
click at [1058, 154] on icon at bounding box center [1057, 152] width 12 height 12
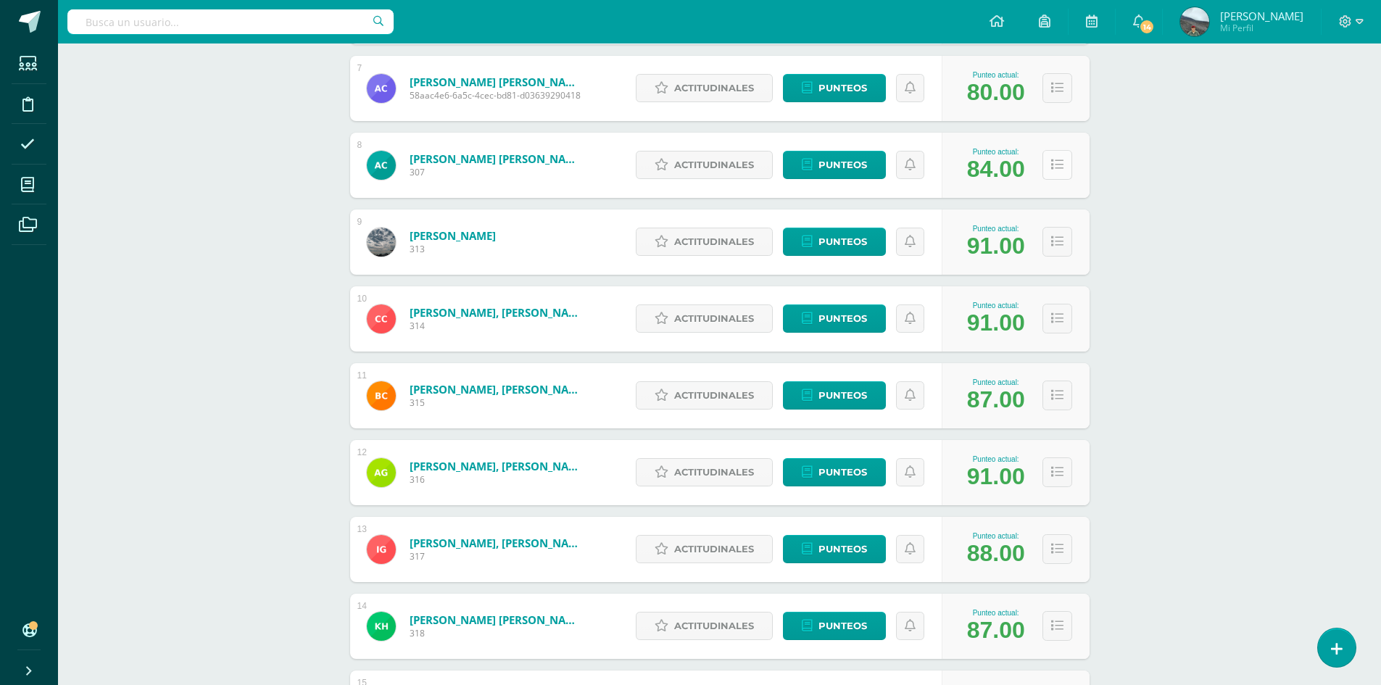
scroll to position [2465, 0]
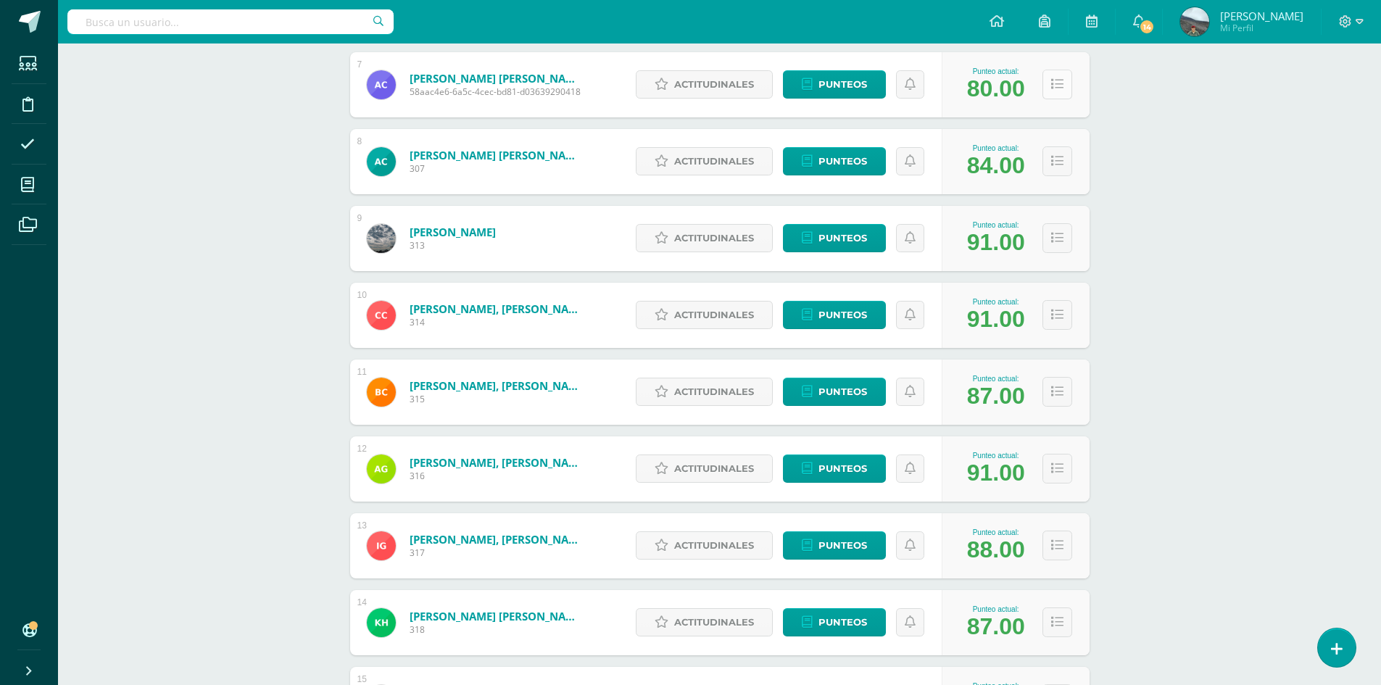
click at [1056, 86] on icon at bounding box center [1057, 84] width 12 height 12
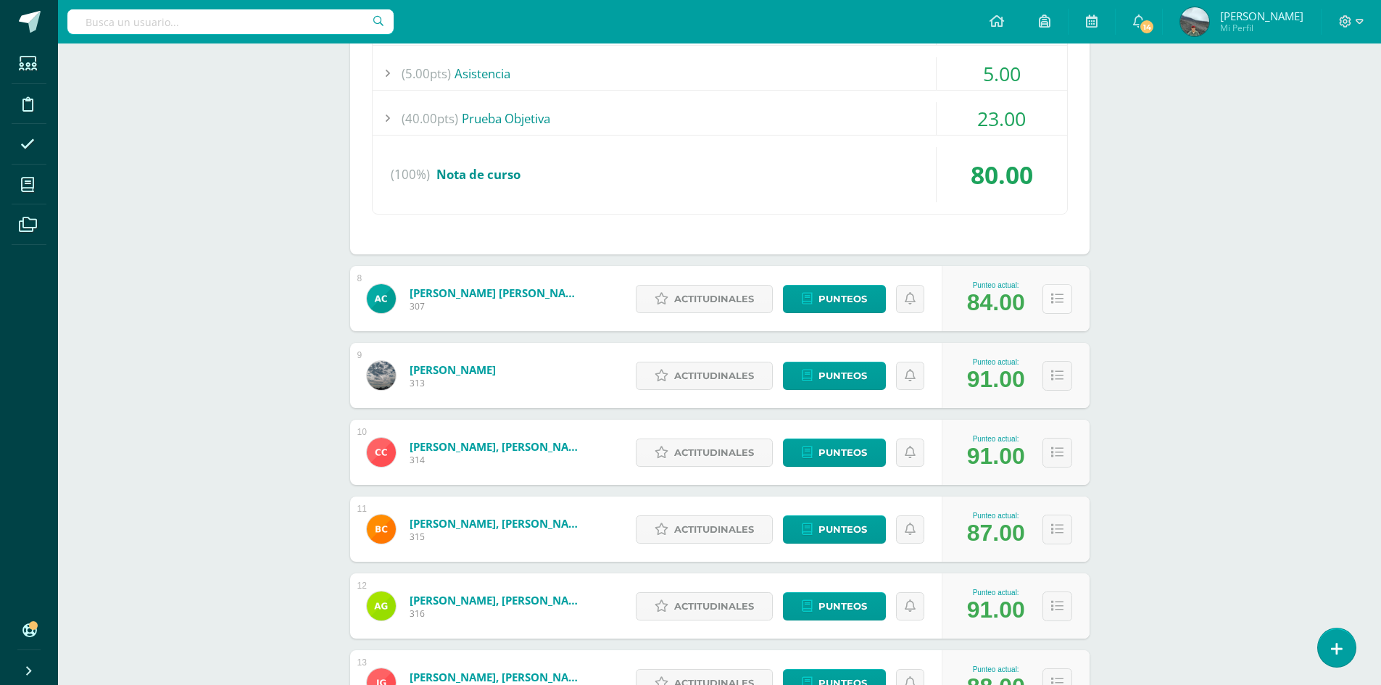
scroll to position [2682, 0]
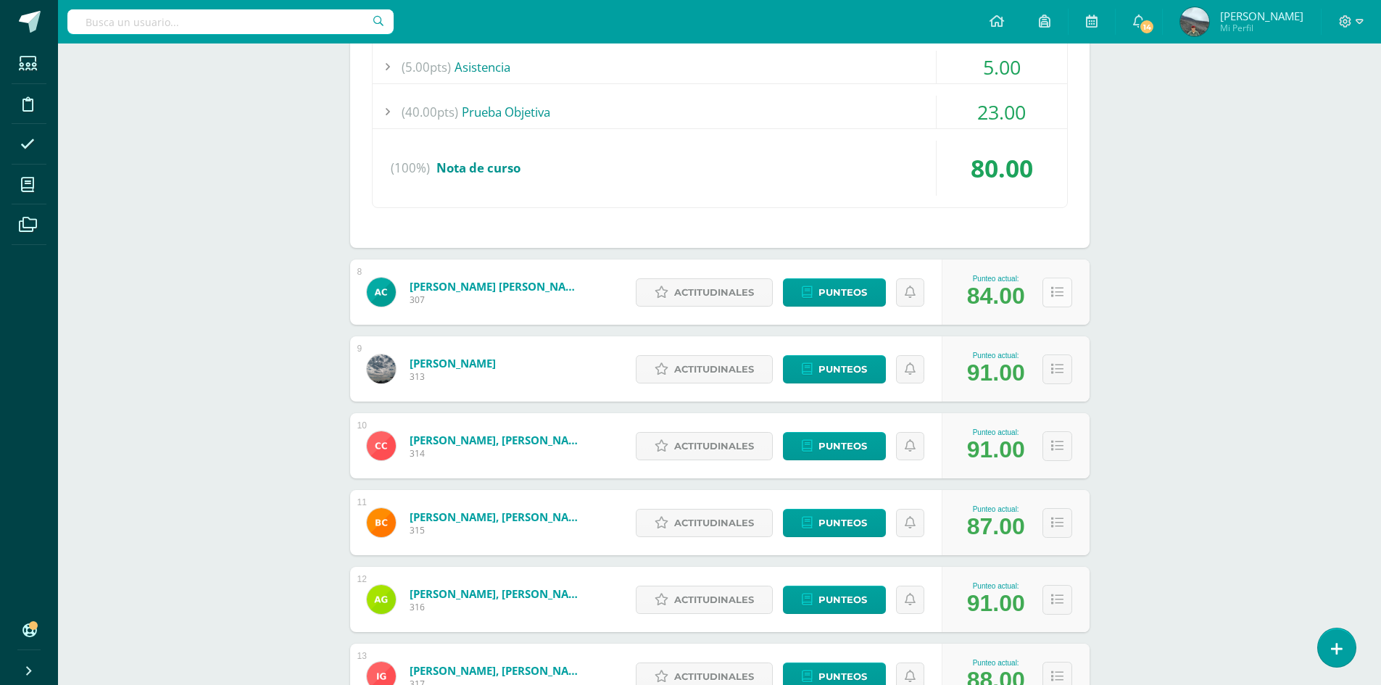
click at [1058, 284] on button at bounding box center [1057, 293] width 30 height 30
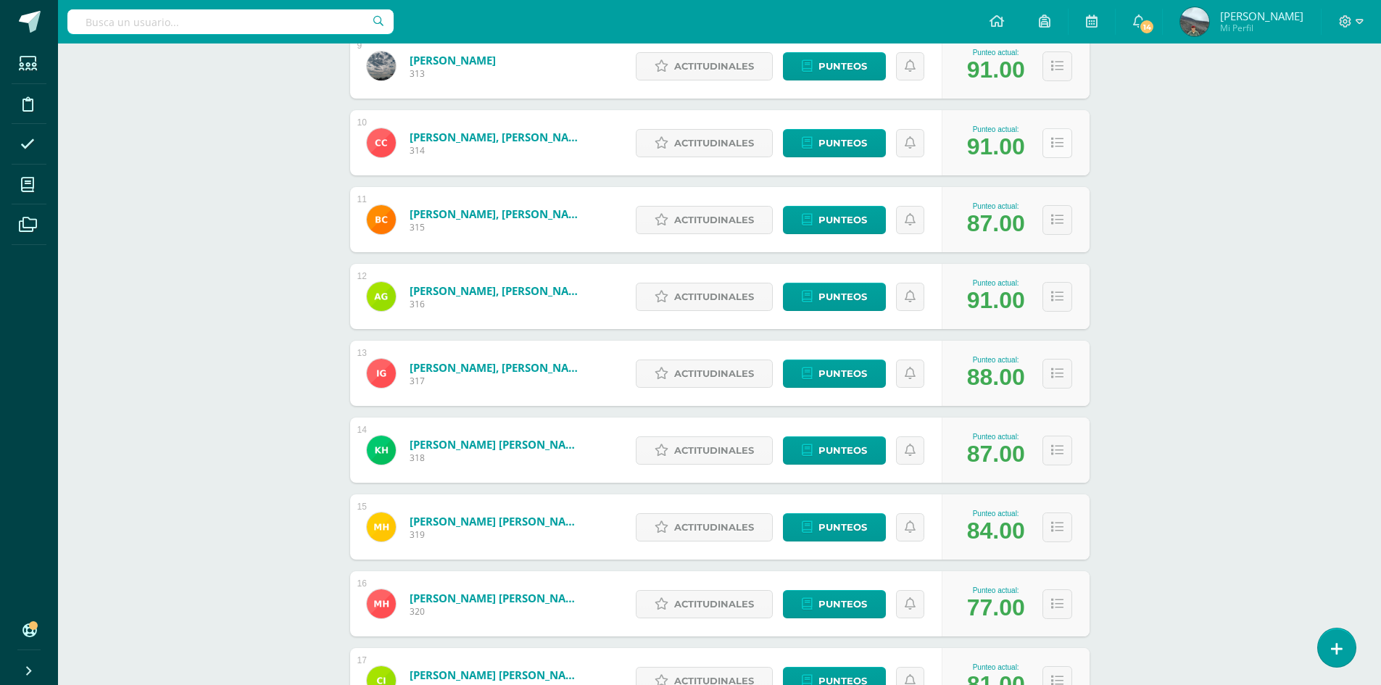
scroll to position [3335, 0]
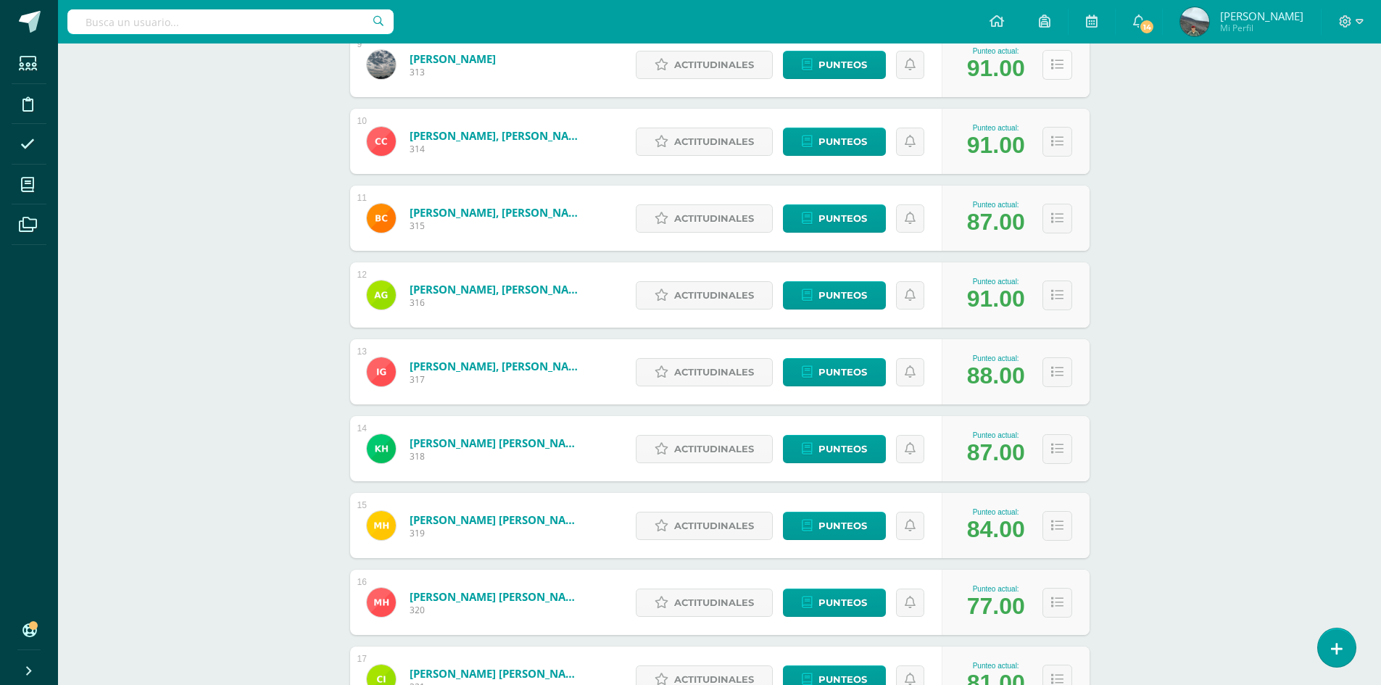
click at [1055, 67] on icon at bounding box center [1057, 65] width 12 height 12
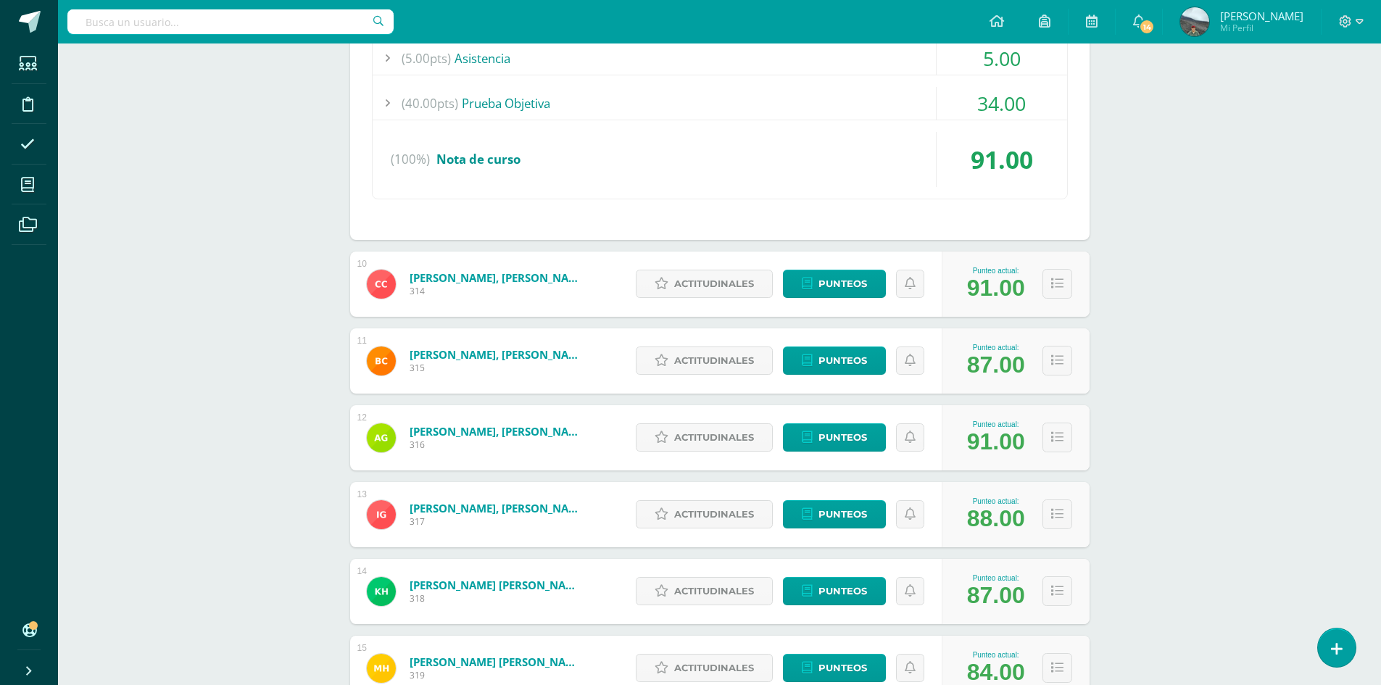
scroll to position [3625, 0]
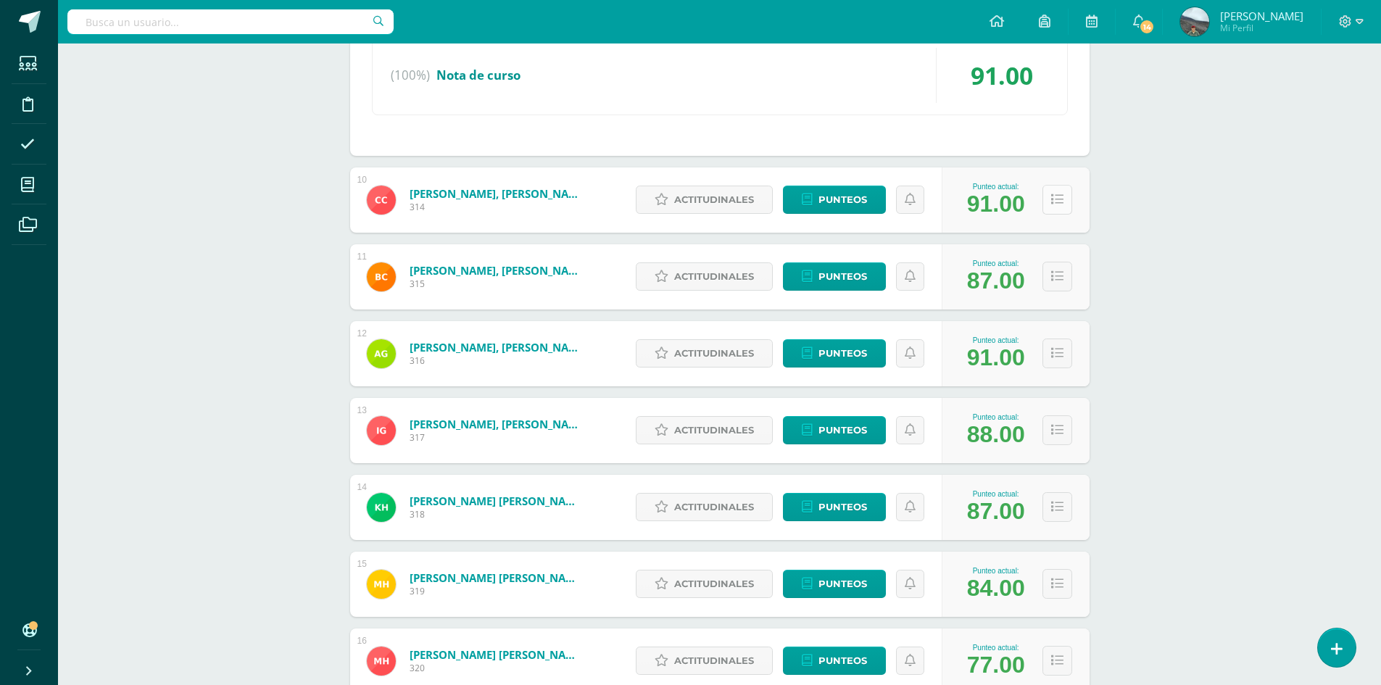
click at [1050, 191] on button at bounding box center [1057, 200] width 30 height 30
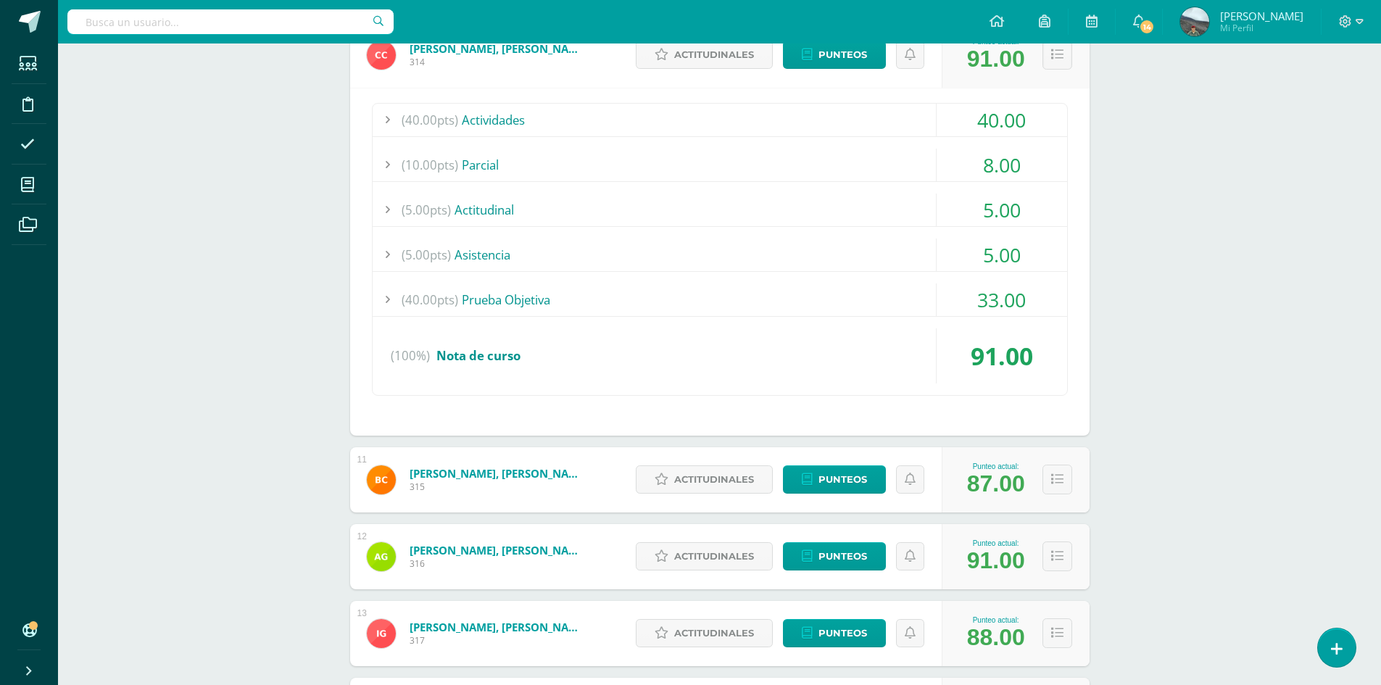
scroll to position [3915, 0]
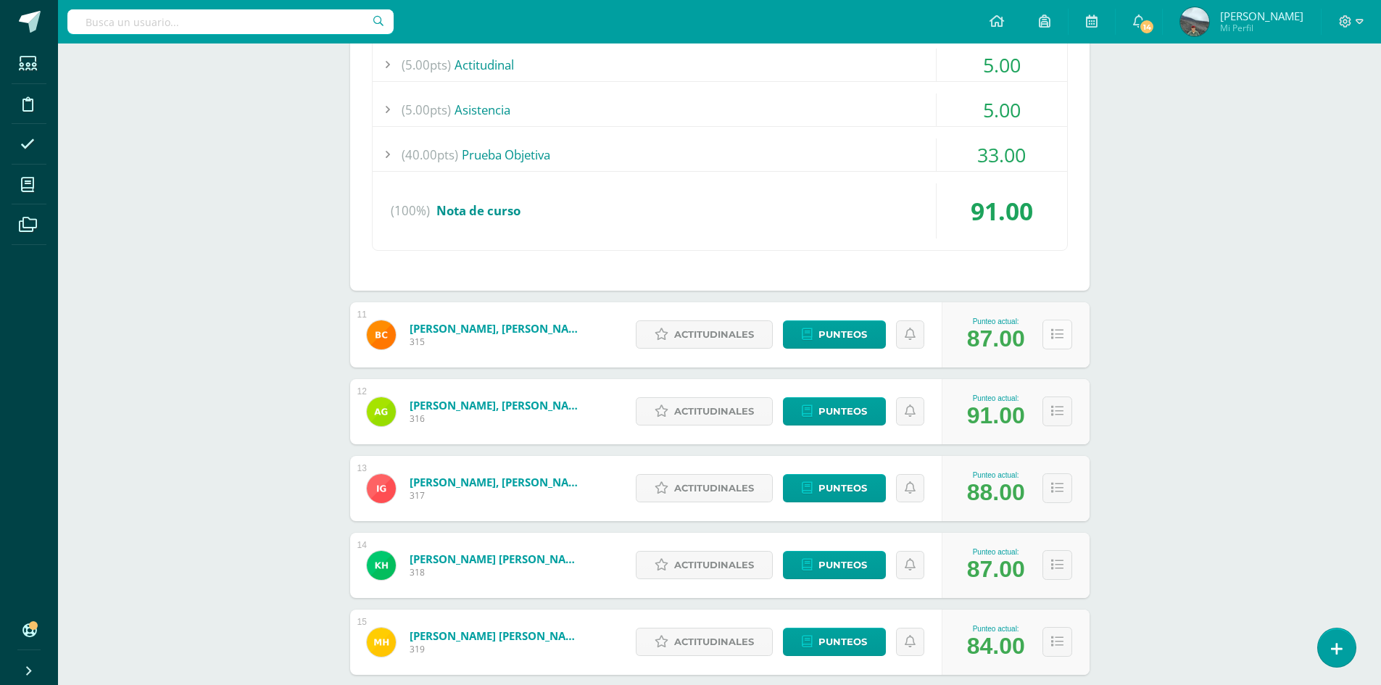
click at [1064, 328] on button at bounding box center [1057, 335] width 30 height 30
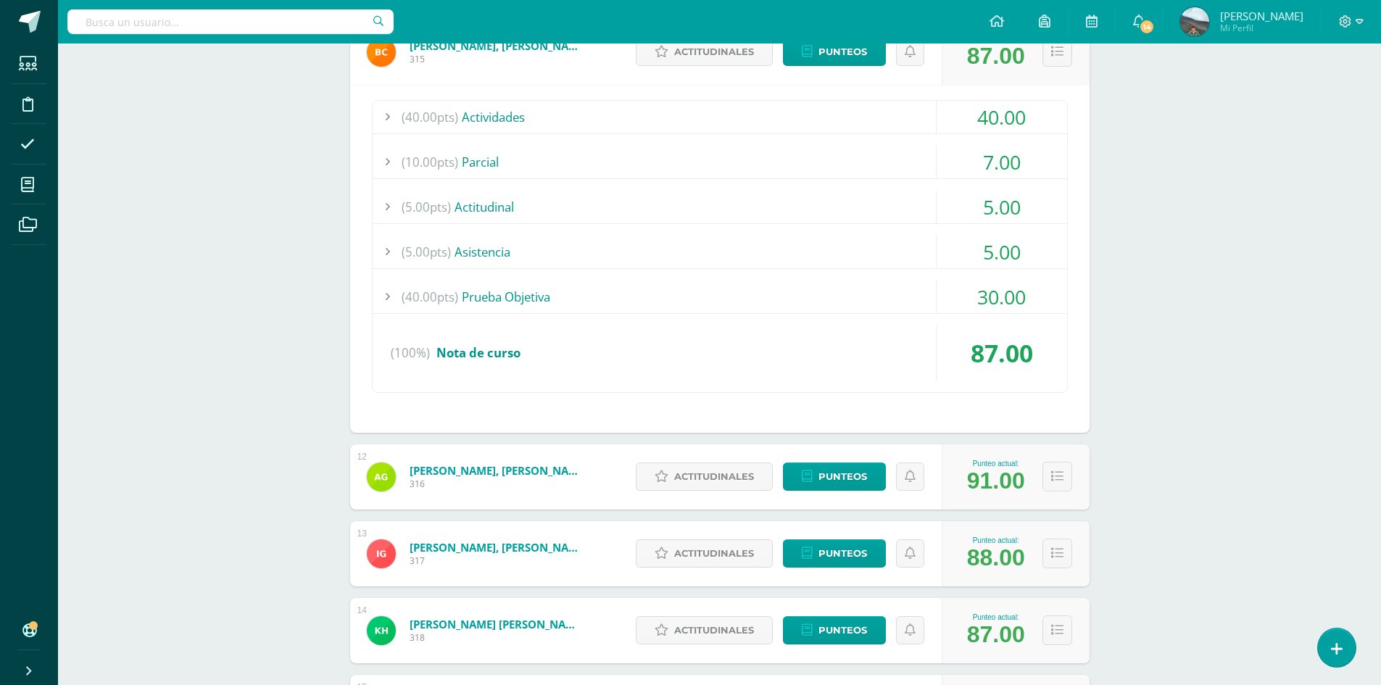
scroll to position [4422, 0]
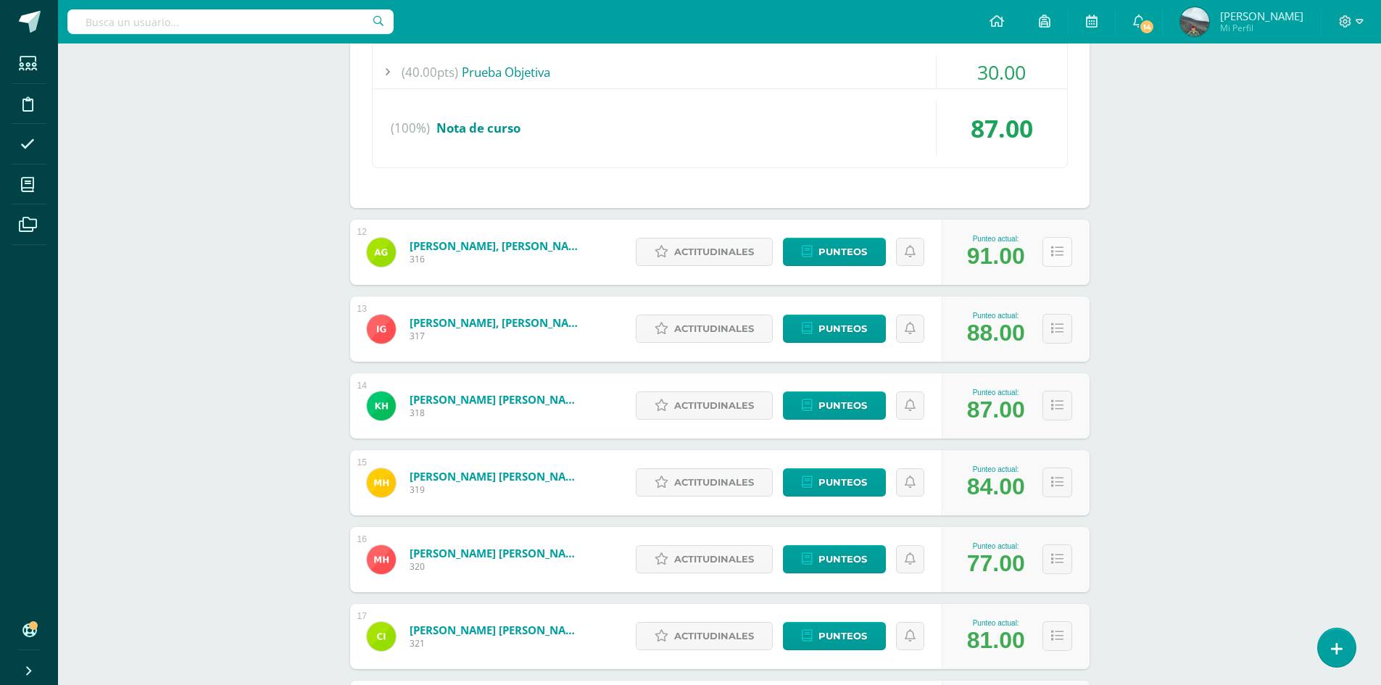
click at [1053, 242] on button at bounding box center [1057, 252] width 30 height 30
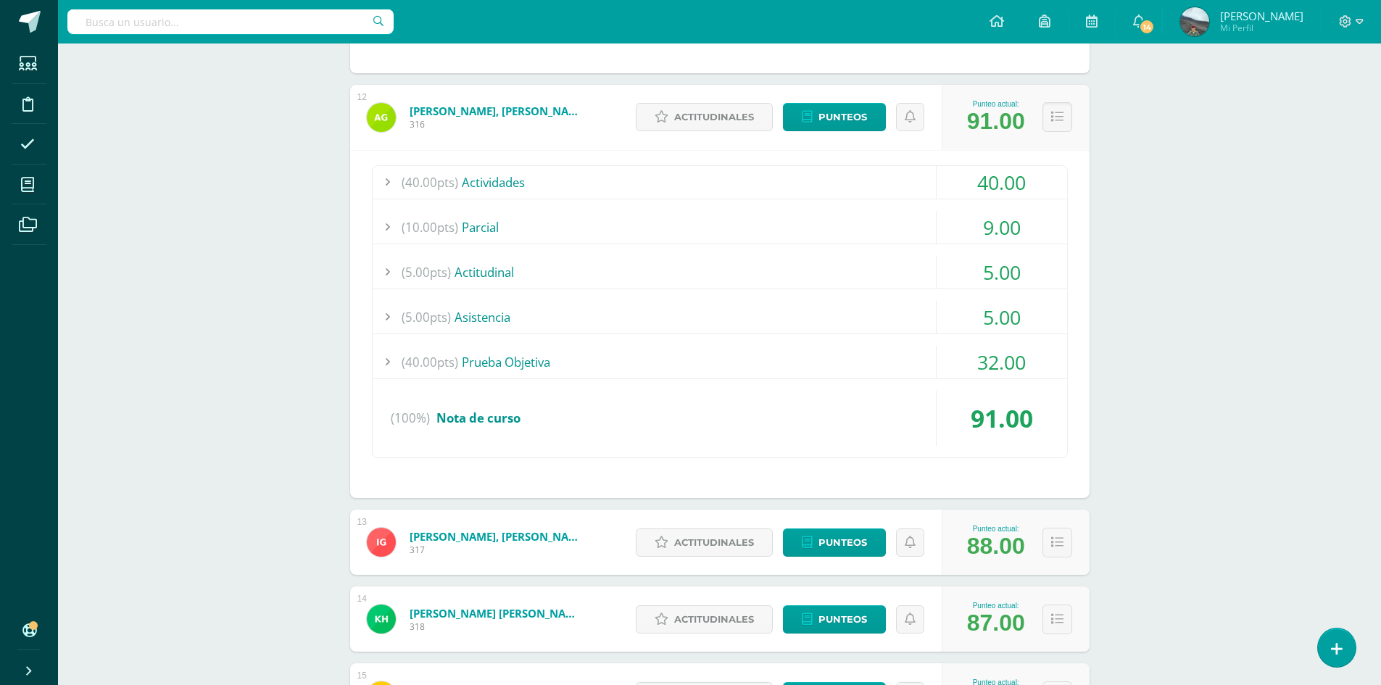
scroll to position [4712, 0]
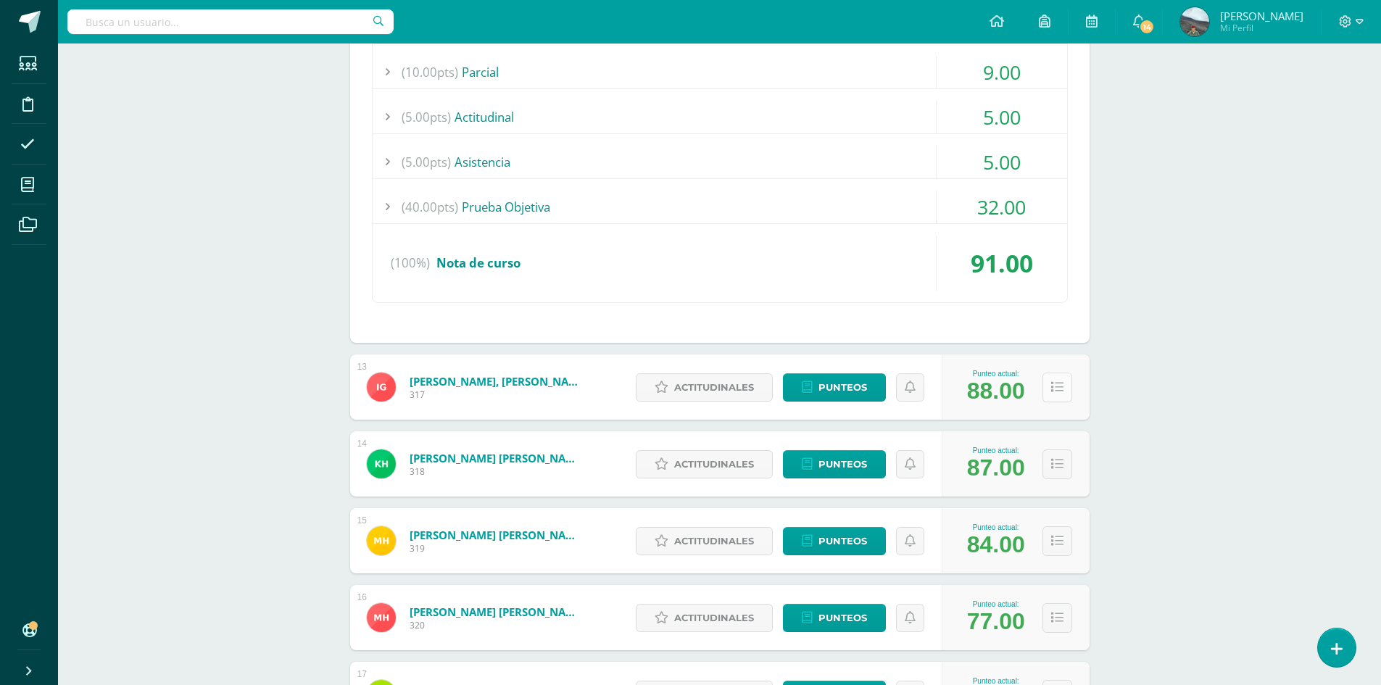
click at [1056, 393] on icon at bounding box center [1057, 387] width 12 height 12
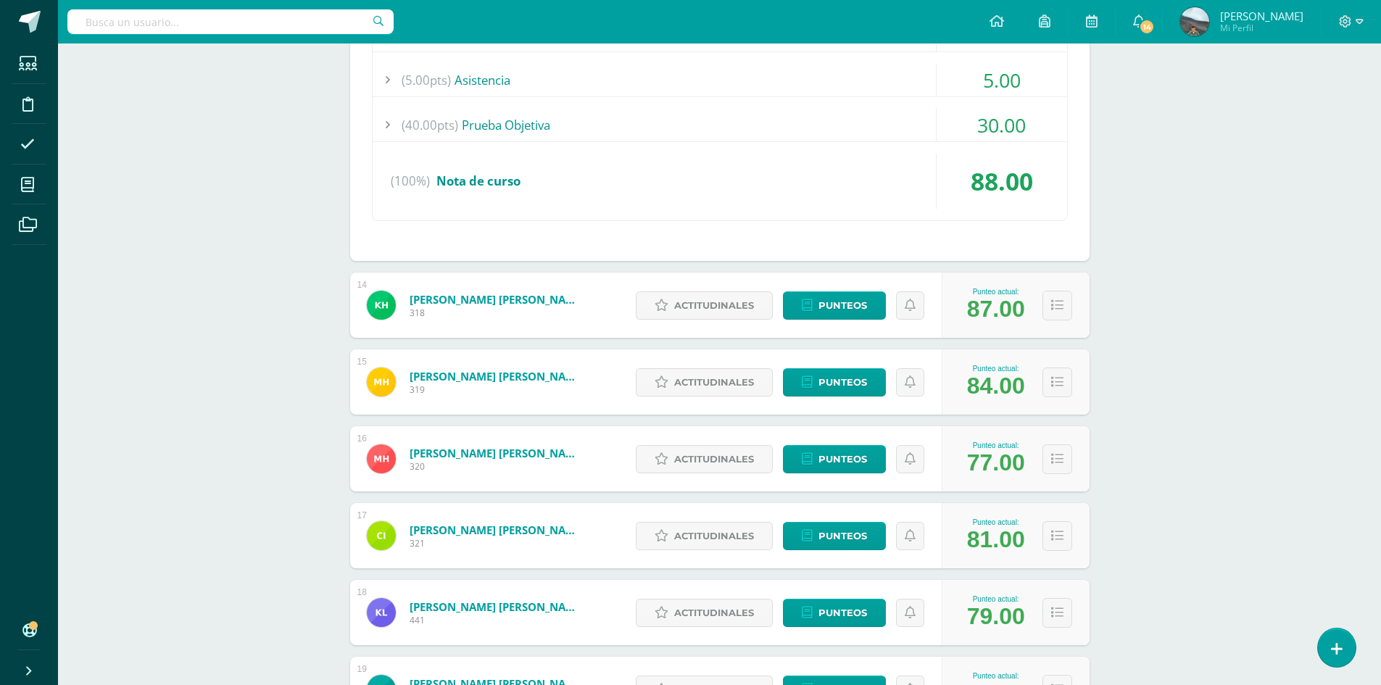
scroll to position [5220, 0]
click at [1053, 304] on icon at bounding box center [1057, 305] width 12 height 12
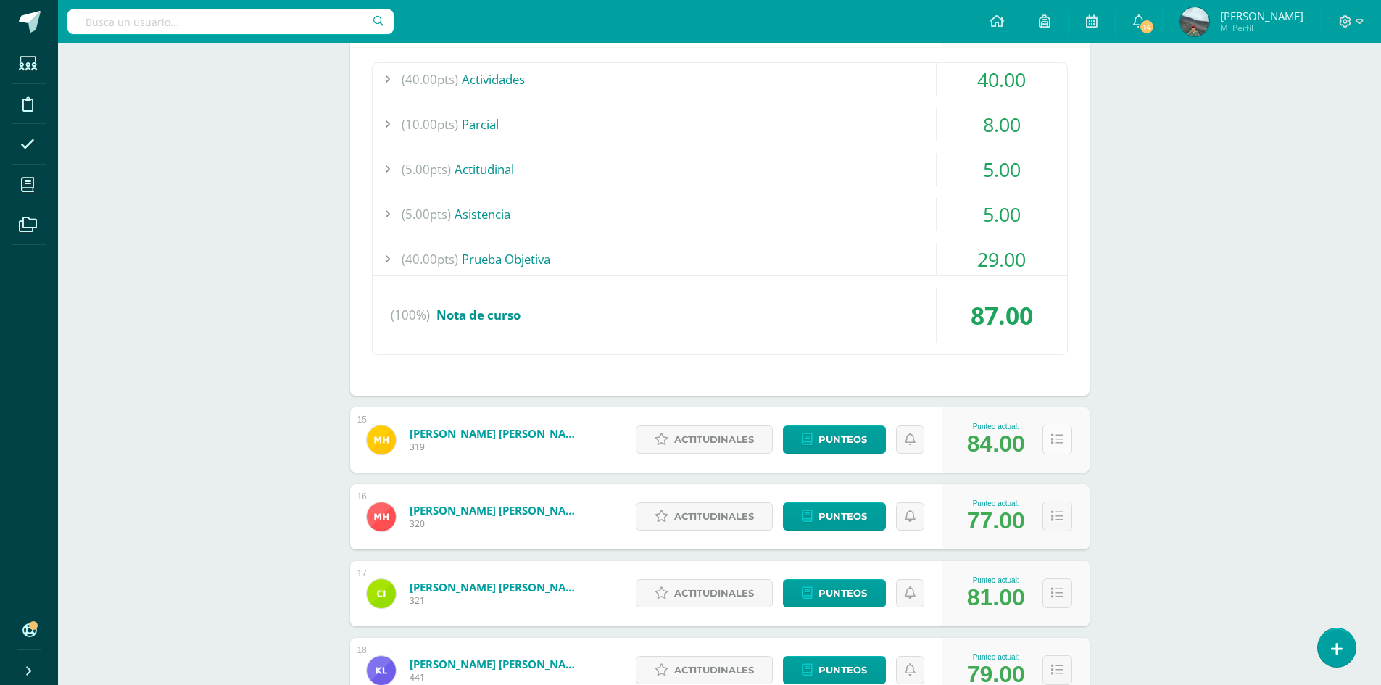
scroll to position [5582, 0]
